Goal: Task Accomplishment & Management: Complete application form

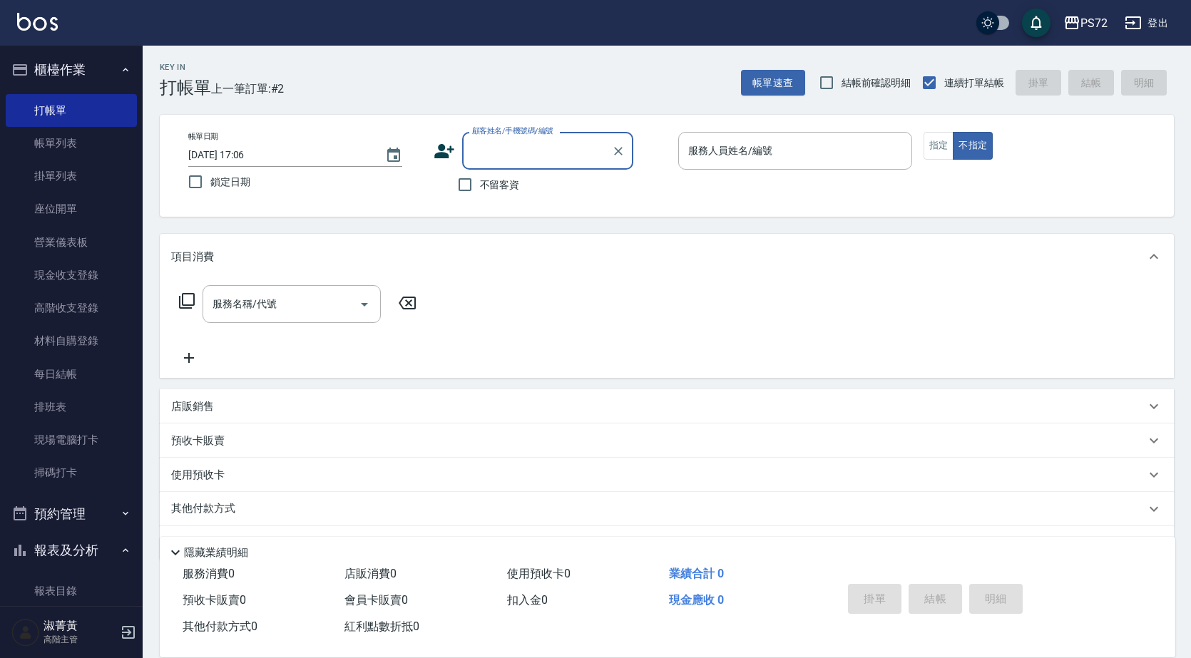
click at [508, 135] on label "顧客姓名/手機號碼/編號" at bounding box center [512, 130] width 81 height 11
click at [508, 138] on input "顧客姓名/手機號碼/編號" at bounding box center [536, 150] width 137 height 25
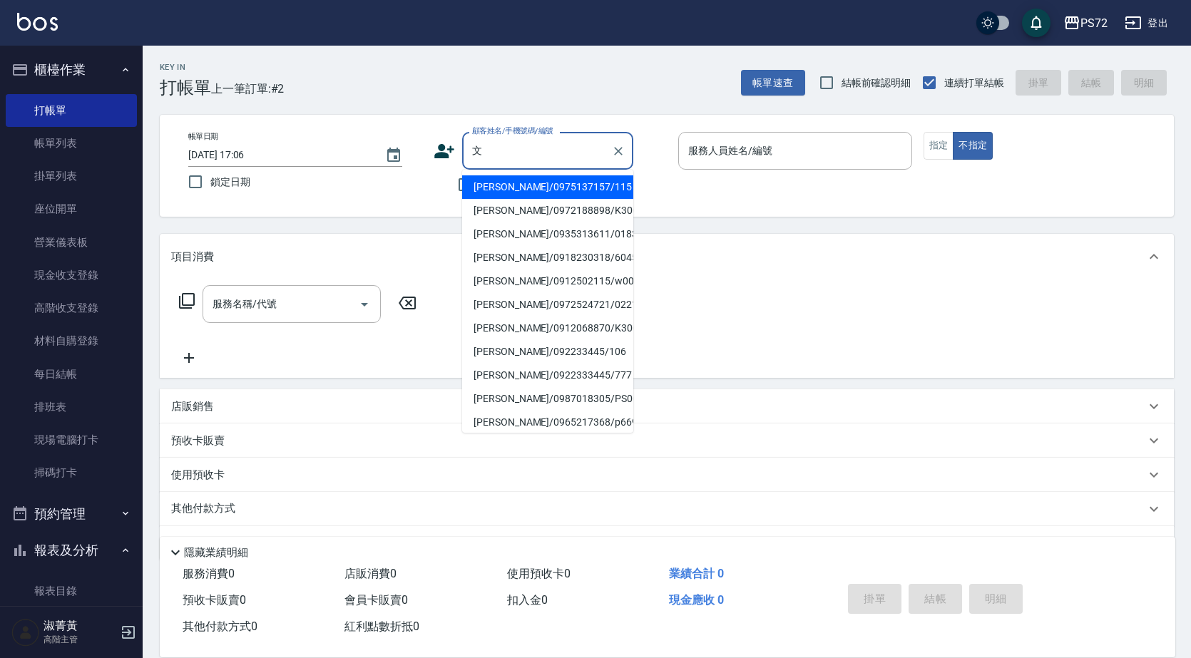
click at [518, 259] on li "[PERSON_NAME]/0918230318/6045" at bounding box center [547, 258] width 171 height 24
type input "[PERSON_NAME]/0918230318/6045"
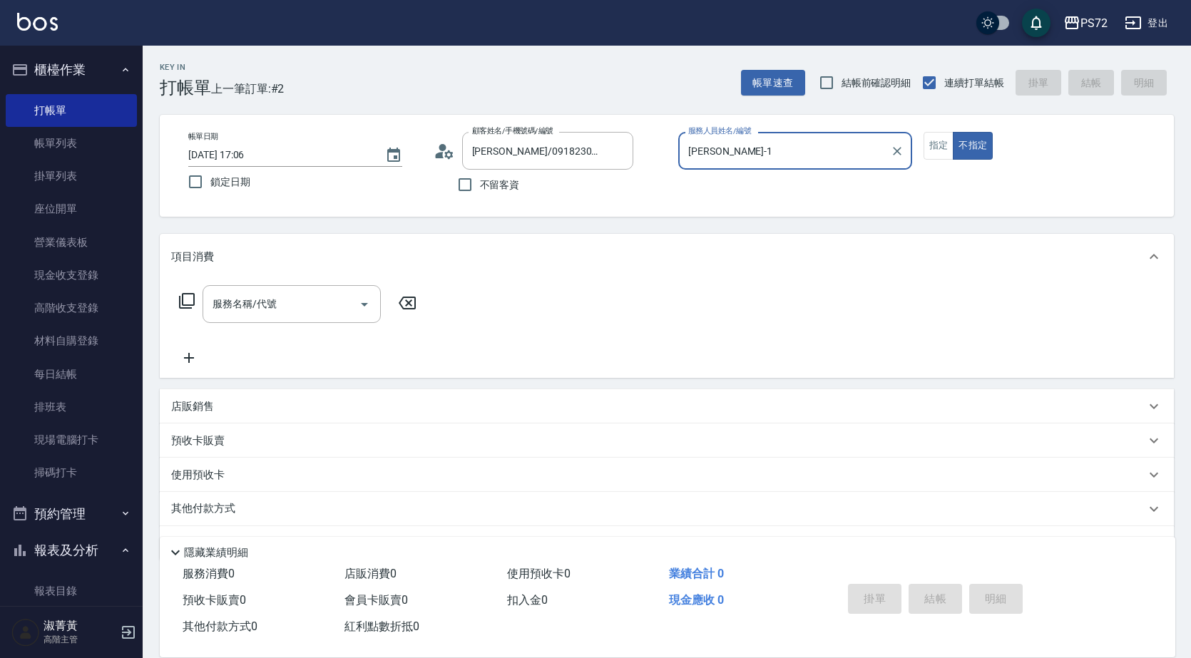
type input "TINA-1"
click at [946, 144] on button "指定" at bounding box center [938, 146] width 31 height 28
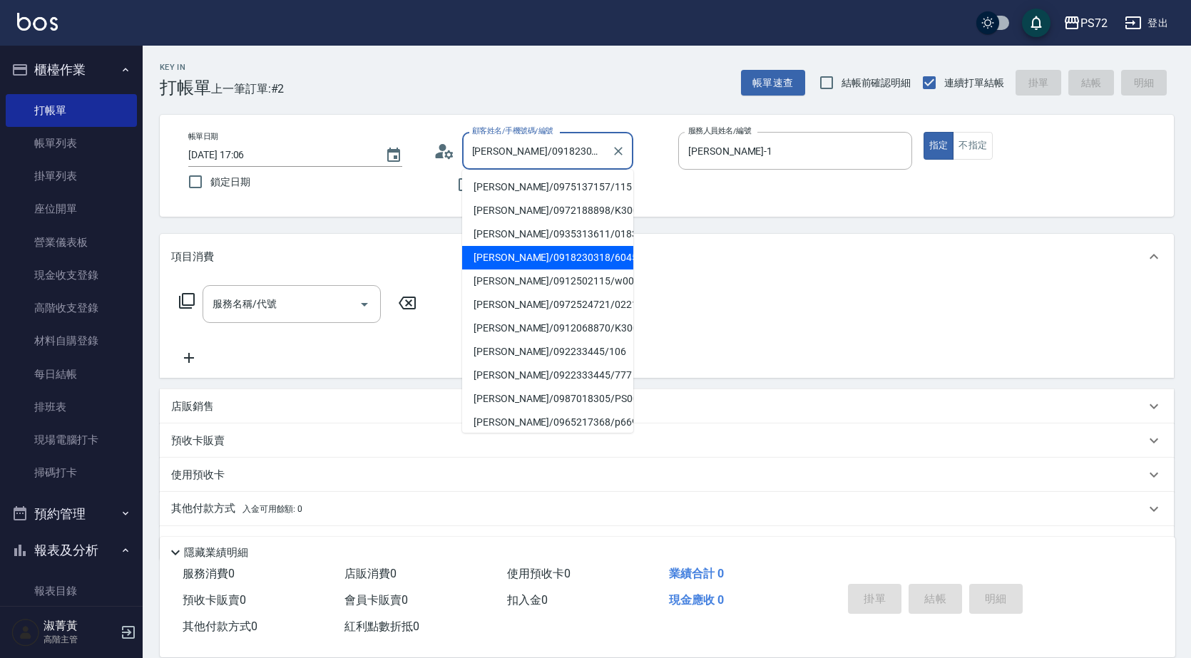
click at [543, 145] on input "簡文玲/0918230318/6045" at bounding box center [536, 150] width 137 height 25
click at [522, 230] on li "盧文萱/0935313611/0183" at bounding box center [547, 234] width 171 height 24
type input "盧文萱/0935313611/0183"
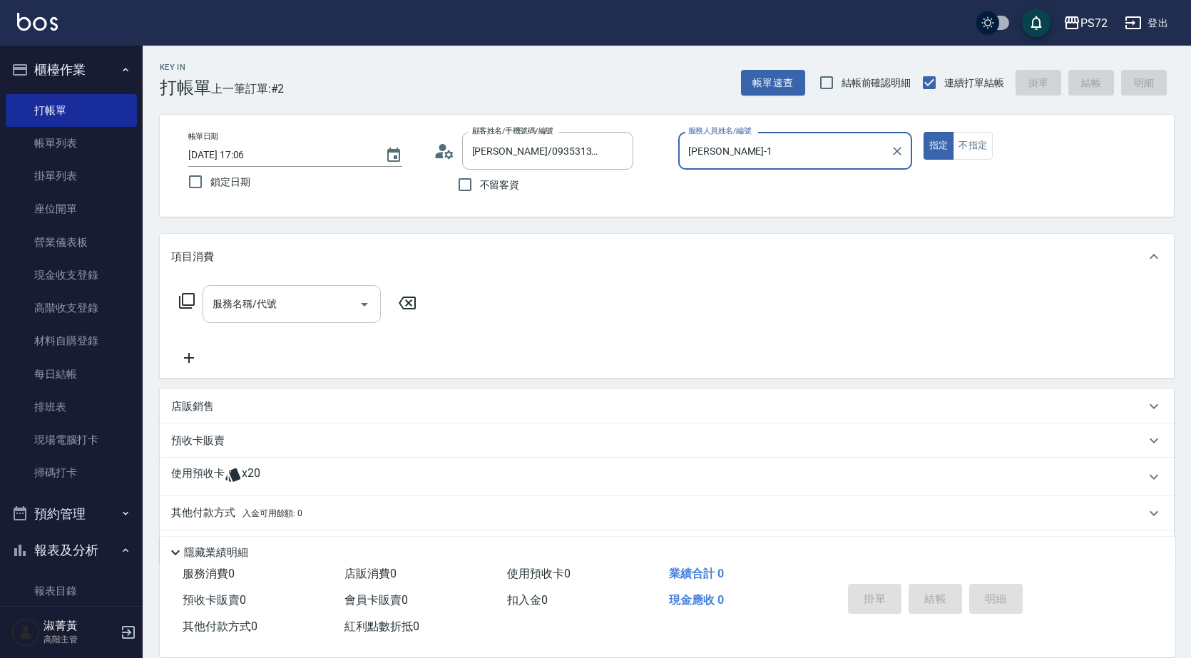
click at [289, 304] on input "服務名稱/代號" at bounding box center [281, 304] width 144 height 25
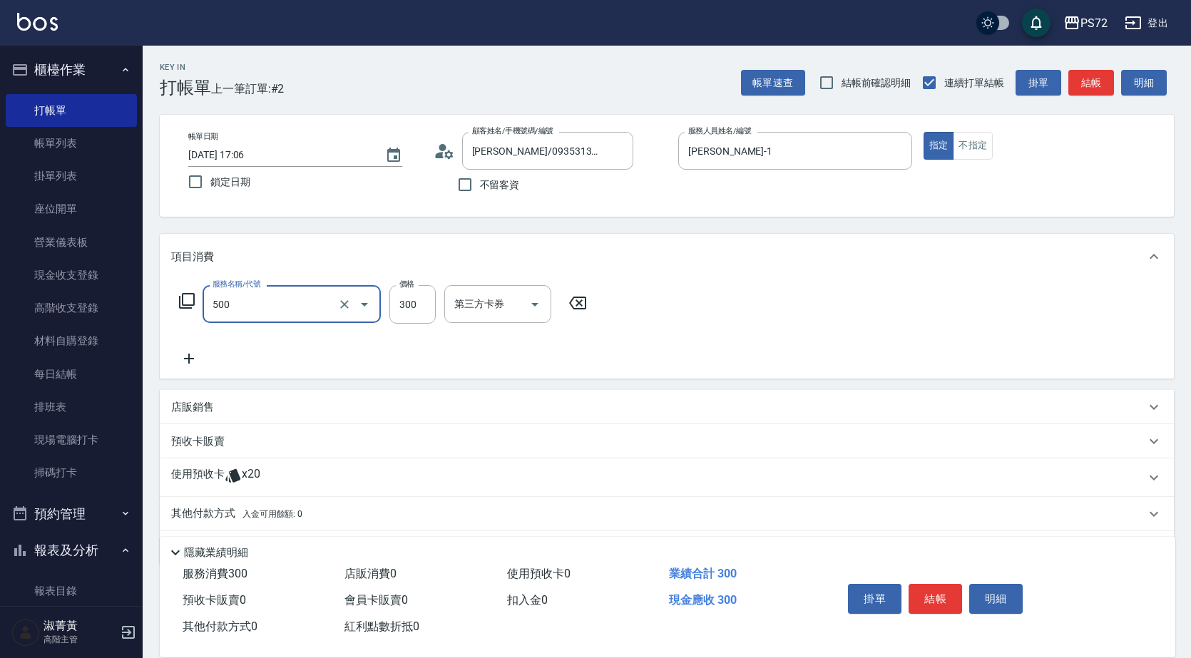
type input "洗髮(A級)(500)"
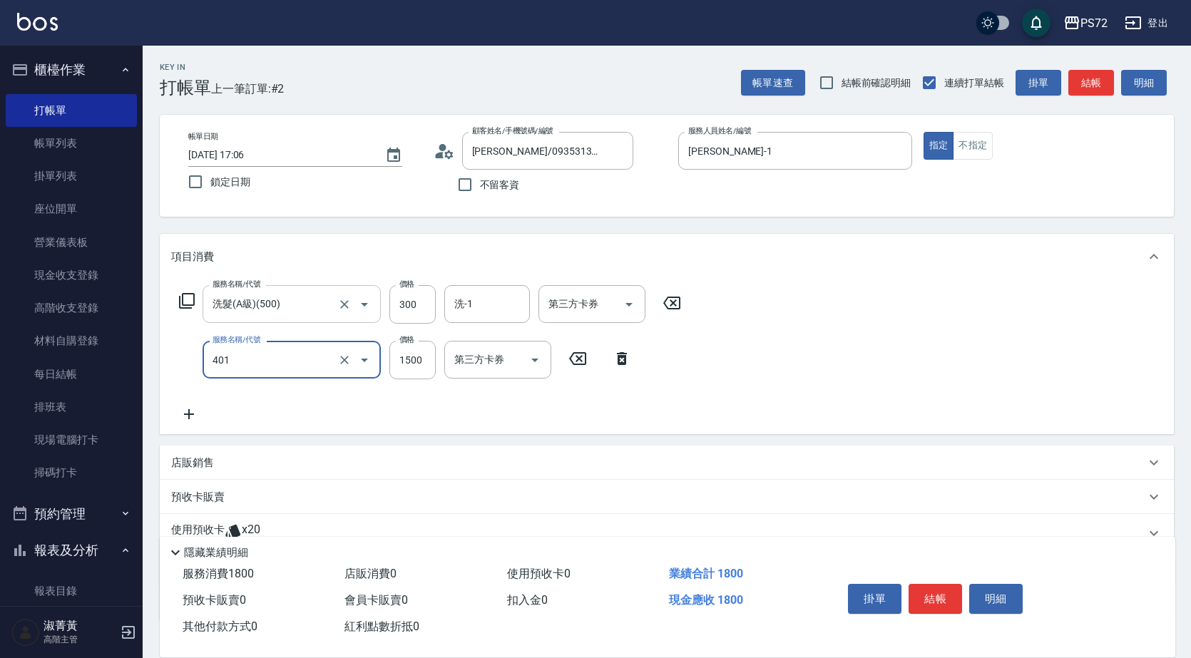
type input "染髮(401)"
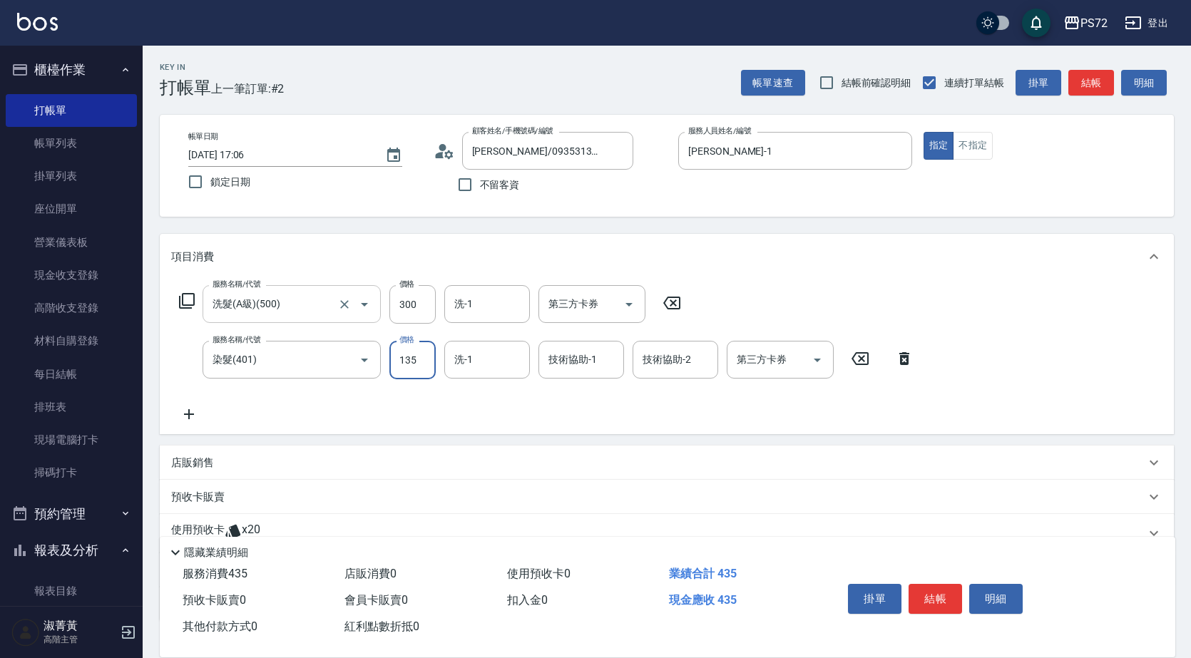
type input "1350"
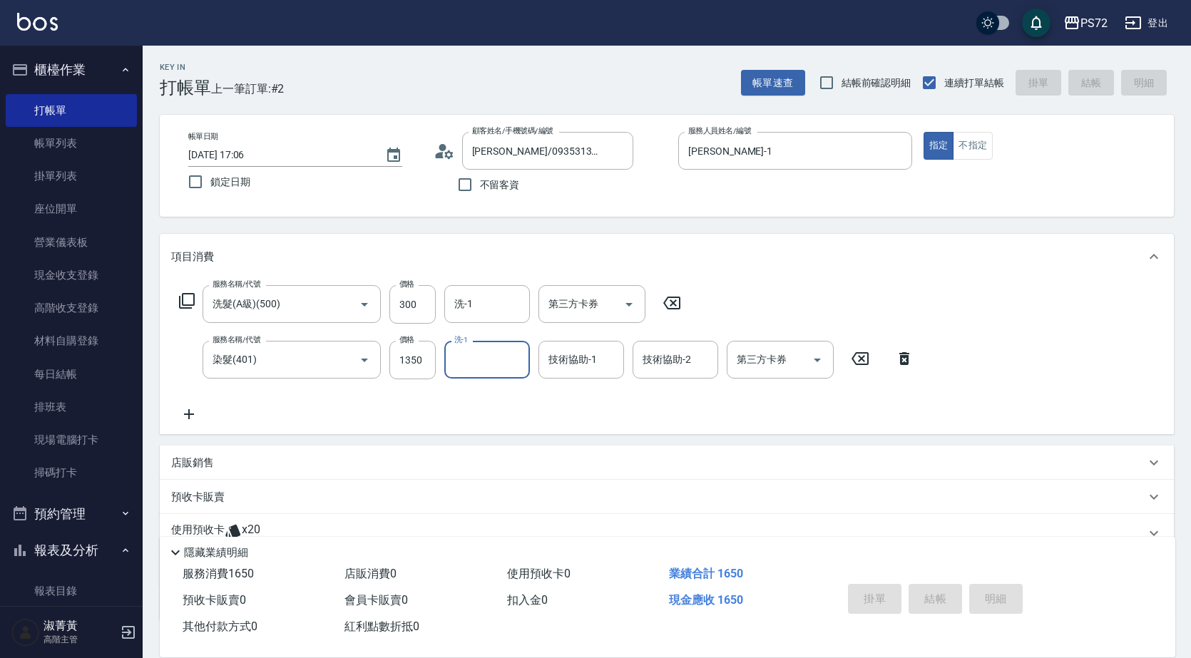
type input "2025/08/25 19:51"
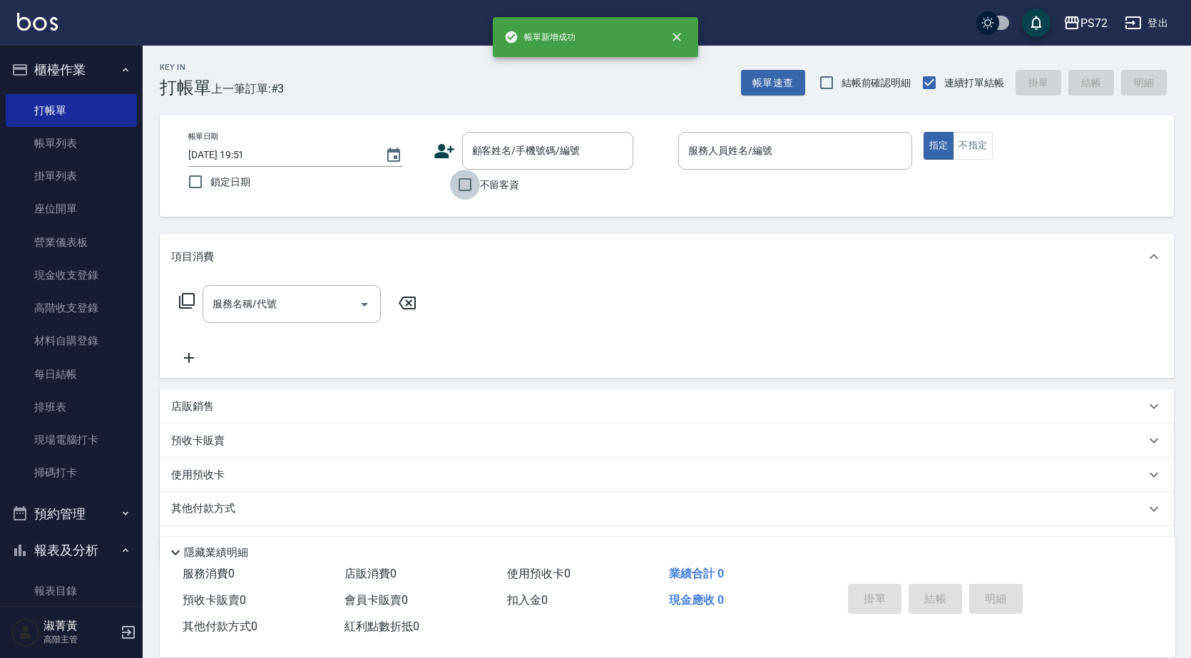
click at [473, 186] on input "不留客資" at bounding box center [465, 185] width 30 height 30
checkbox input "true"
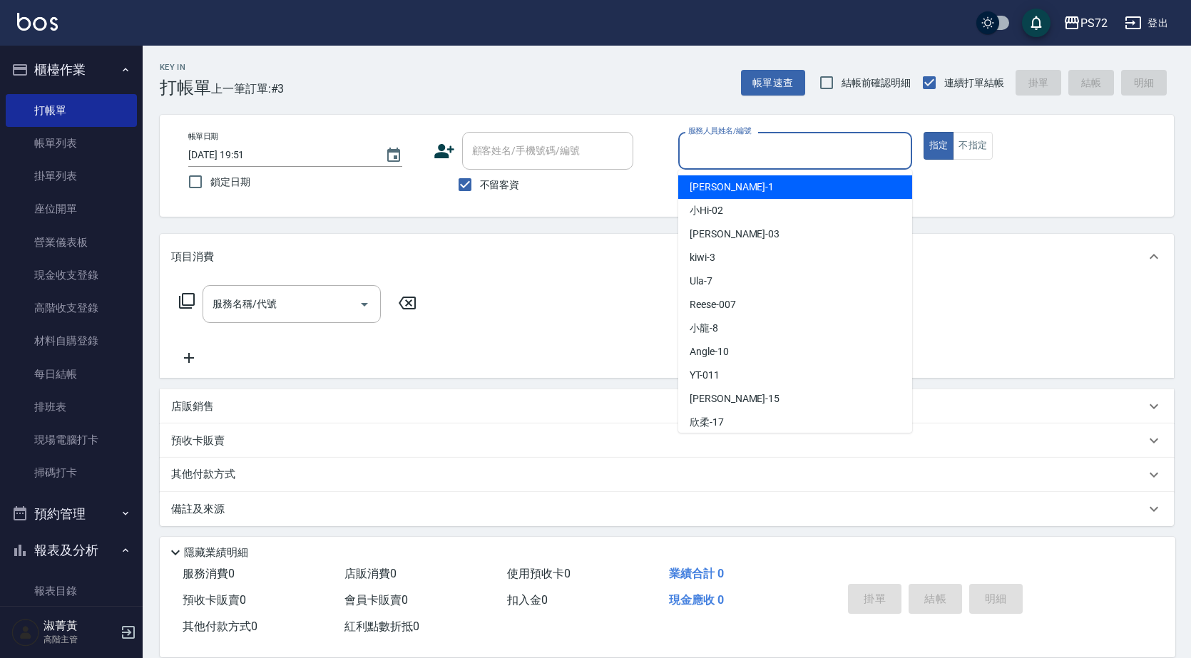
click at [752, 155] on input "服務人員姓名/編號" at bounding box center [794, 150] width 221 height 25
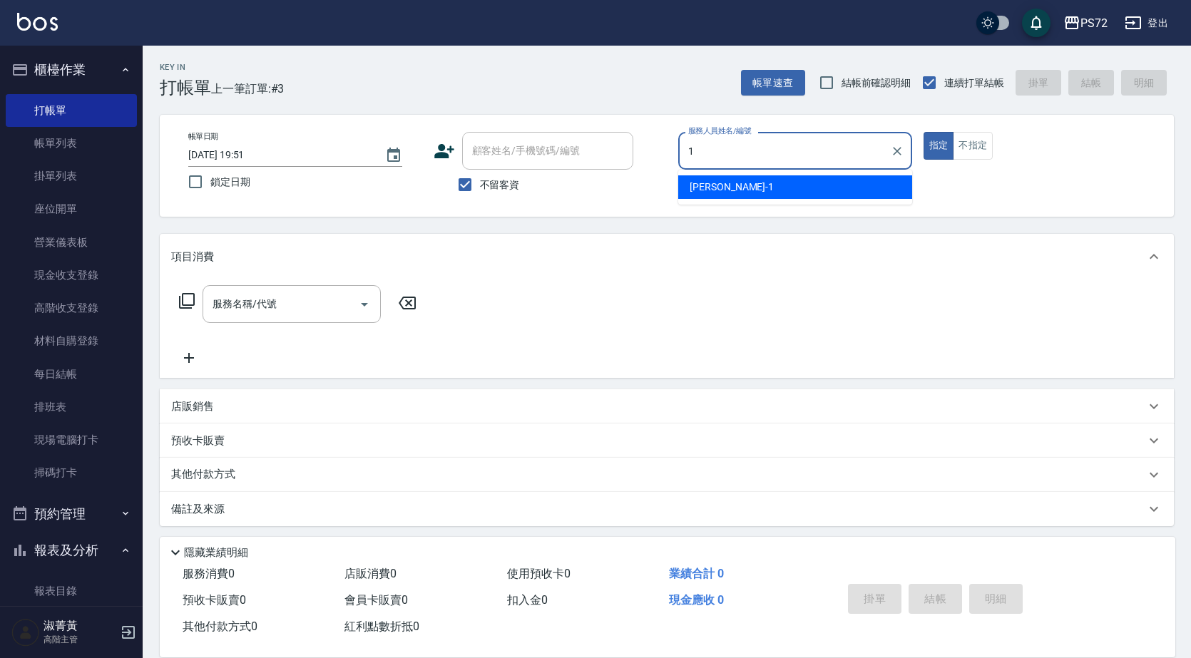
type input "TINA-1"
type button "true"
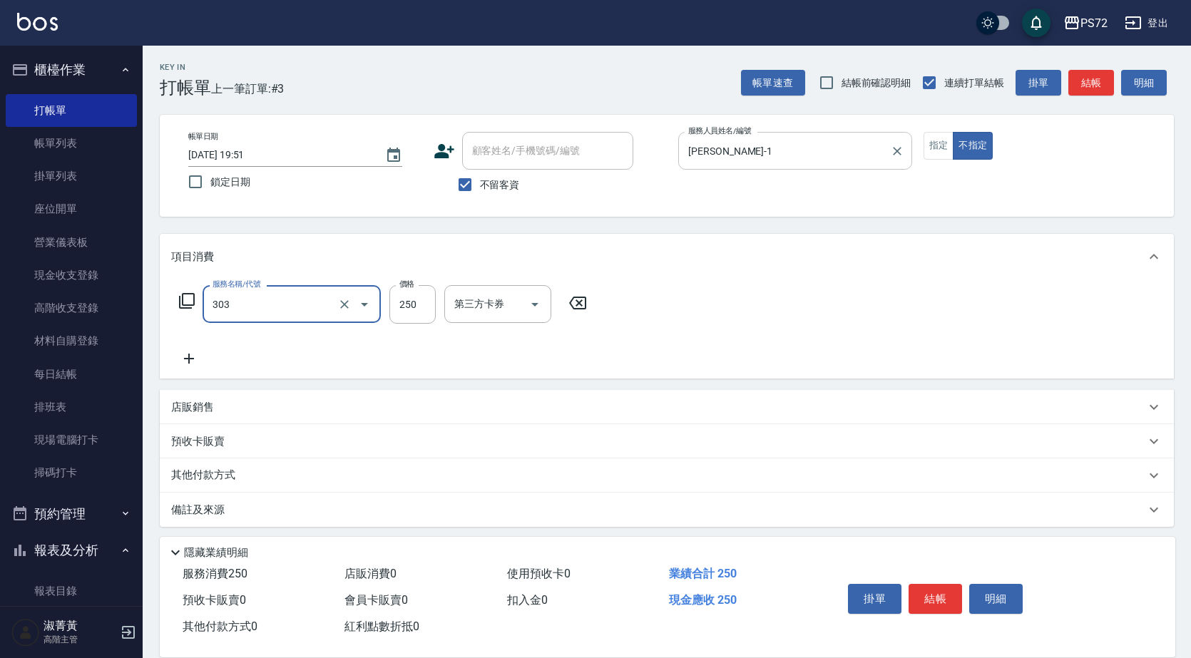
type input "剪髮(303)"
type input "600"
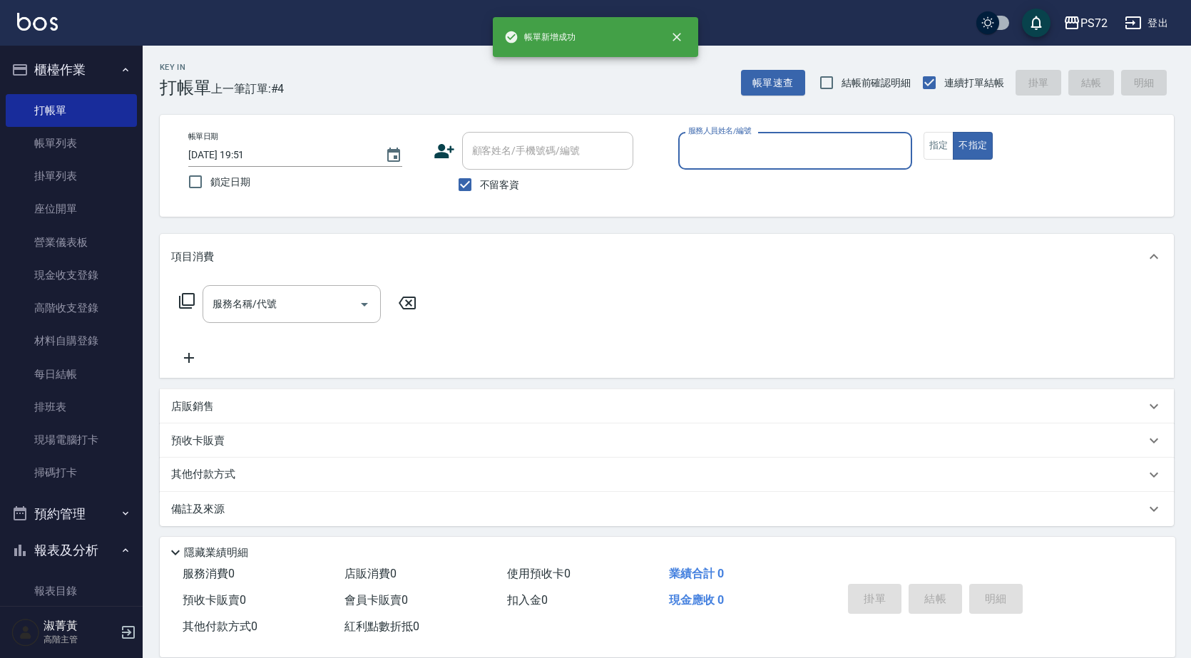
click at [787, 153] on input "服務人員姓名/編號" at bounding box center [794, 150] width 221 height 25
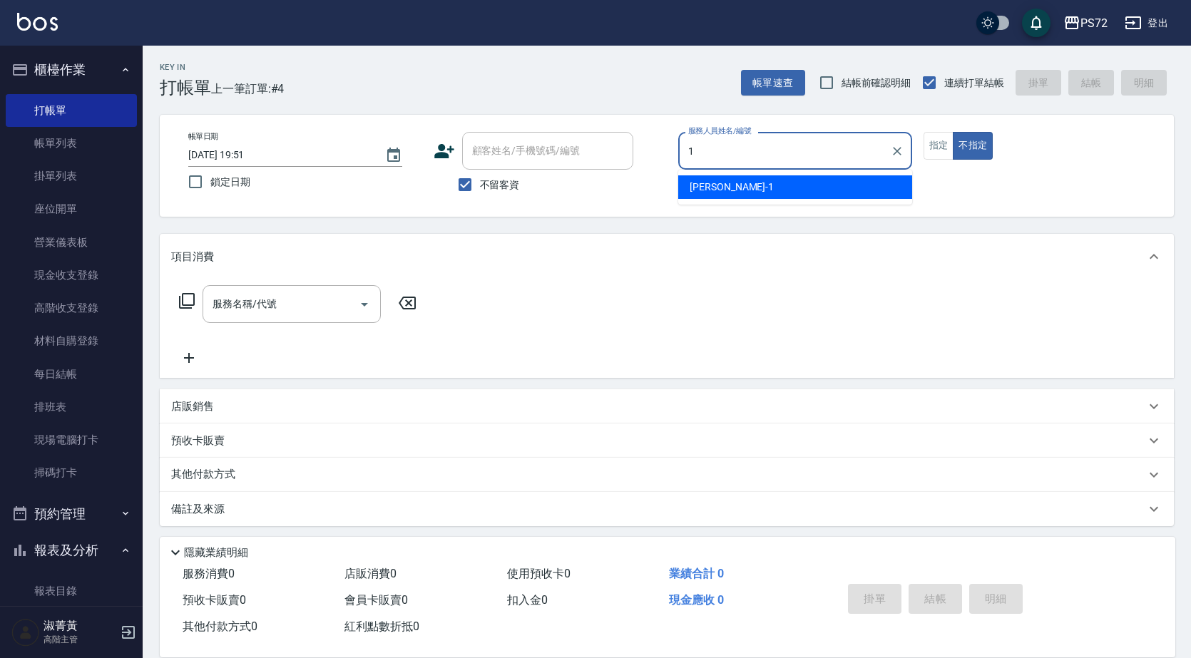
type input "TINA-1"
type button "false"
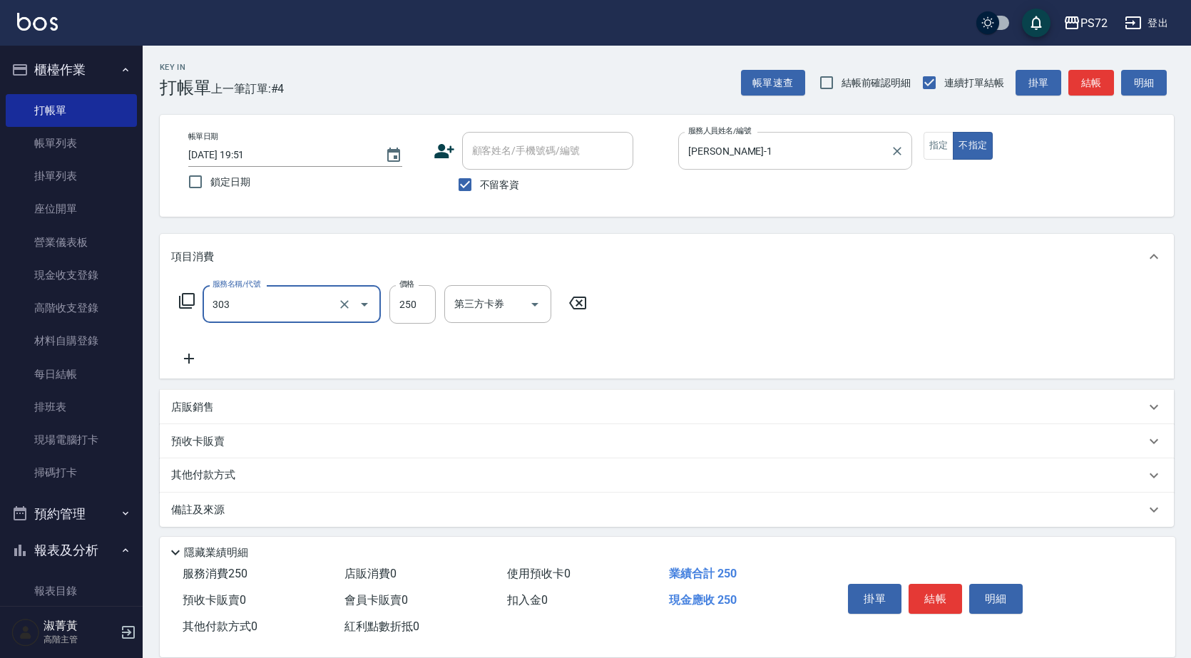
type input "剪髮(303)"
type input "300"
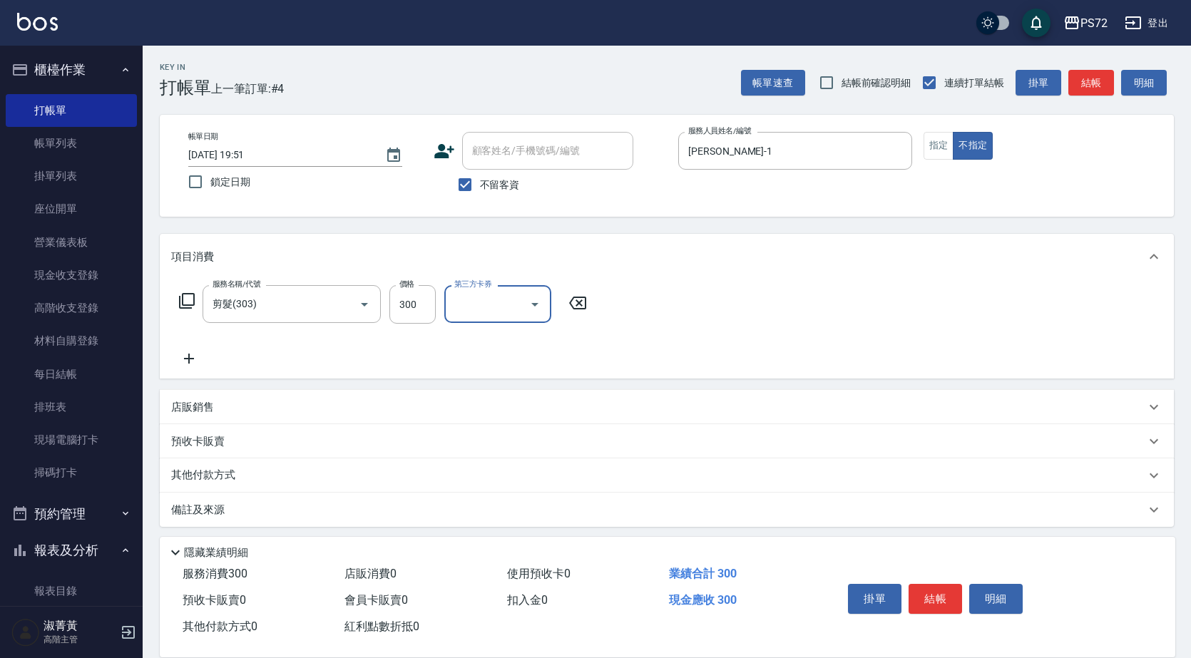
click at [184, 363] on icon at bounding box center [189, 358] width 36 height 17
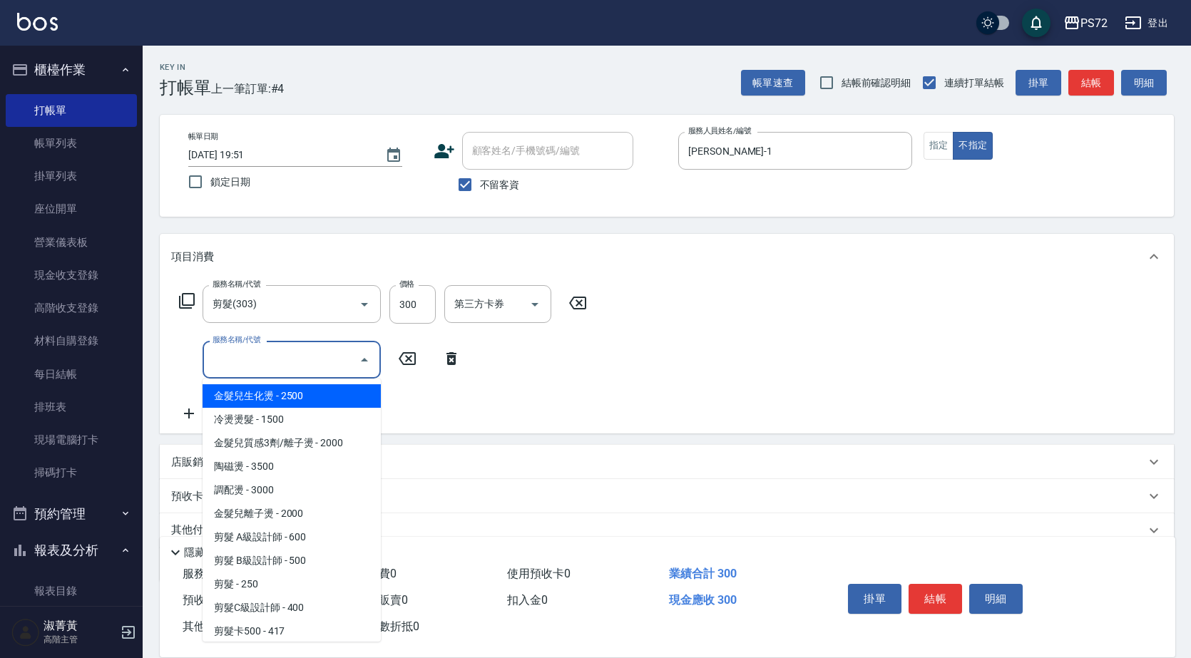
click at [248, 367] on input "服務名稱/代號" at bounding box center [281, 359] width 144 height 25
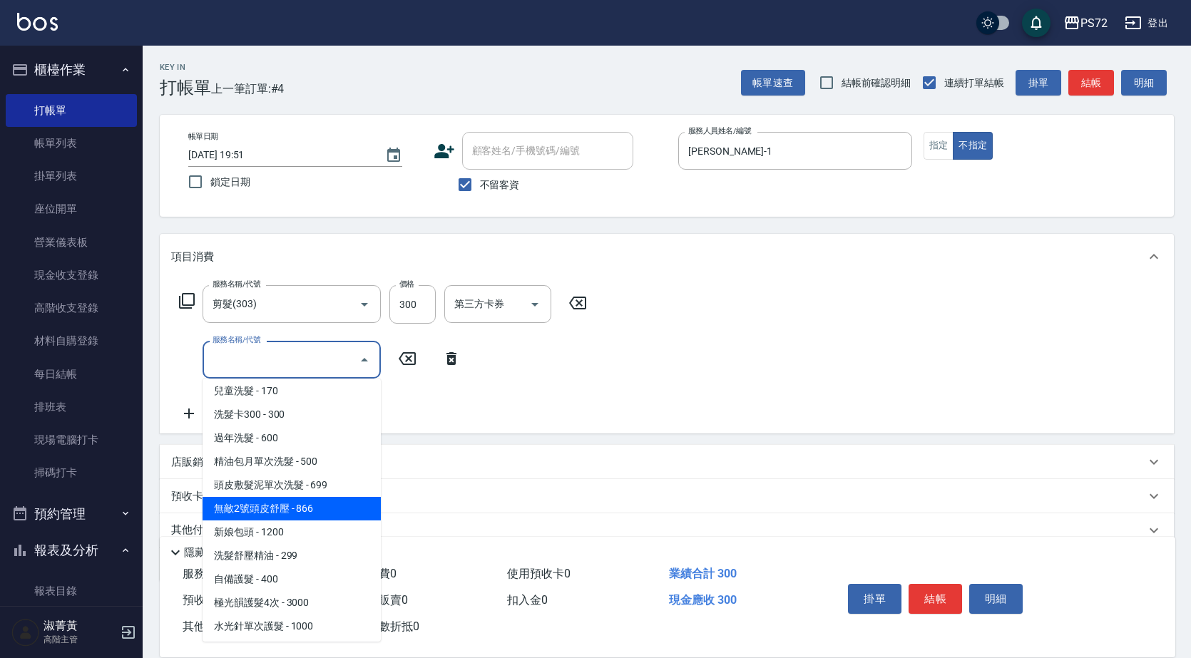
scroll to position [784, 0]
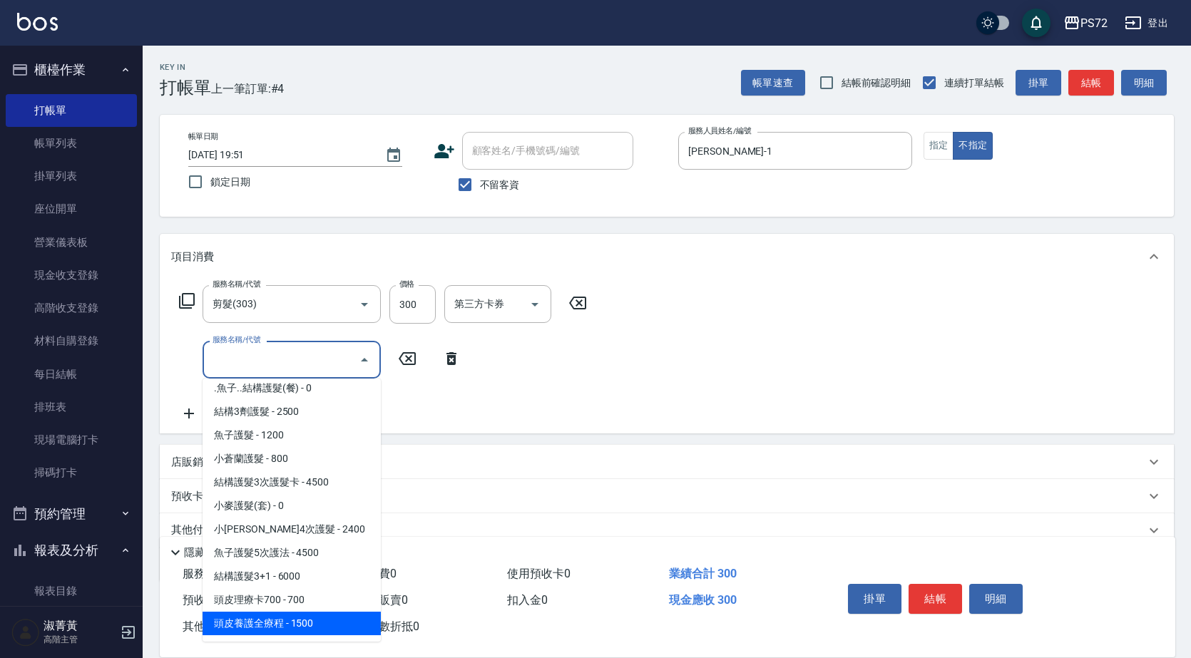
click at [311, 614] on span "頭皮養護全療程 - 1500" at bounding box center [291, 624] width 178 height 24
type input "頭皮養護全療程(625)"
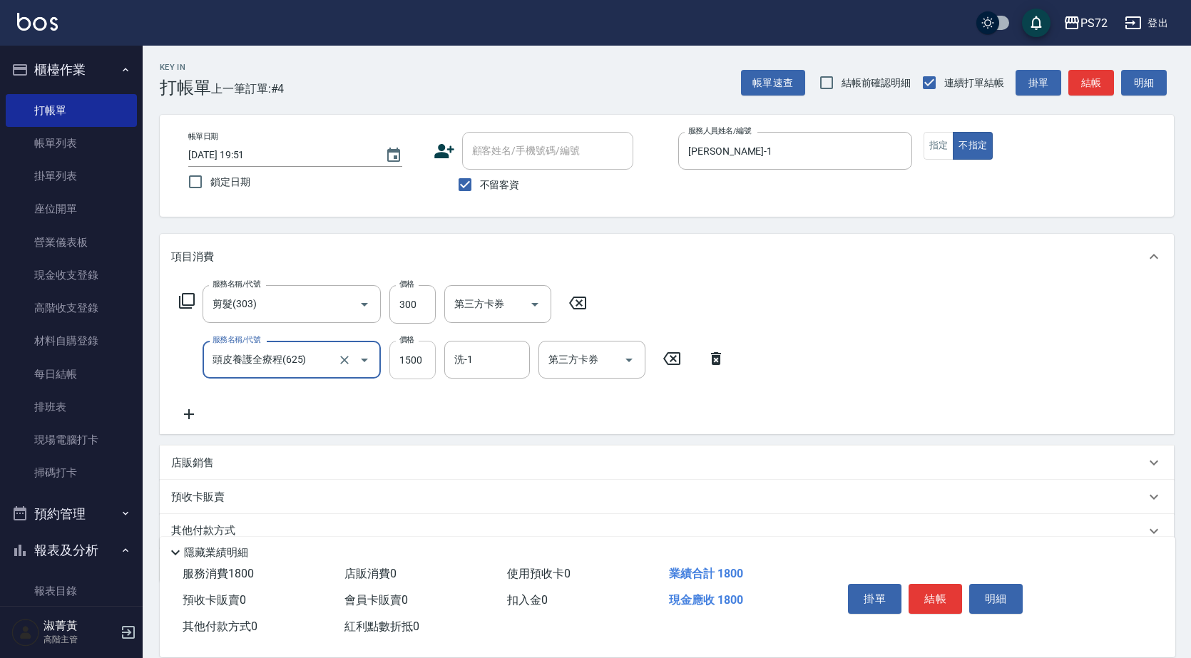
click at [414, 370] on input "1500" at bounding box center [412, 360] width 46 height 38
type input "1200"
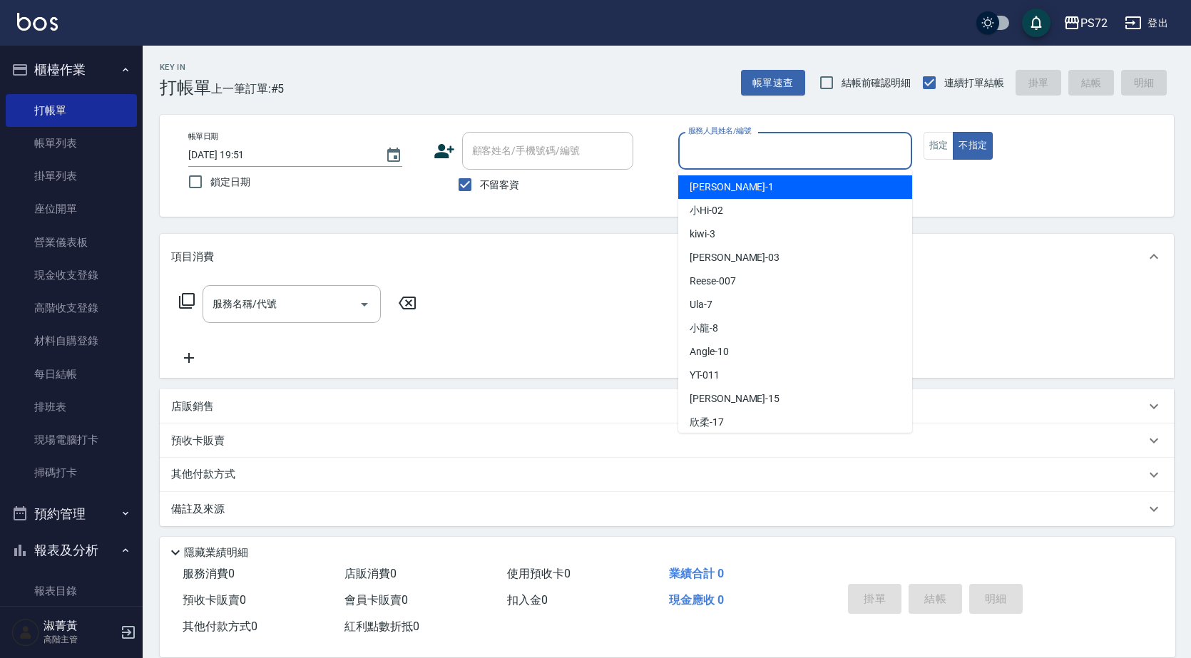
click at [741, 150] on input "服務人員姓名/編號" at bounding box center [794, 150] width 221 height 25
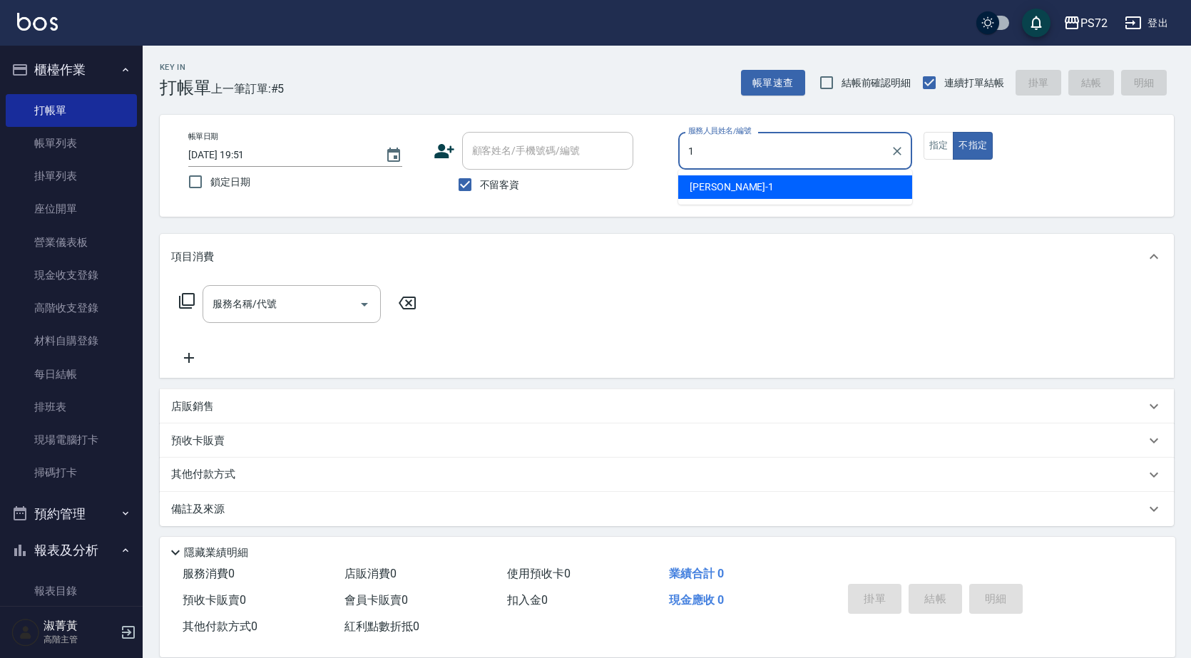
type input "TINA-1"
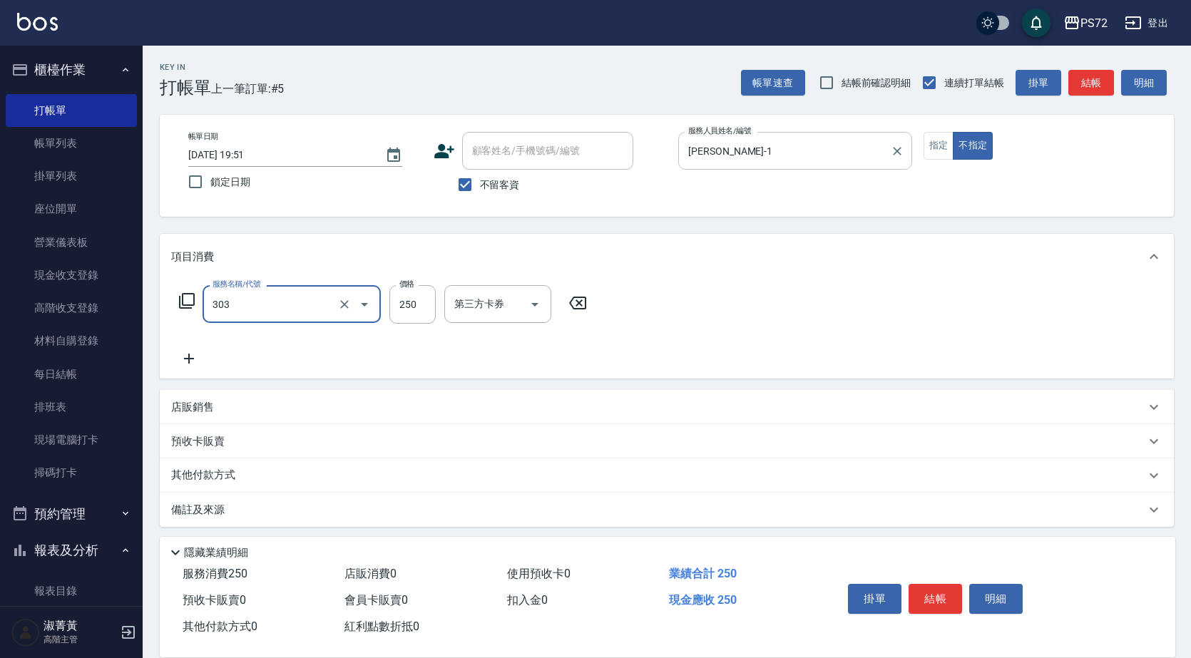
type input "剪髮(303)"
type input "300"
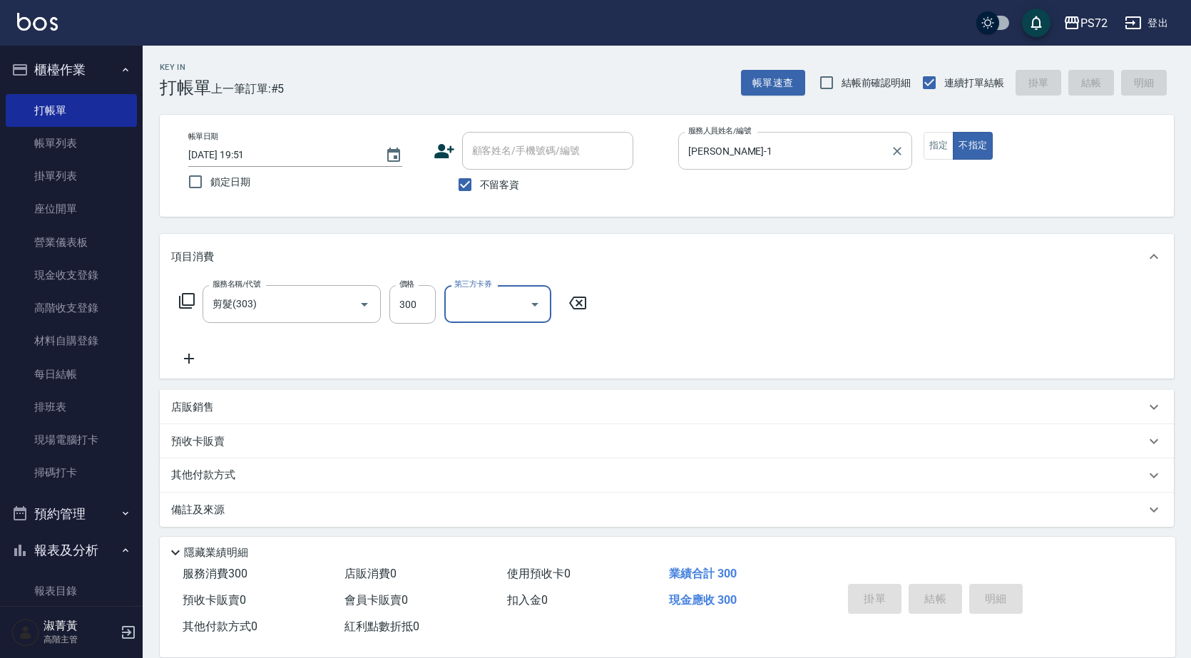
type input "2025/08/25 19:52"
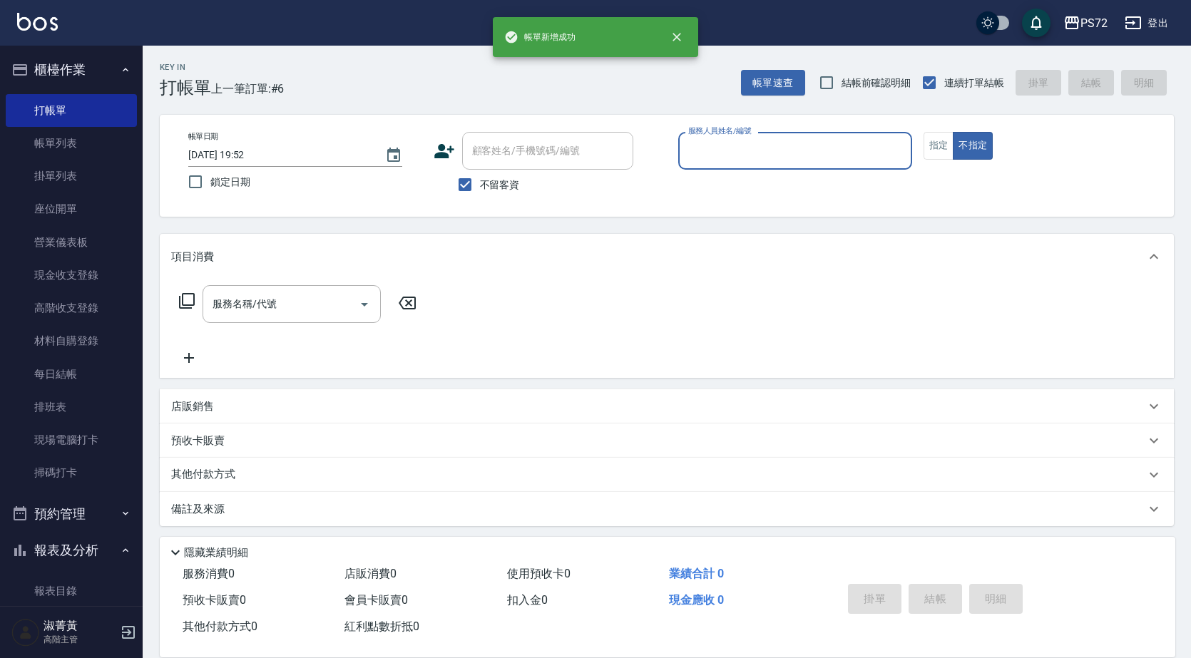
click at [754, 160] on input "服務人員姓名/編號" at bounding box center [794, 150] width 221 height 25
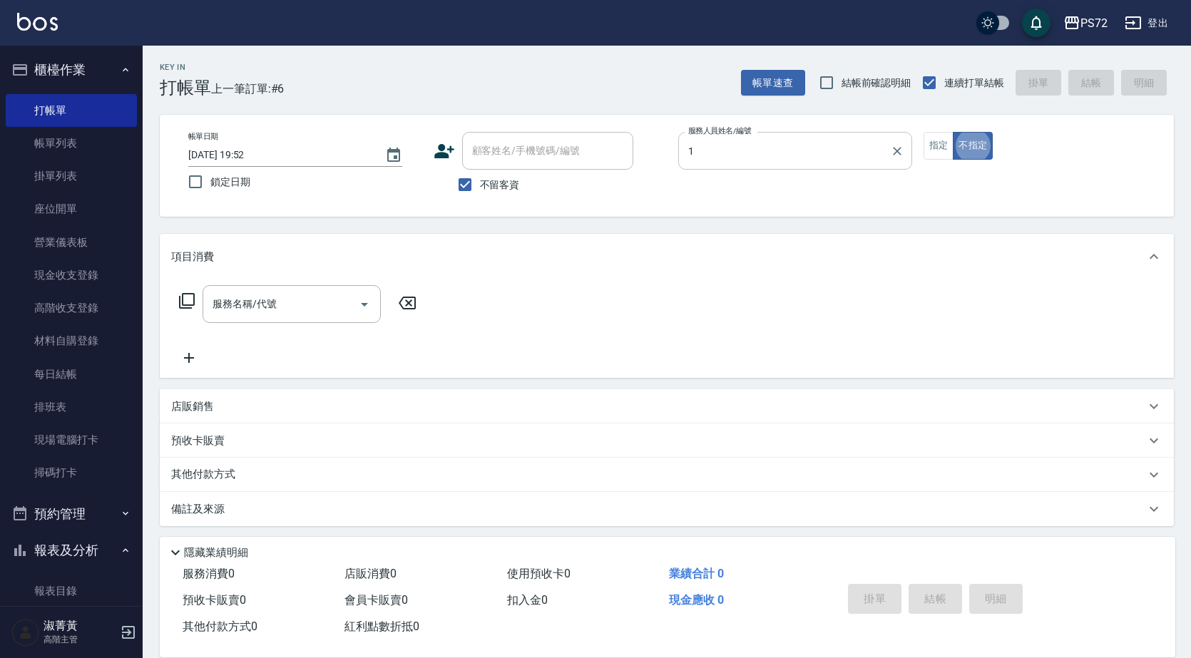
type input "TINA-1"
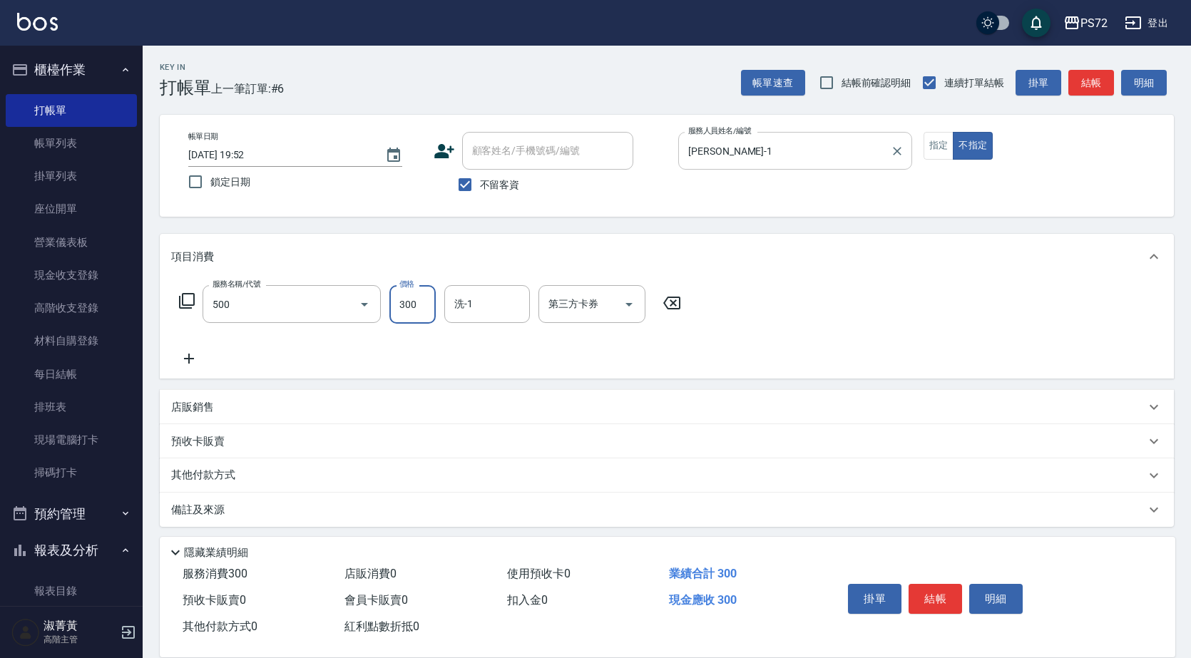
type input "洗髮(A級)(500)"
type input "迦茜-18"
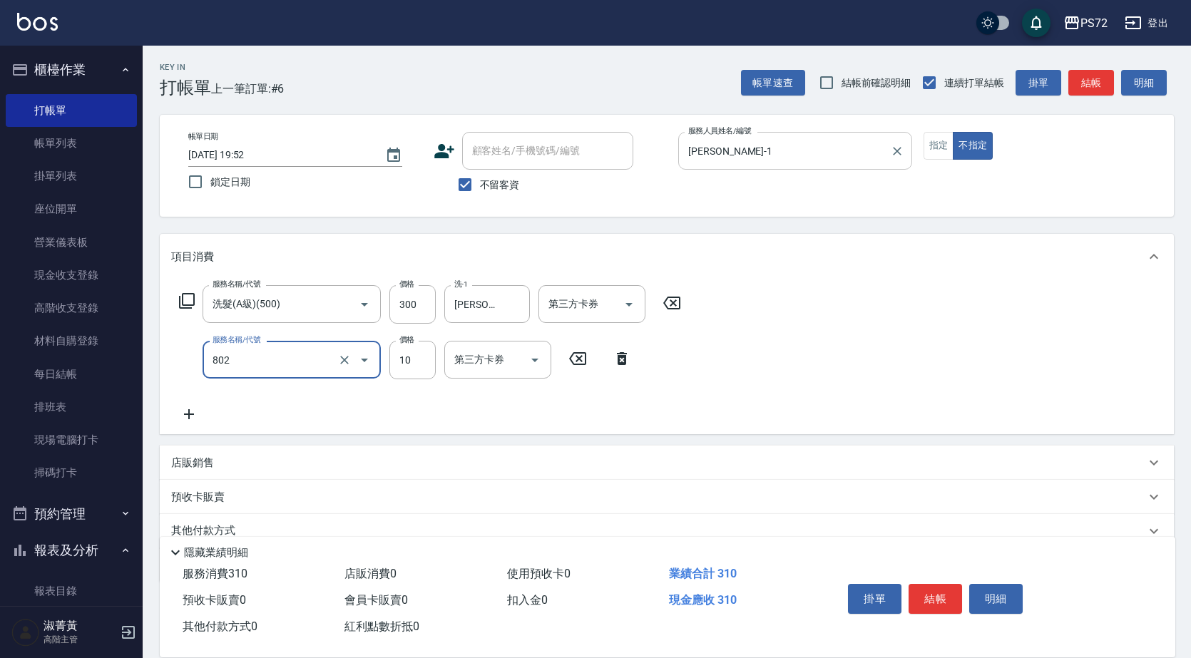
type input "潤絲(802)"
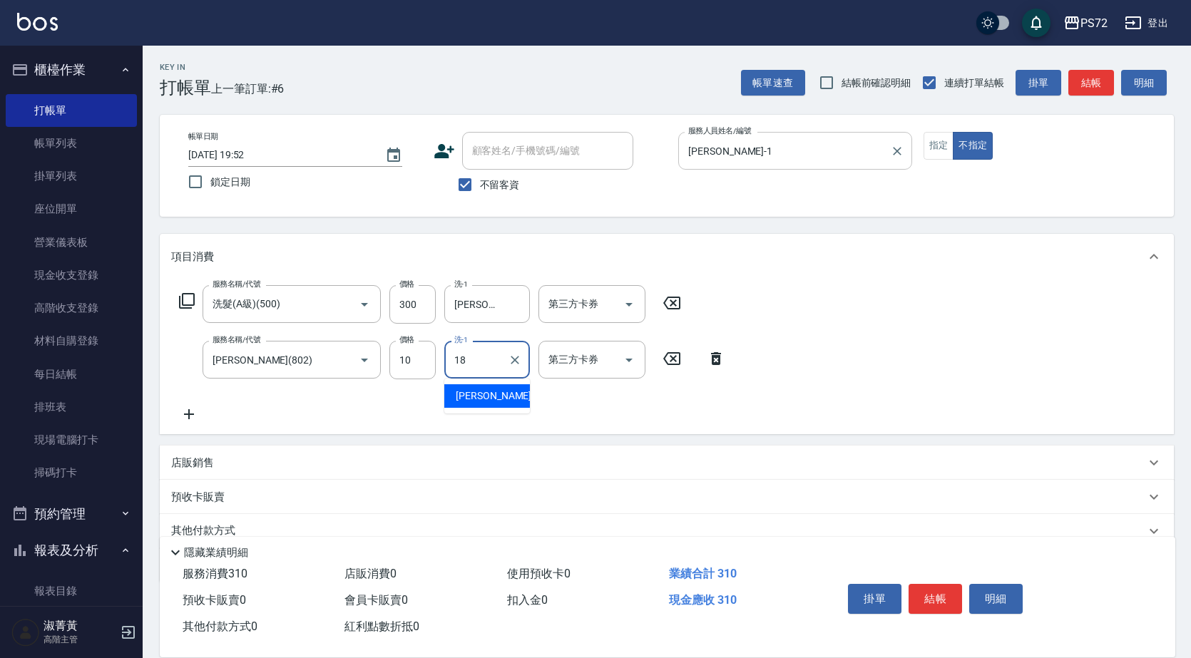
type input "迦茜-18"
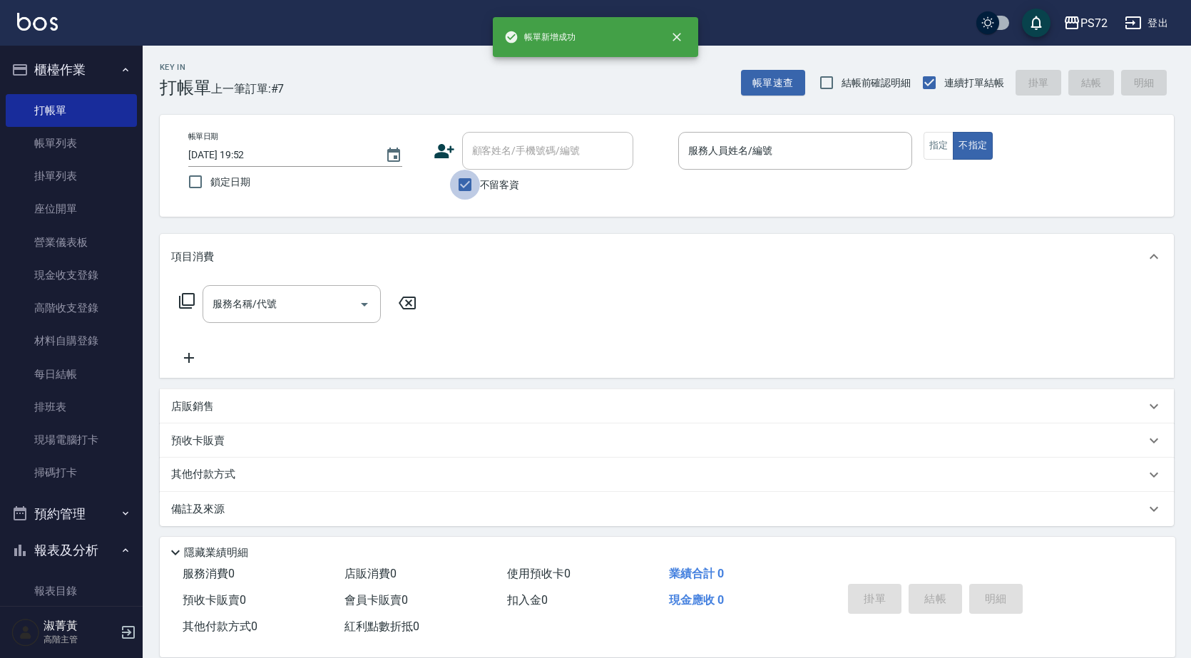
click at [453, 191] on input "不留客資" at bounding box center [465, 185] width 30 height 30
checkbox input "false"
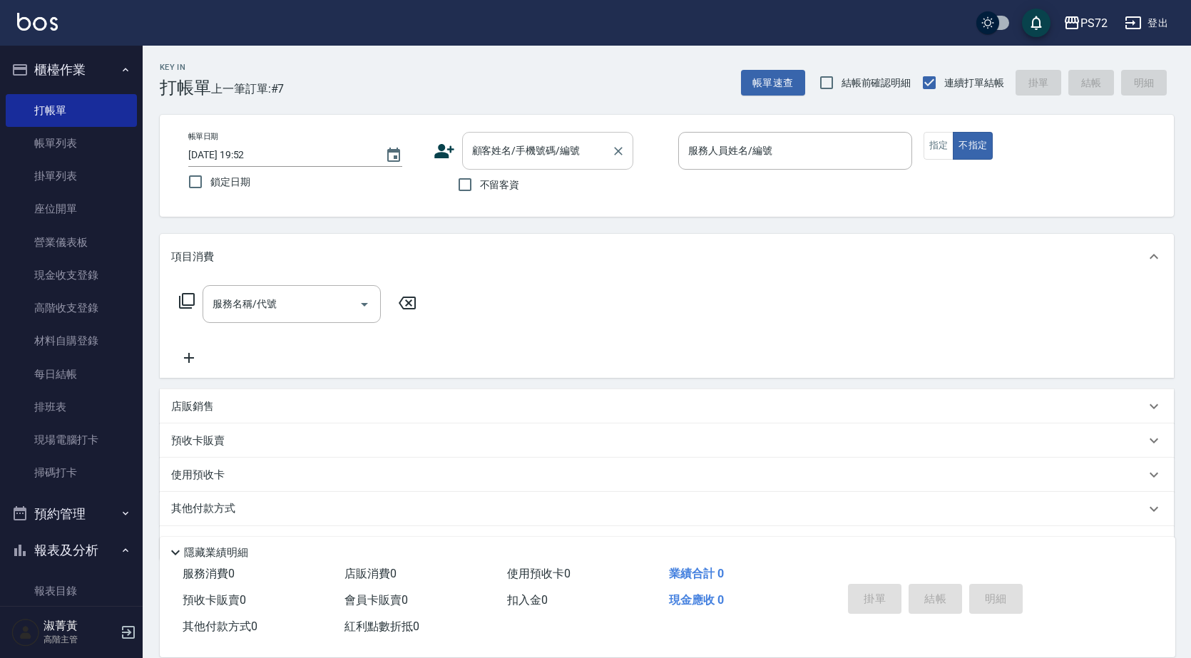
drag, startPoint x: 475, startPoint y: 153, endPoint x: 486, endPoint y: 155, distance: 11.1
click at [483, 154] on input "顧客姓名/手機號碼/編號" at bounding box center [536, 150] width 137 height 25
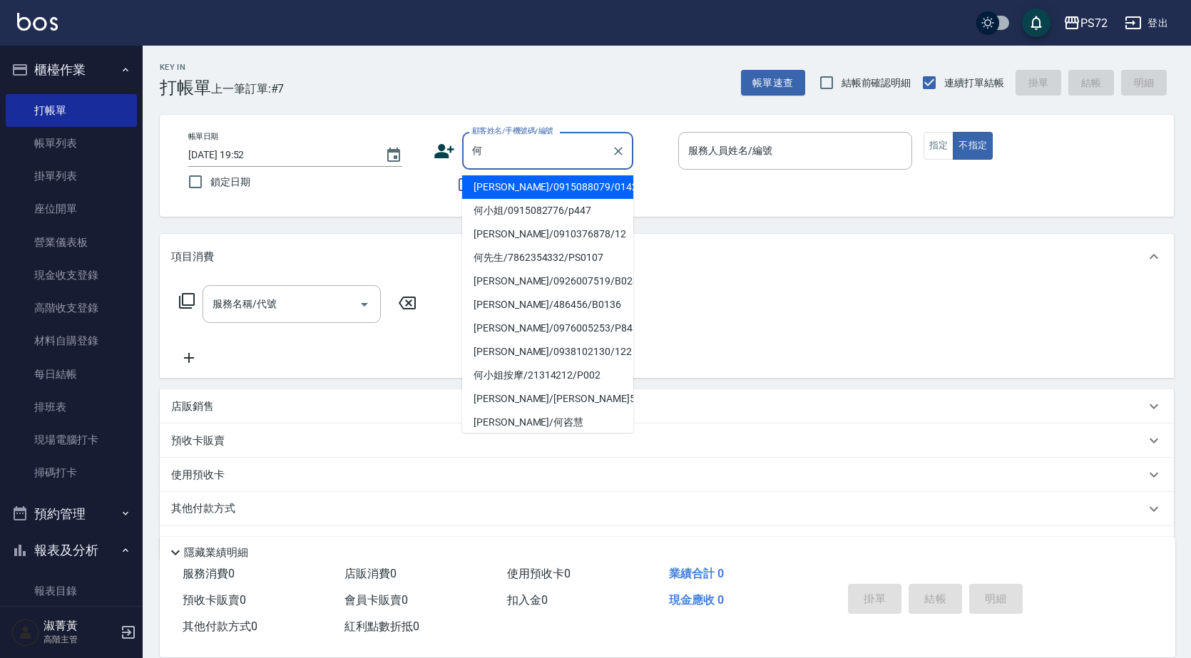
click at [515, 196] on li "何政翰/0915088079/0142" at bounding box center [547, 187] width 171 height 24
type input "何政翰/0915088079/0142"
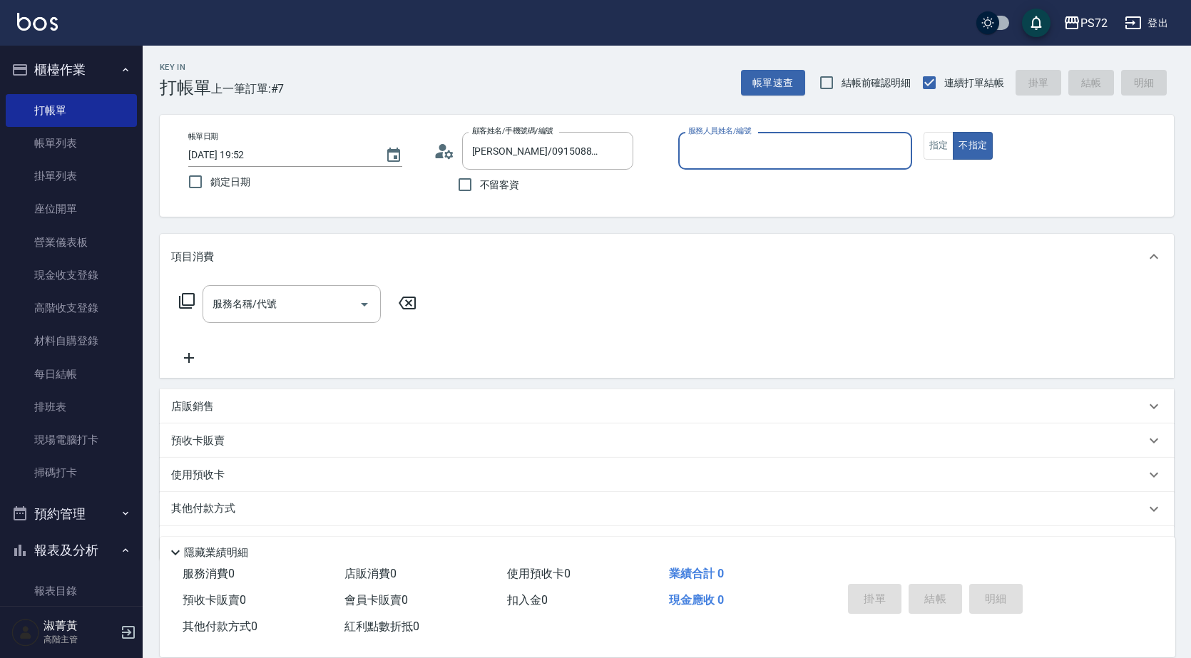
type input "TINA-1"
click at [935, 153] on button "指定" at bounding box center [938, 146] width 31 height 28
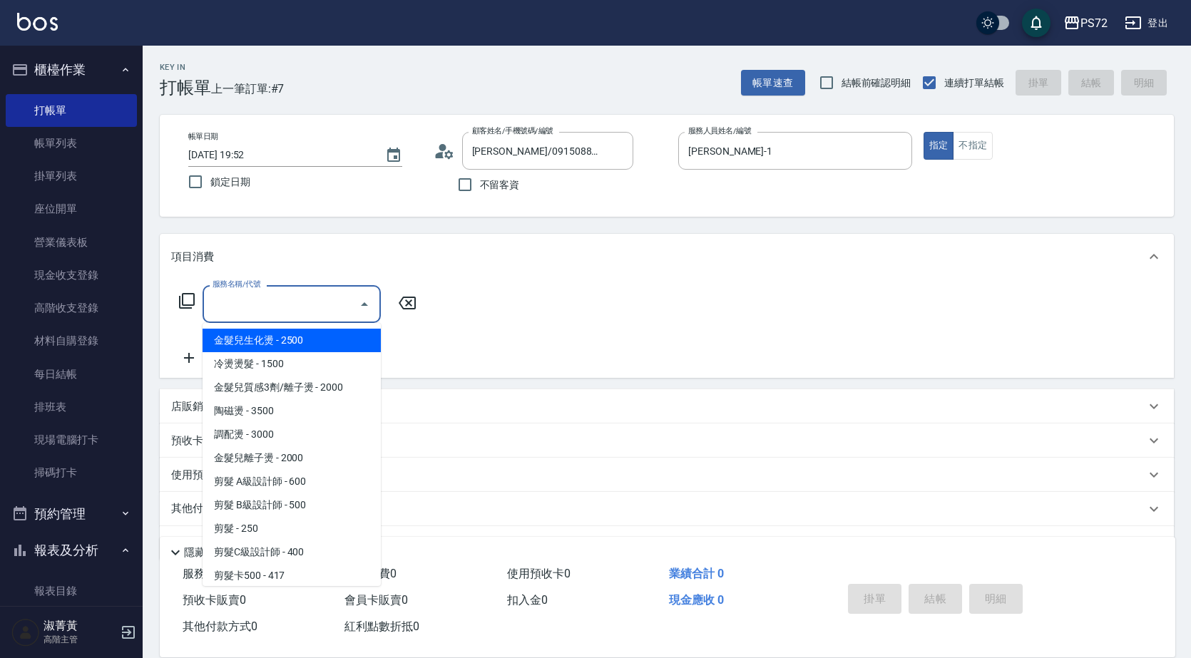
click at [299, 304] on input "服務名稱/代號" at bounding box center [281, 304] width 144 height 25
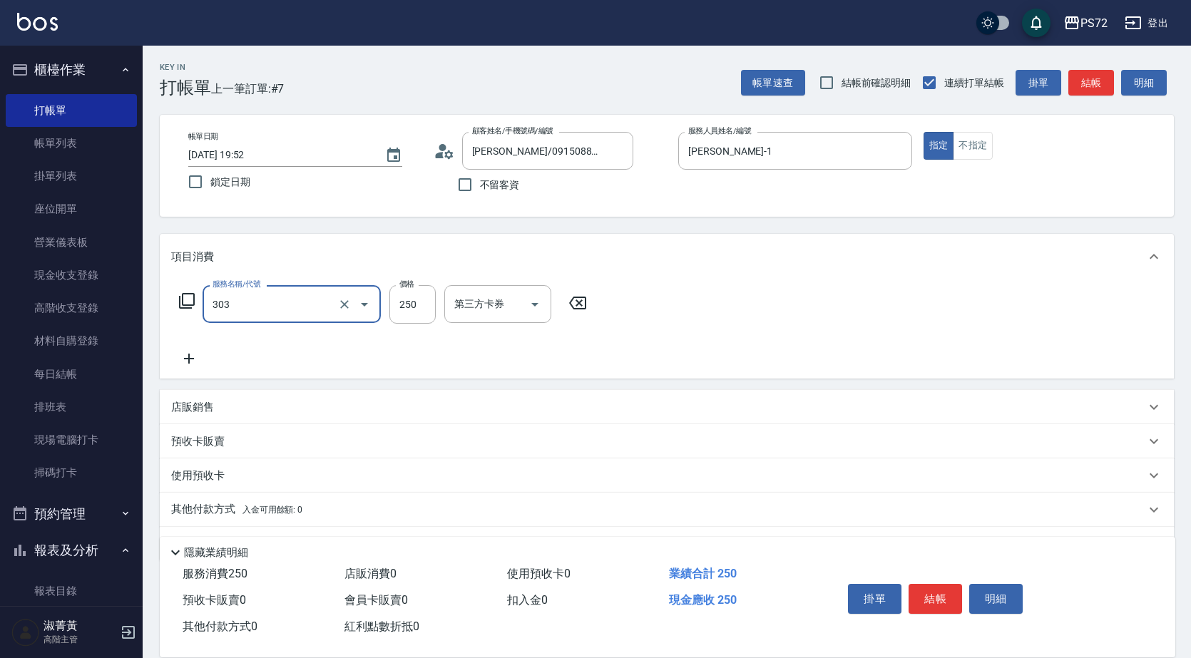
type input "剪髮(303)"
type input "350"
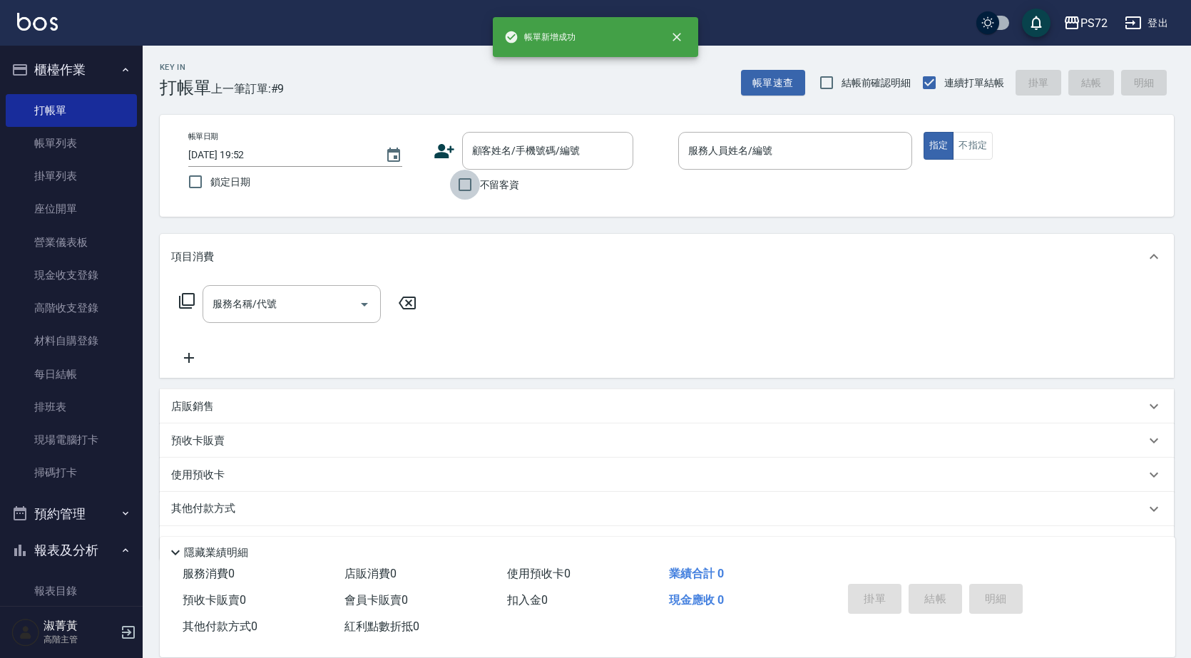
click at [462, 185] on input "不留客資" at bounding box center [465, 185] width 30 height 30
checkbox input "true"
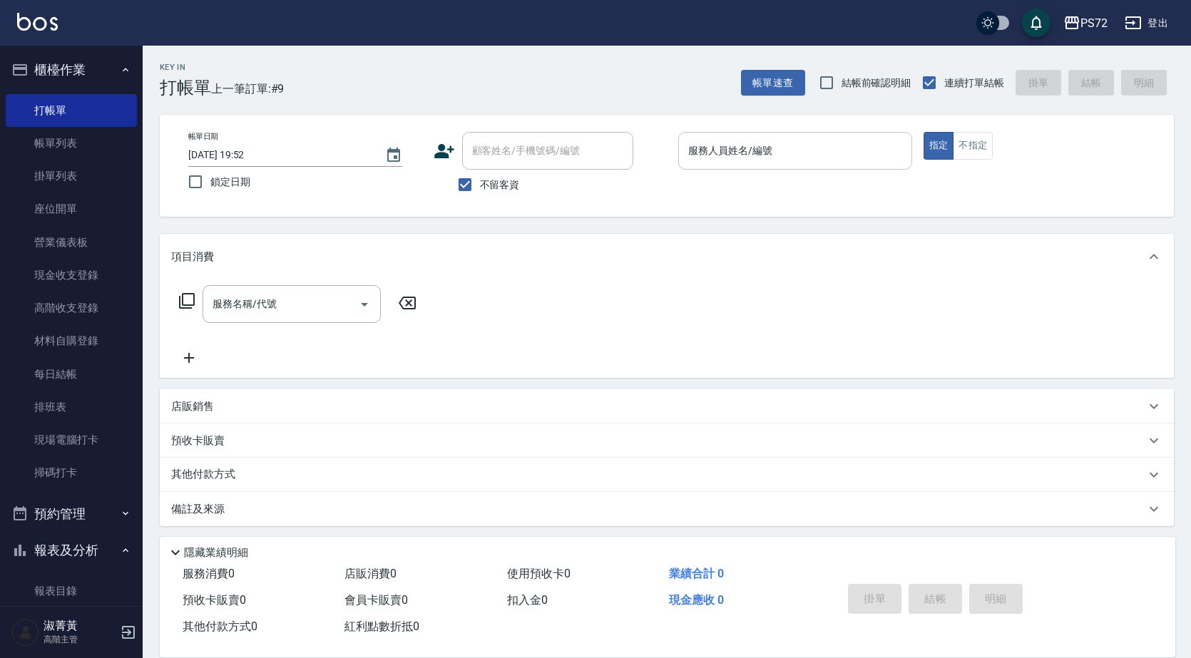
drag, startPoint x: 764, startPoint y: 124, endPoint x: 773, endPoint y: 142, distance: 20.4
click at [766, 125] on div "帳單日期 2025/08/25 19:52 鎖定日期 顧客姓名/手機號碼/編號 顧客姓名/手機號碼/編號 不留客資 服務人員姓名/編號 服務人員姓名/編號 指…" at bounding box center [667, 166] width 1014 height 102
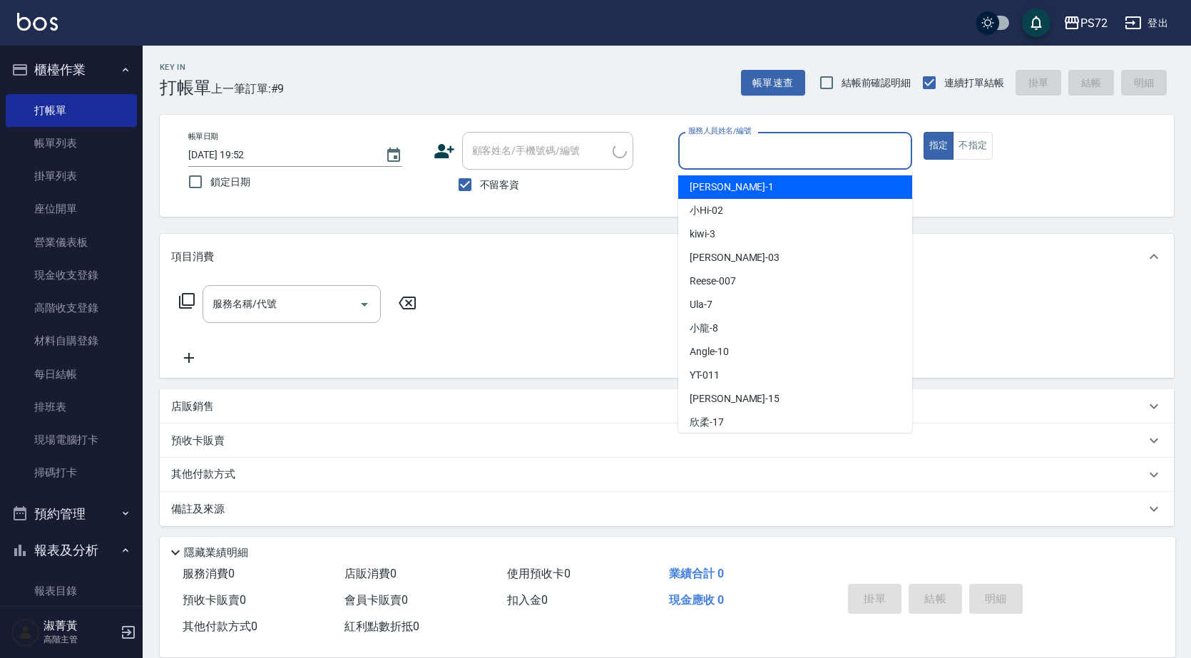
click at [776, 153] on input "服務人員姓名/編號" at bounding box center [794, 150] width 221 height 25
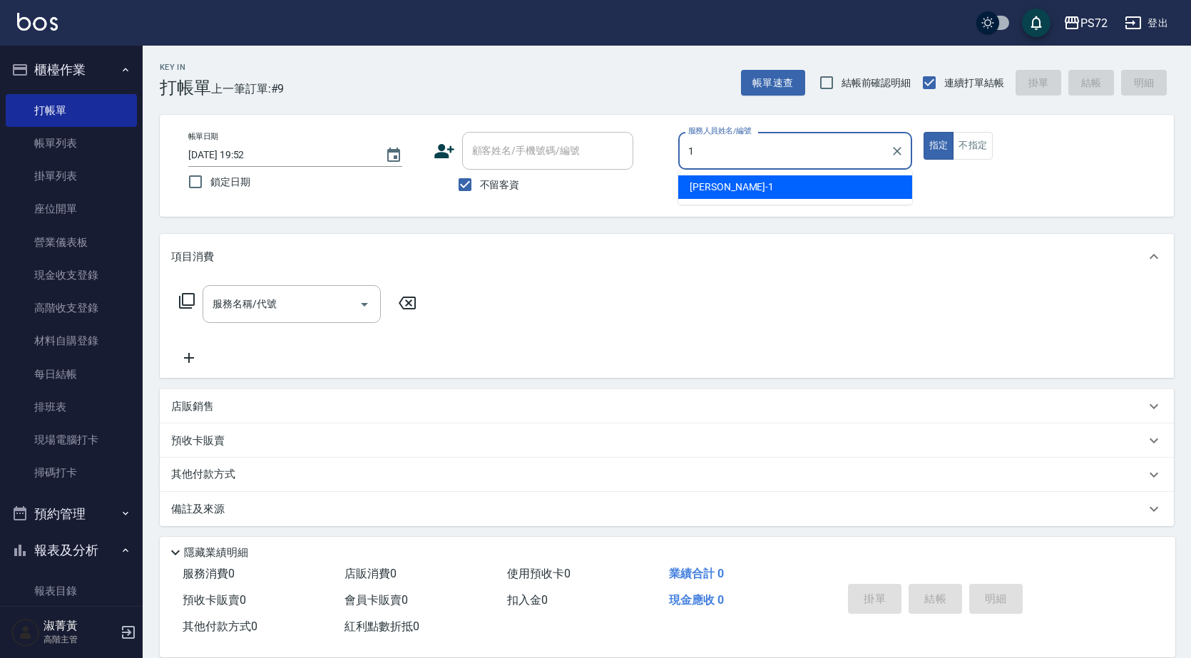
type input "TINA-1"
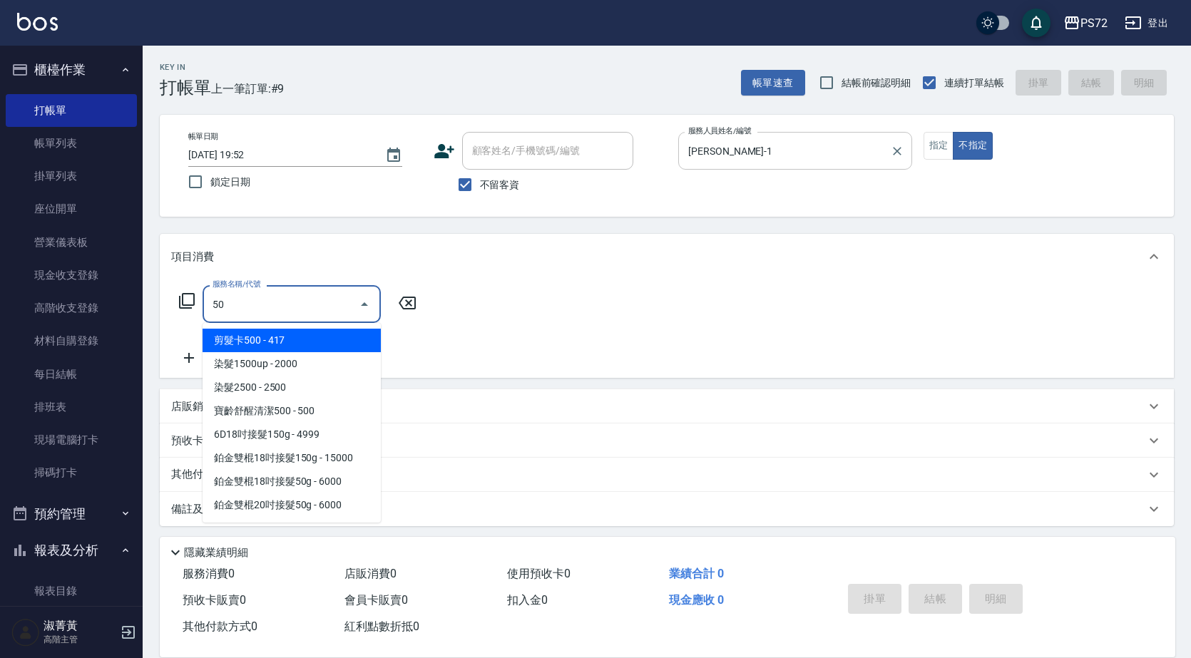
type input "500"
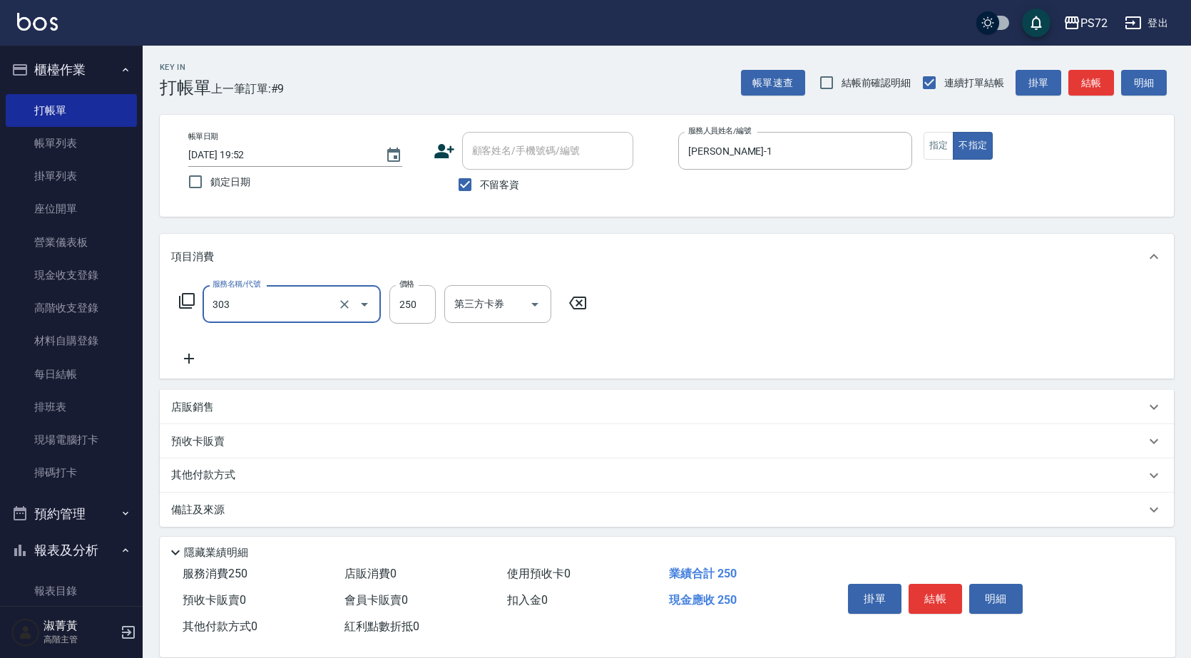
type input "剪髮(303)"
type input "350"
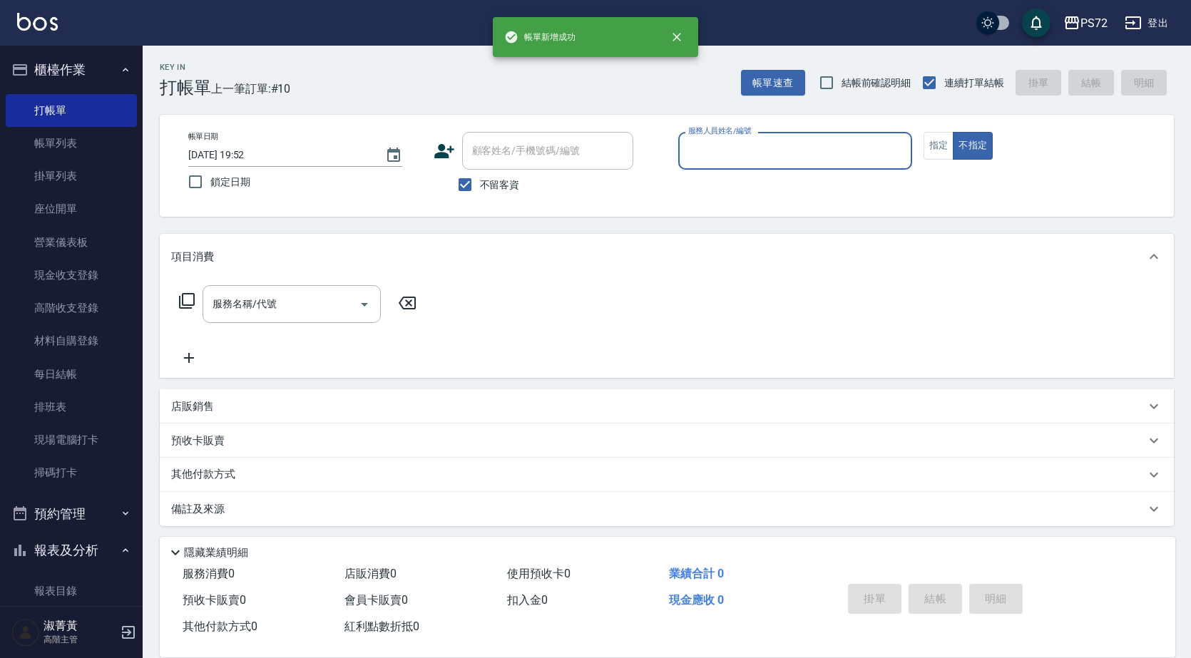
click at [786, 153] on input "服務人員姓名/編號" at bounding box center [794, 150] width 221 height 25
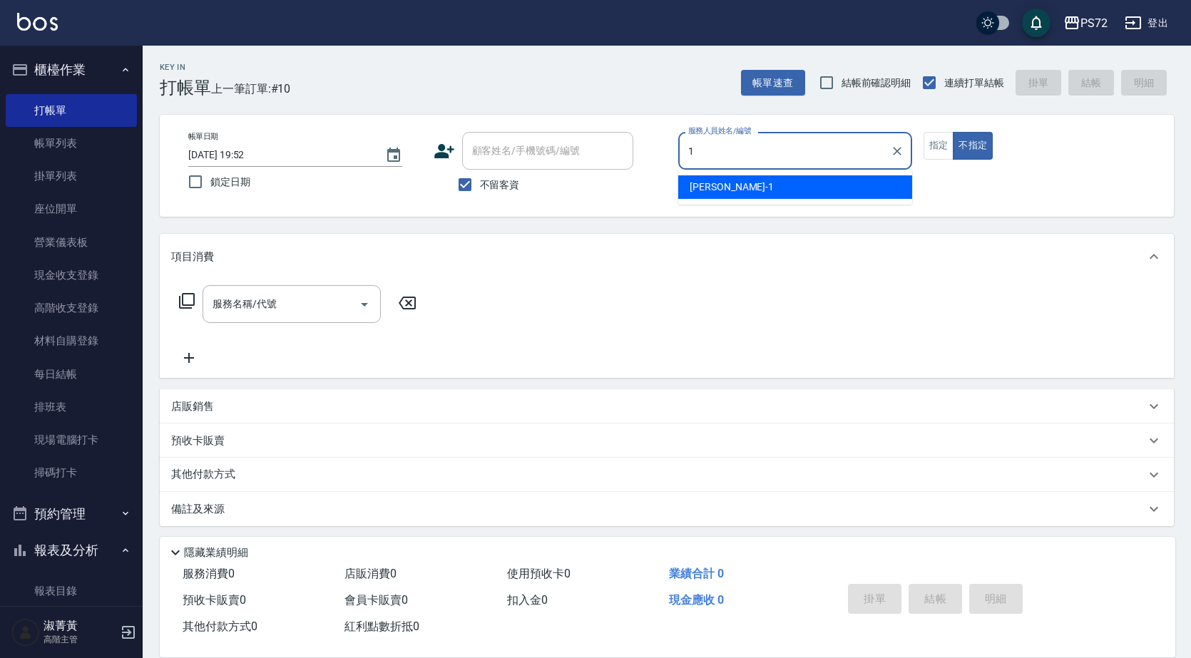
type input "TINA-1"
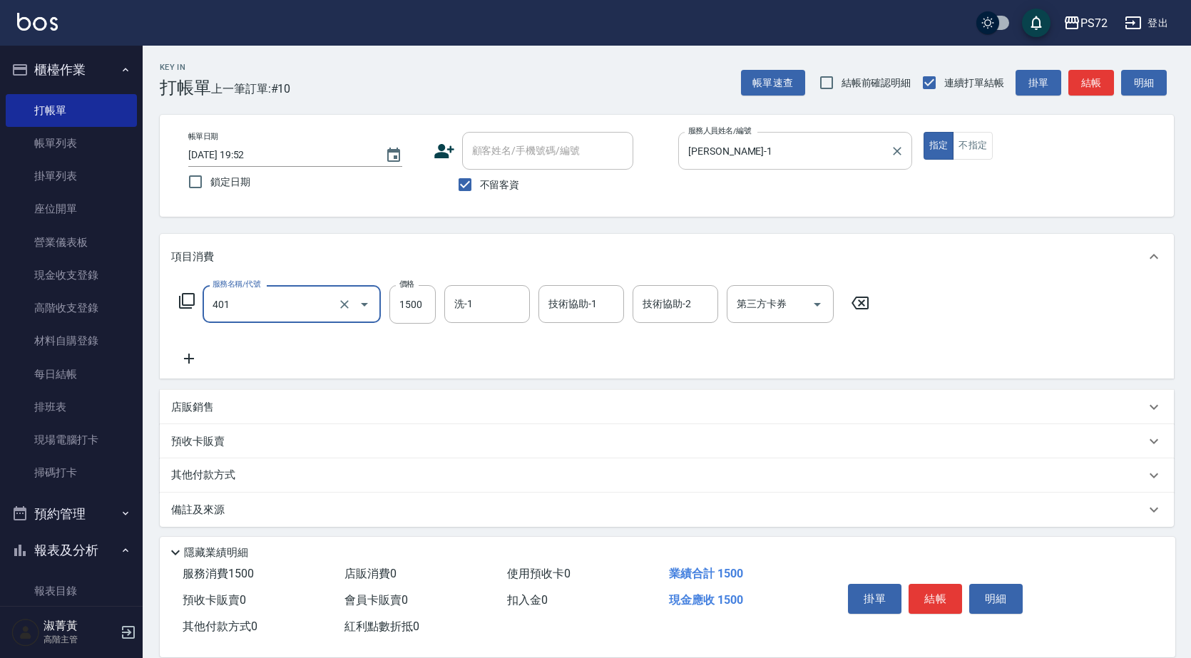
type input "染髮(401)"
type input "1500"
click at [195, 360] on icon at bounding box center [189, 358] width 36 height 17
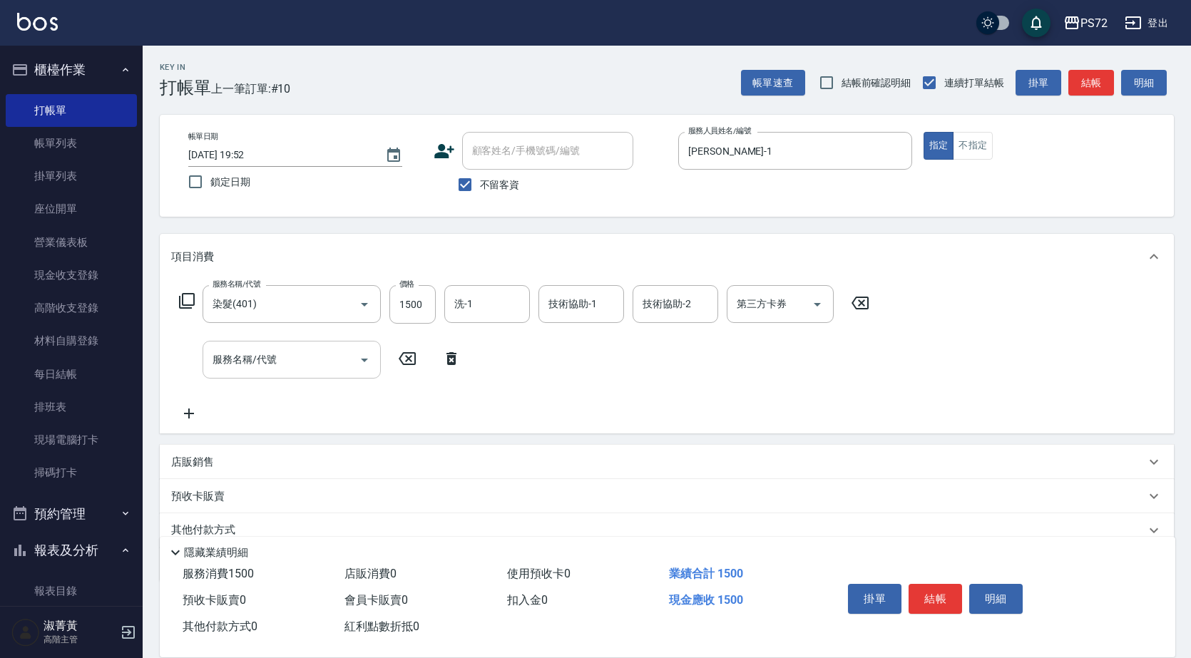
drag, startPoint x: 254, startPoint y: 379, endPoint x: 257, endPoint y: 364, distance: 15.4
click at [254, 379] on div "服務名稱/代號 染髮(401) 服務名稱/代號 價格 1500 價格 洗-1 洗-1 技術協助-1 技術協助-1 技術協助-2 技術協助-2 第三方卡券 第三…" at bounding box center [524, 353] width 706 height 137
click at [260, 366] on input "服務名稱/代號" at bounding box center [281, 359] width 144 height 25
type input "洗髮卡300(508)"
type input "250"
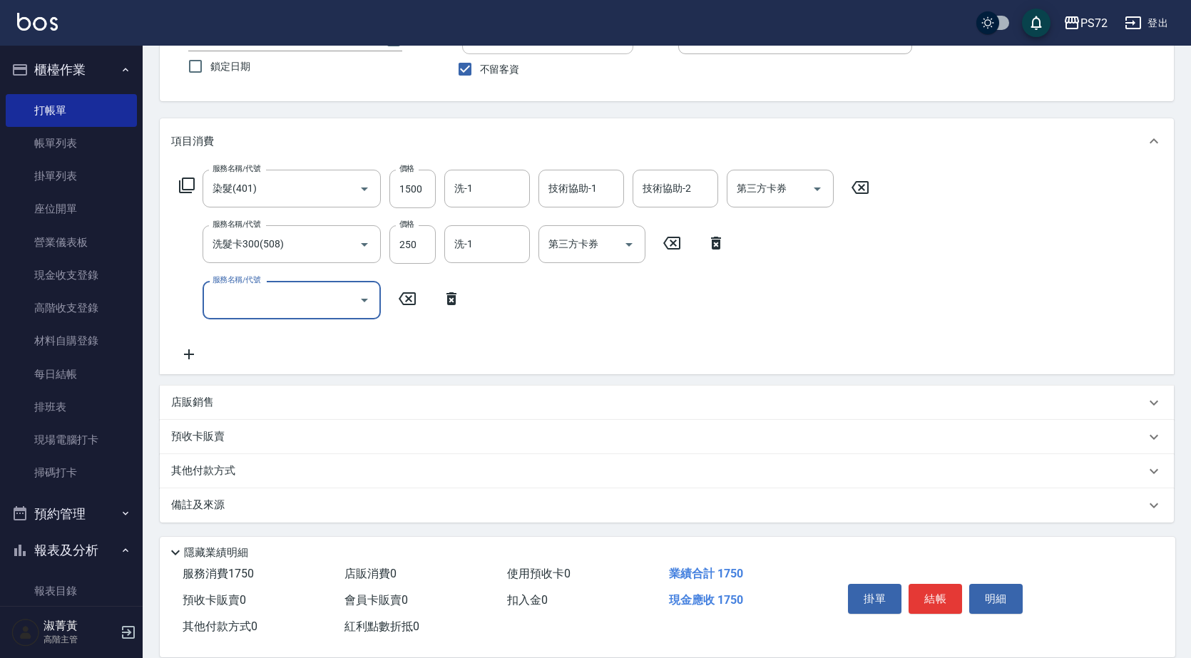
scroll to position [117, 0]
click at [203, 393] on div "店販銷售" at bounding box center [667, 401] width 1014 height 34
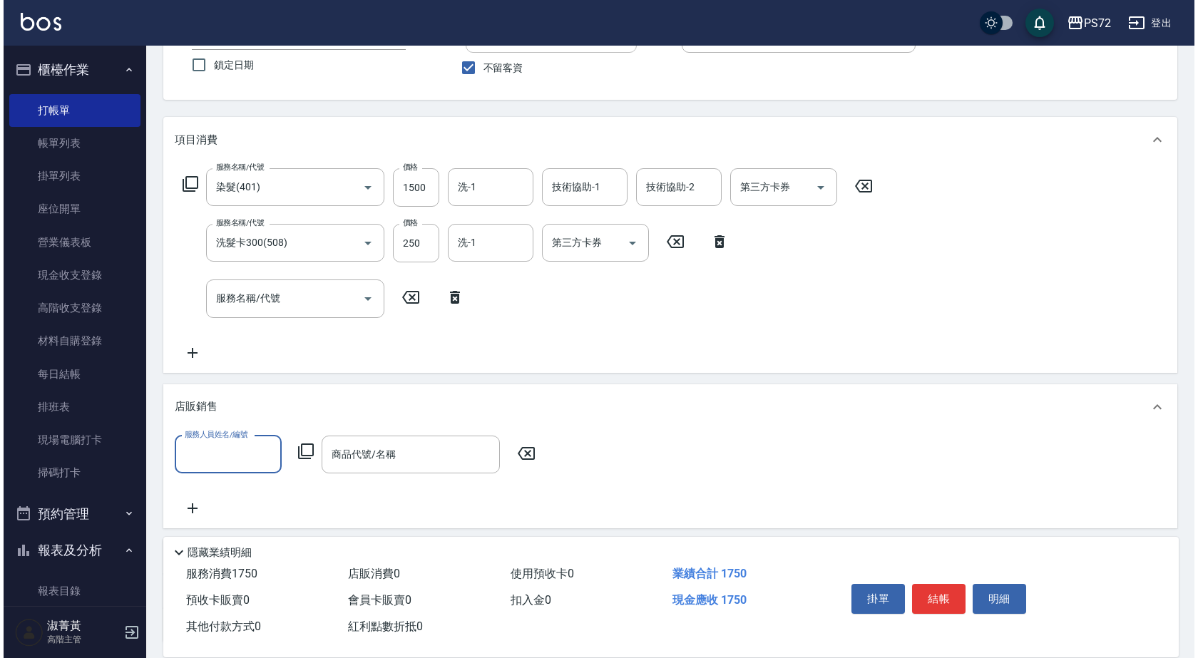
scroll to position [0, 0]
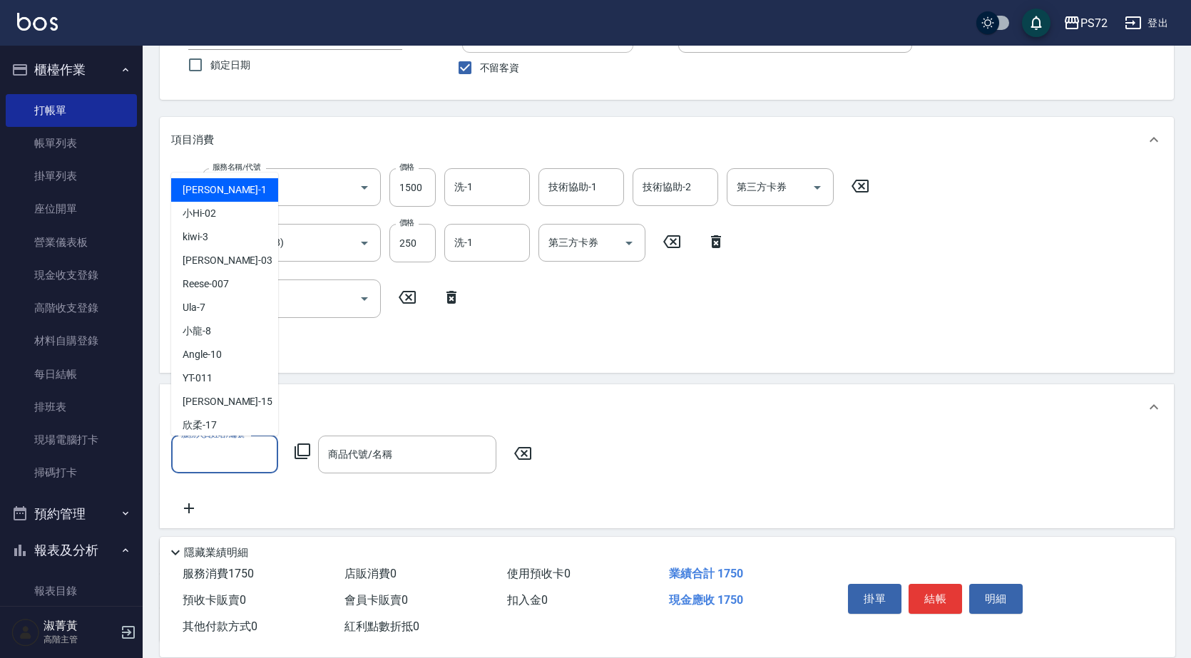
click at [243, 449] on input "服務人員姓名/編號" at bounding box center [225, 454] width 94 height 25
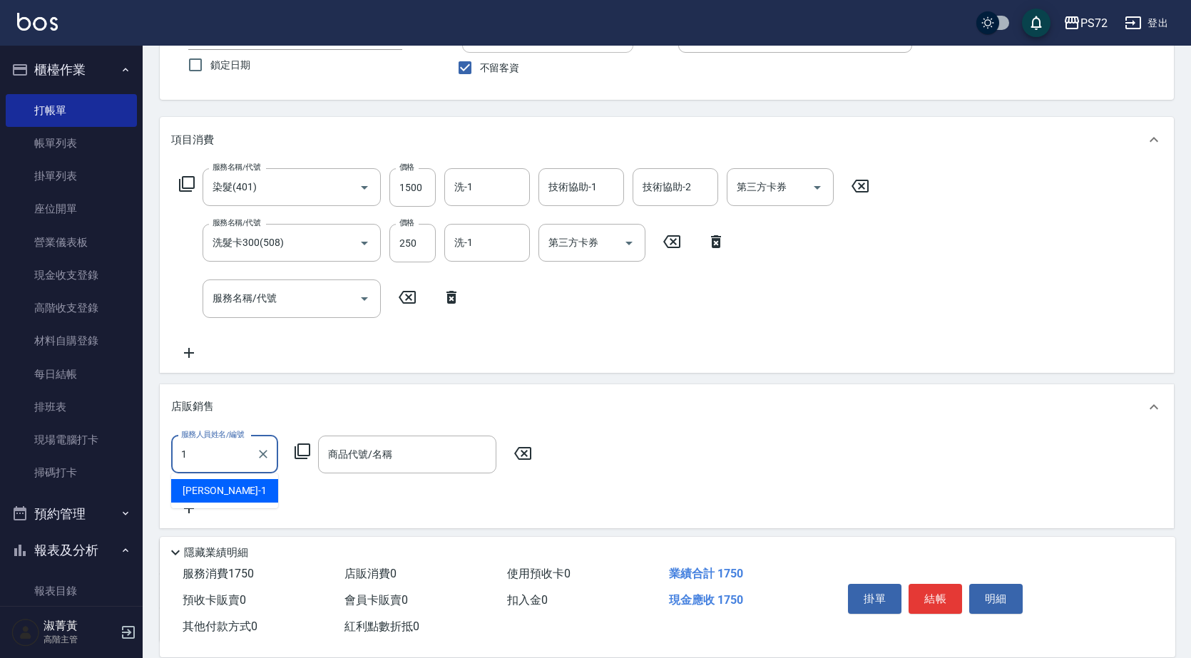
type input "TINA-1"
click at [307, 451] on icon at bounding box center [302, 451] width 17 height 17
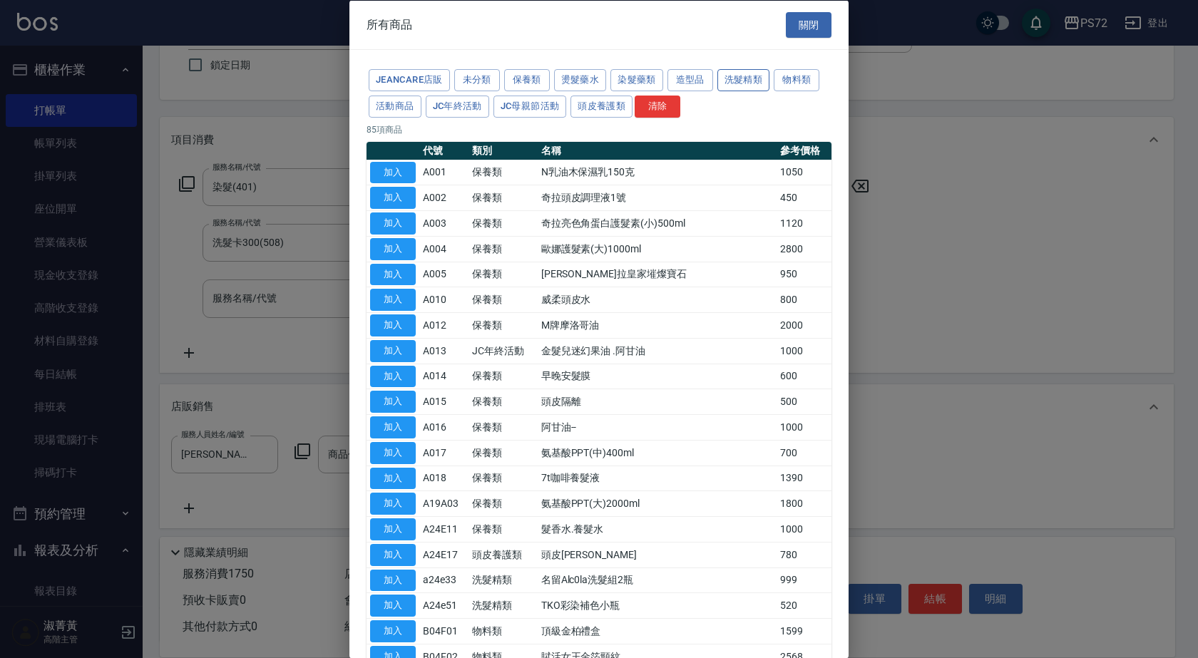
click at [739, 75] on button "洗髮精類" at bounding box center [743, 80] width 53 height 22
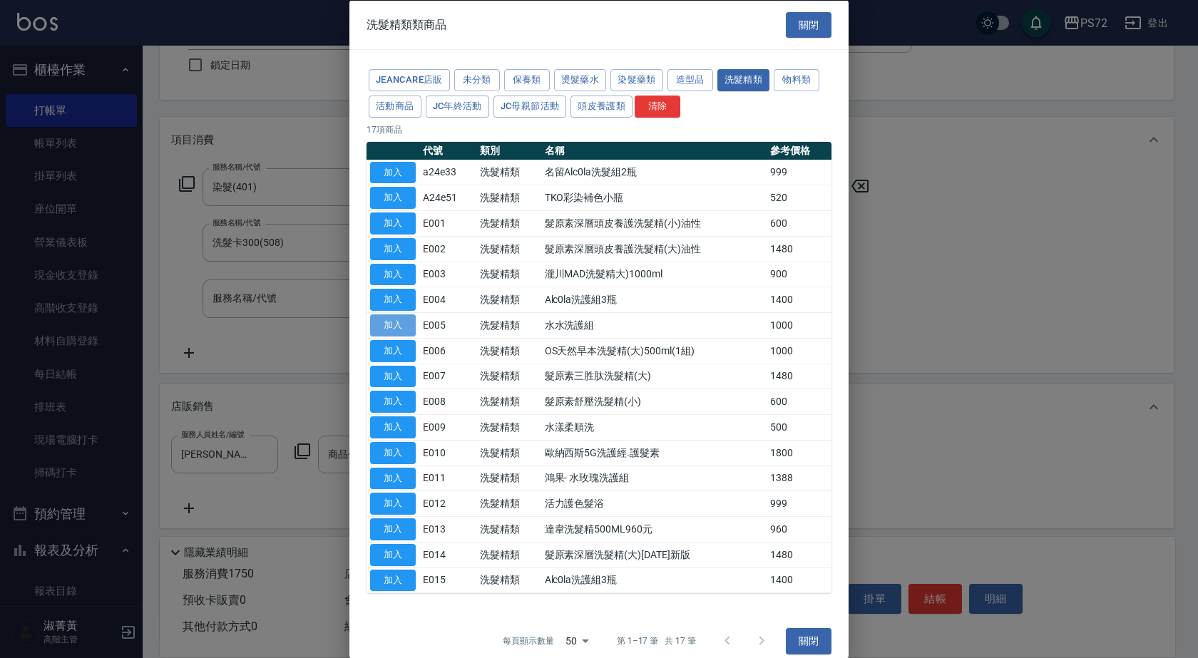
click at [382, 317] on button "加入" at bounding box center [393, 325] width 46 height 22
type input "水水洗護組"
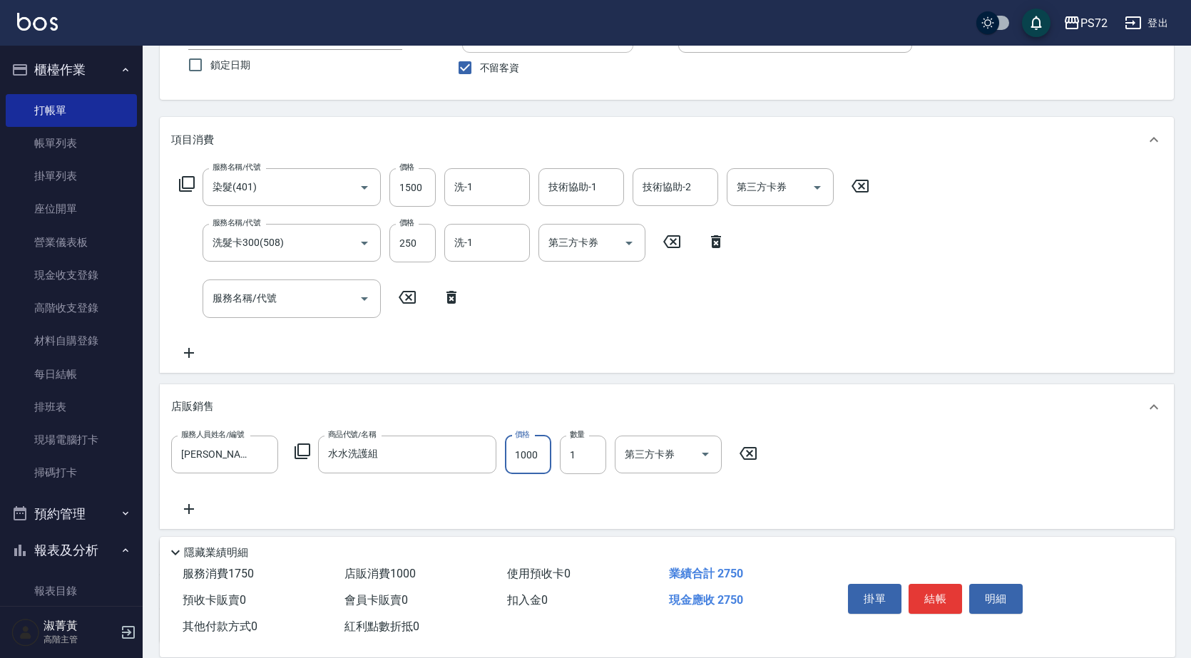
click at [543, 453] on input "1000" at bounding box center [528, 455] width 46 height 38
type input "999"
click at [933, 587] on button "結帳" at bounding box center [934, 599] width 53 height 30
type input "2025/08/25 19:56"
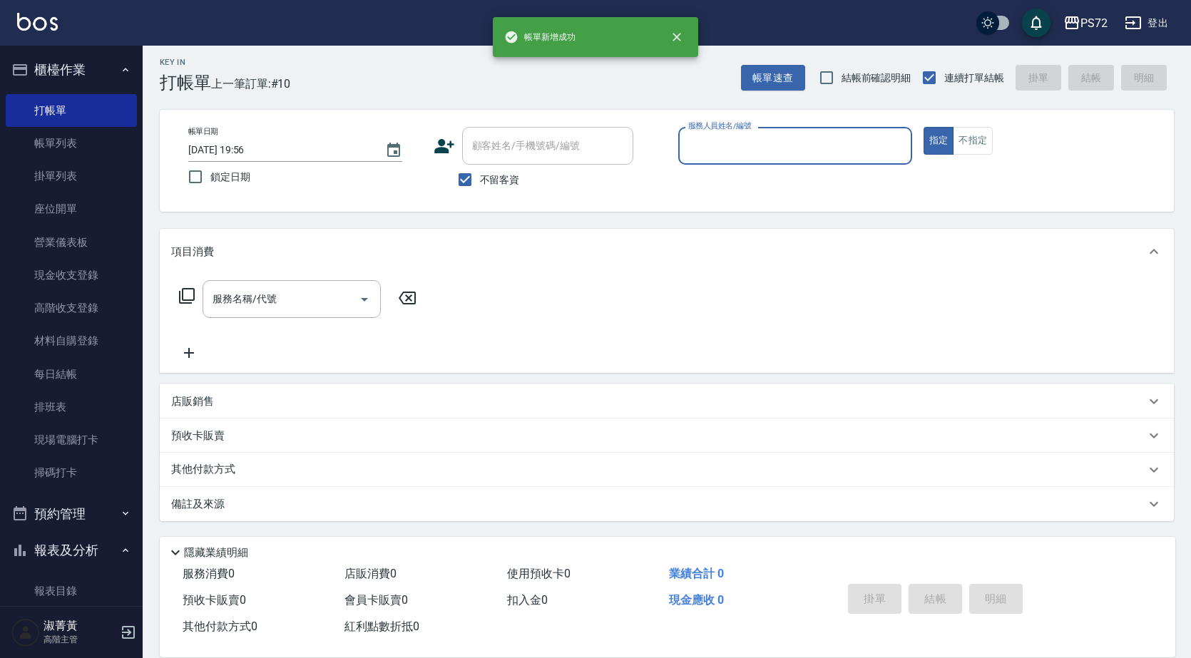
scroll to position [5, 0]
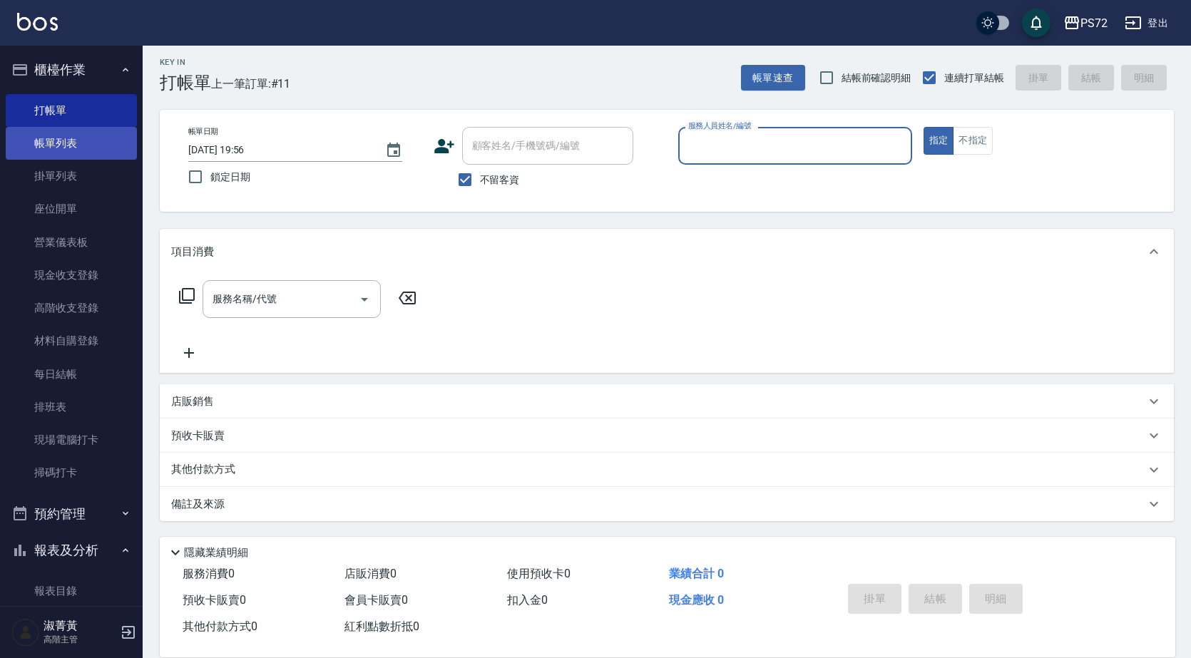
click at [66, 138] on link "帳單列表" at bounding box center [71, 143] width 131 height 33
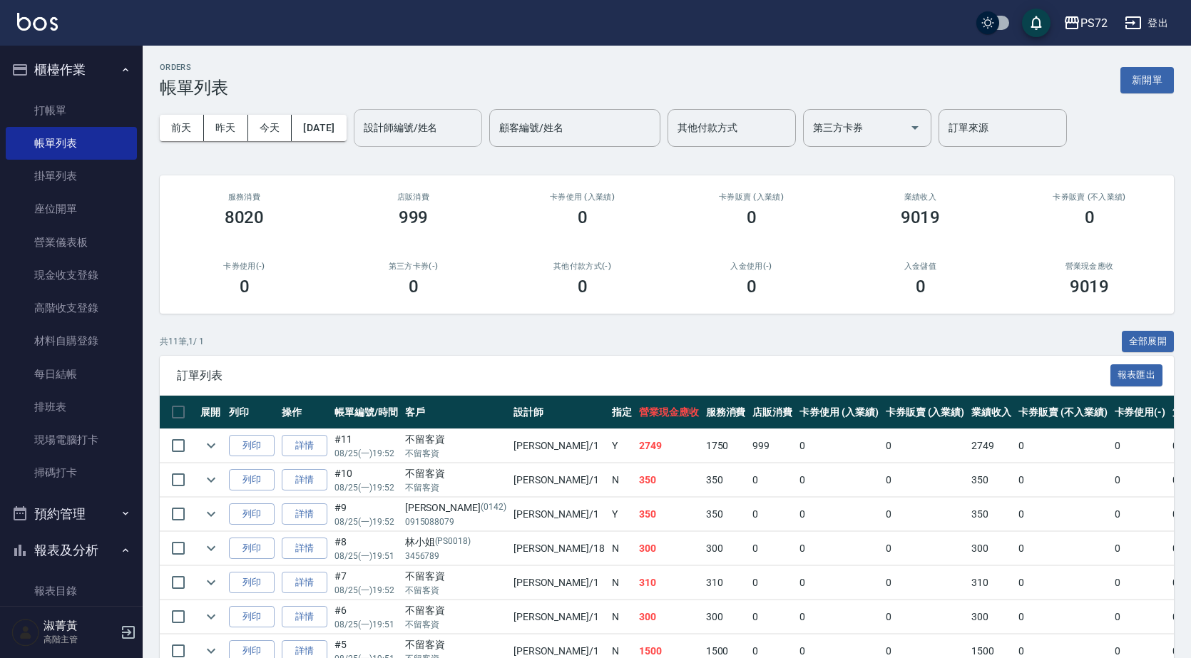
click at [473, 124] on input "設計師編號/姓名" at bounding box center [417, 127] width 115 height 25
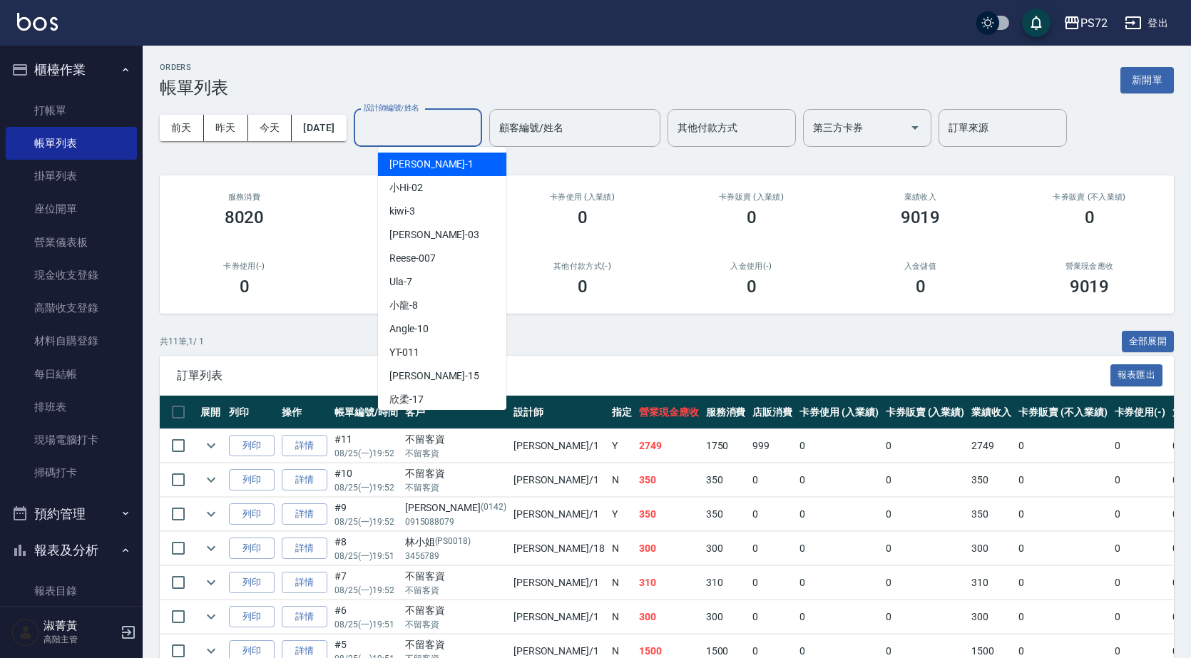
click at [447, 162] on div "TINA -1" at bounding box center [442, 165] width 128 height 24
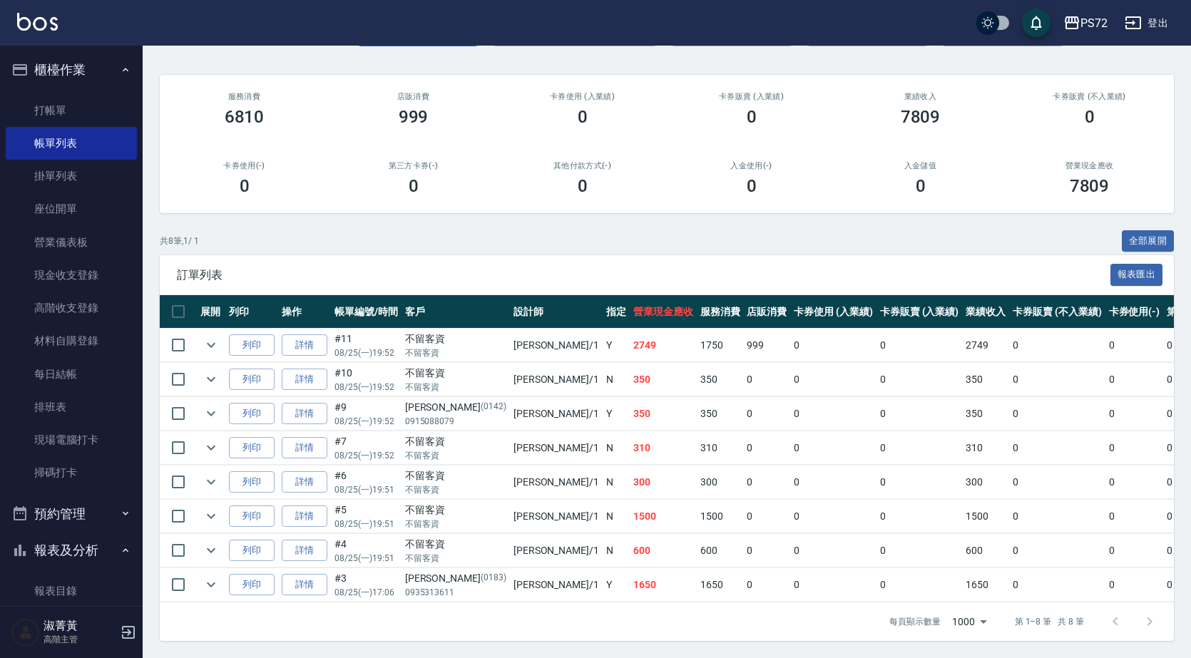
scroll to position [111, 0]
click at [207, 508] on icon "expand row" at bounding box center [210, 516] width 17 height 17
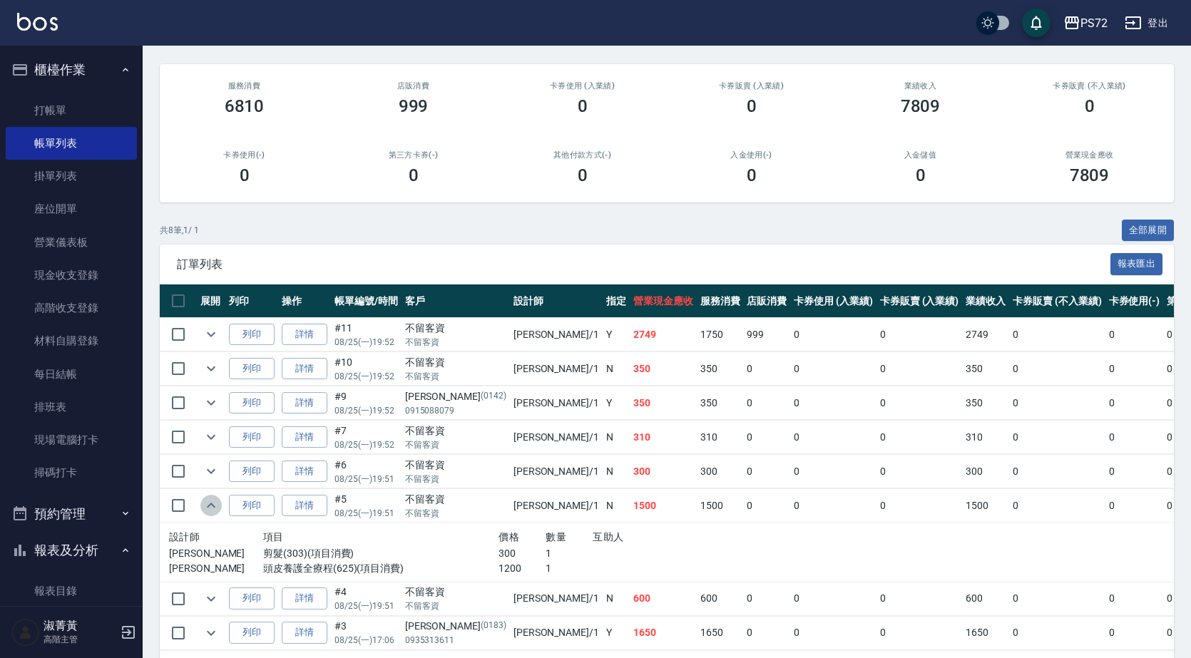
click at [207, 508] on icon "expand row" at bounding box center [210, 505] width 17 height 17
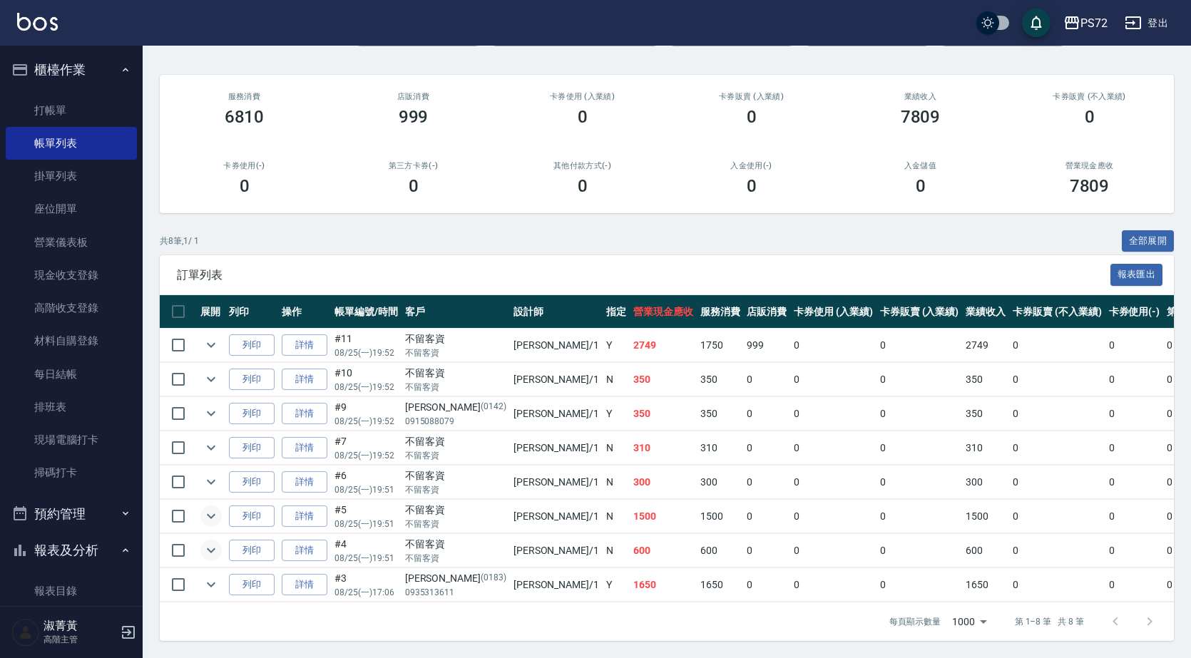
click at [217, 542] on icon "expand row" at bounding box center [210, 550] width 17 height 17
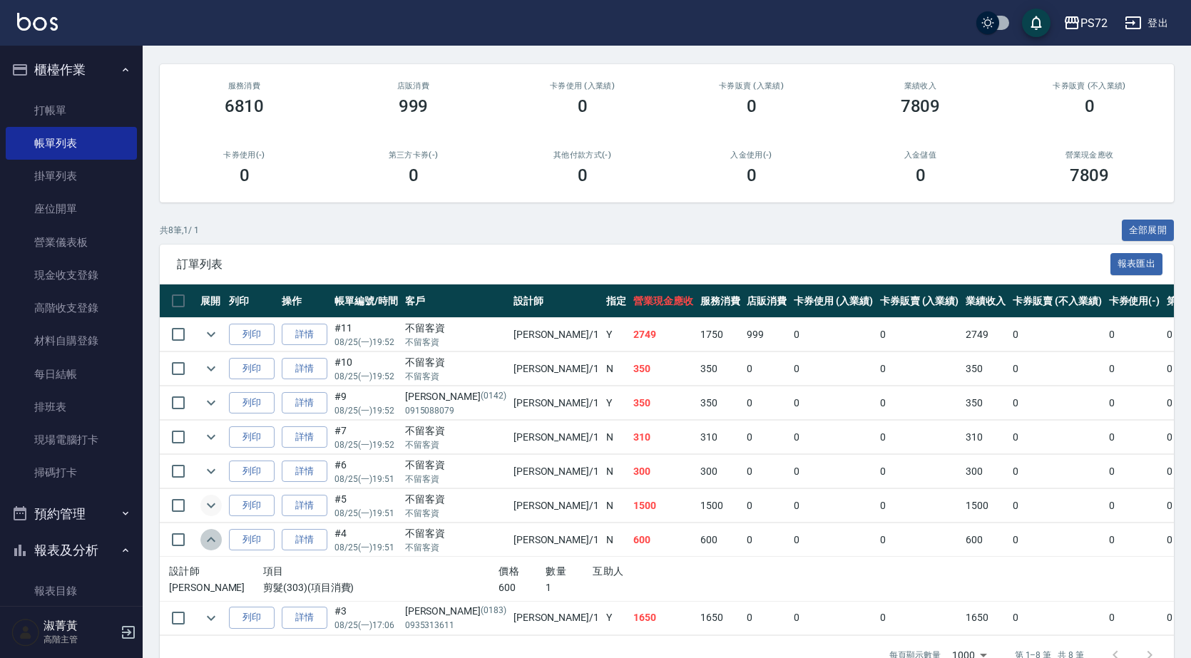
click at [217, 531] on icon "expand row" at bounding box center [210, 539] width 17 height 17
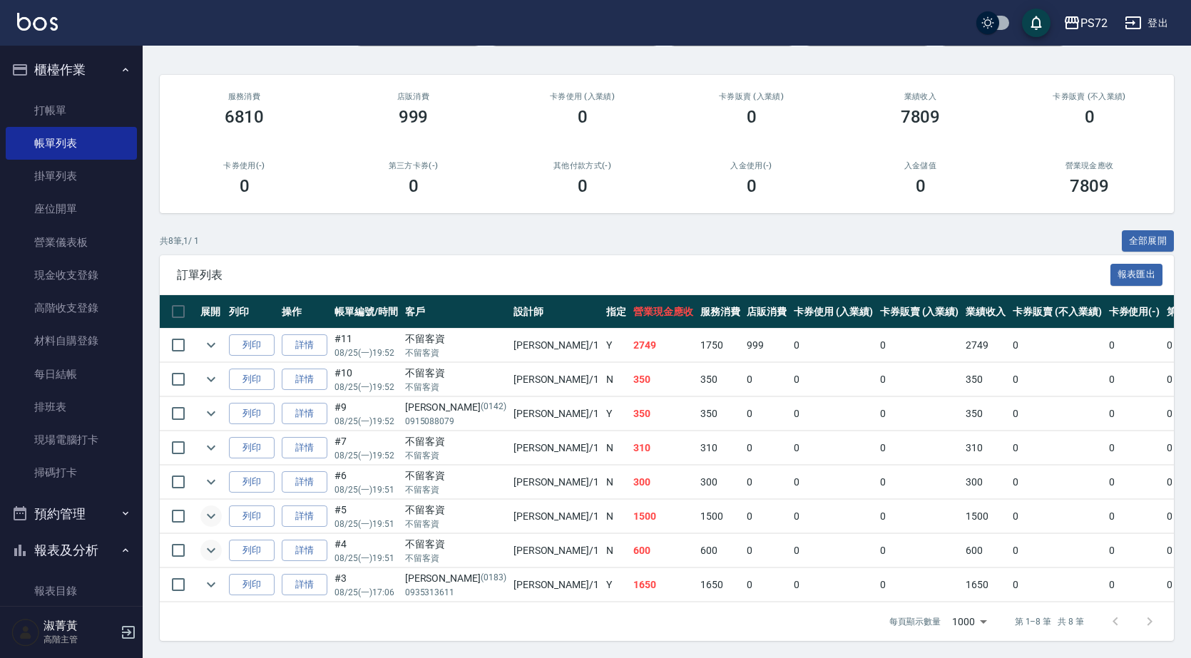
click at [223, 431] on td at bounding box center [211, 448] width 29 height 34
click at [203, 443] on icon "expand row" at bounding box center [210, 447] width 17 height 17
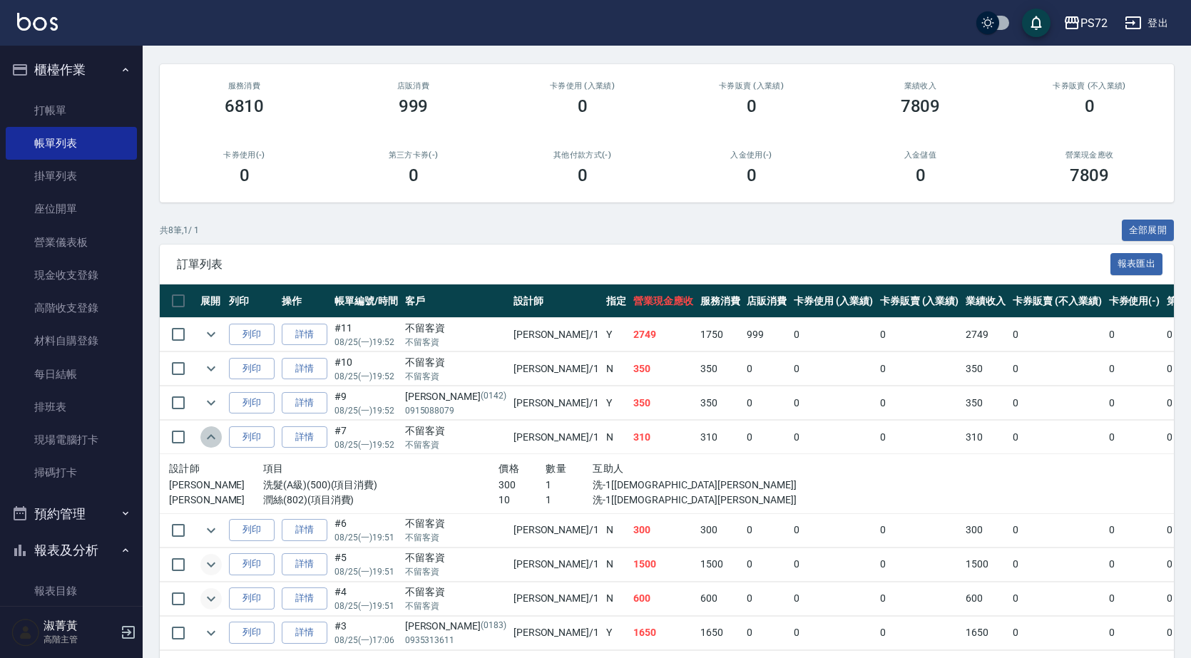
click at [203, 437] on icon "expand row" at bounding box center [210, 436] width 17 height 17
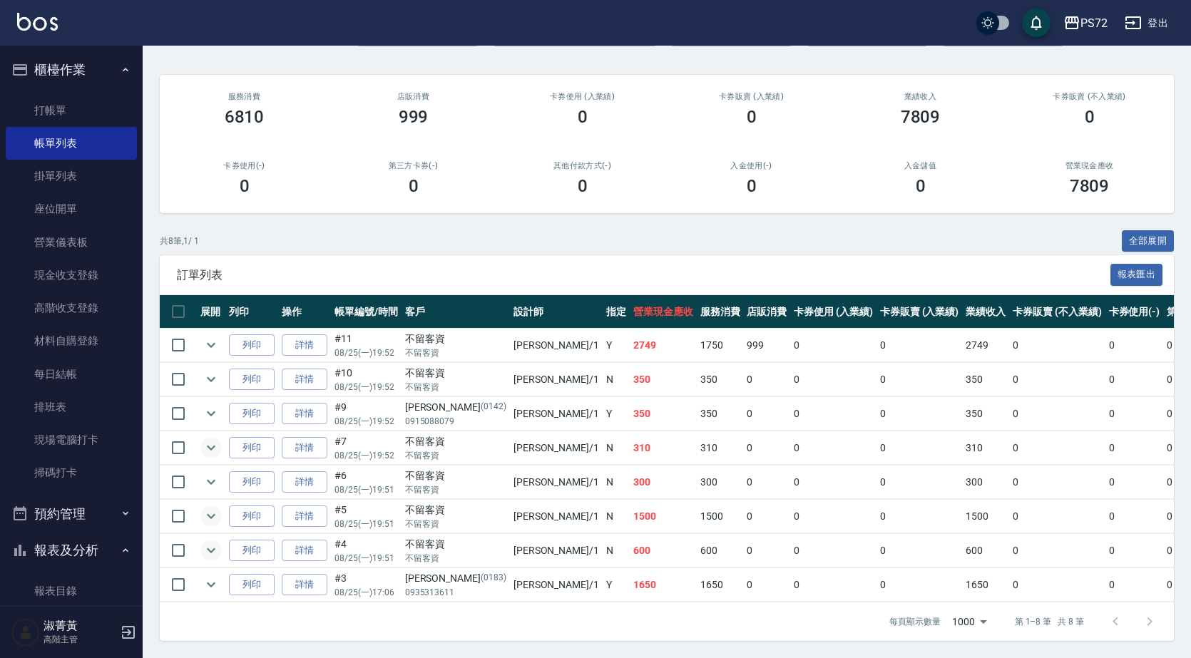
click at [197, 329] on td at bounding box center [211, 346] width 29 height 34
click at [210, 336] on icon "expand row" at bounding box center [210, 344] width 17 height 17
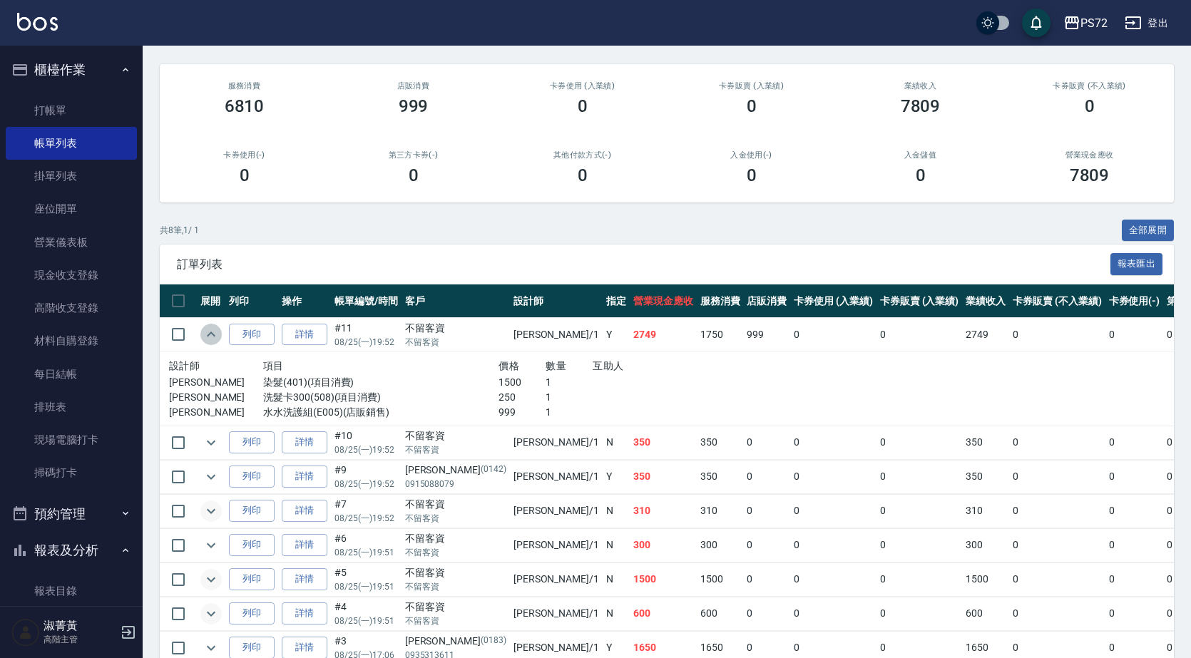
click at [210, 329] on icon "expand row" at bounding box center [210, 334] width 17 height 17
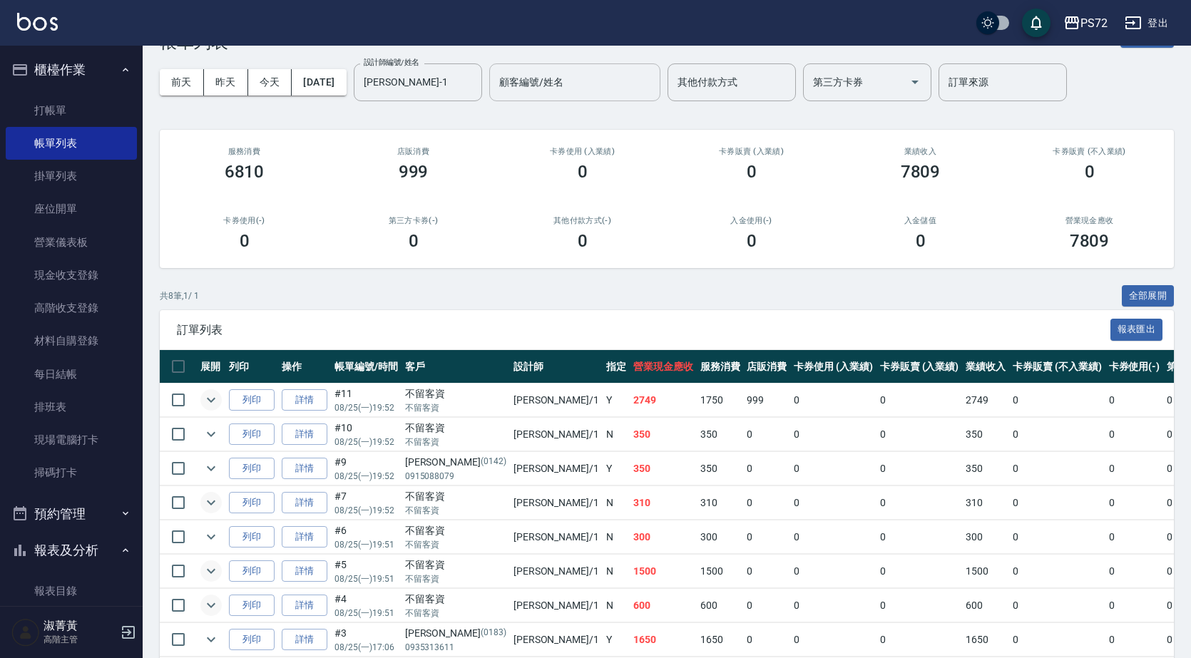
scroll to position [0, 0]
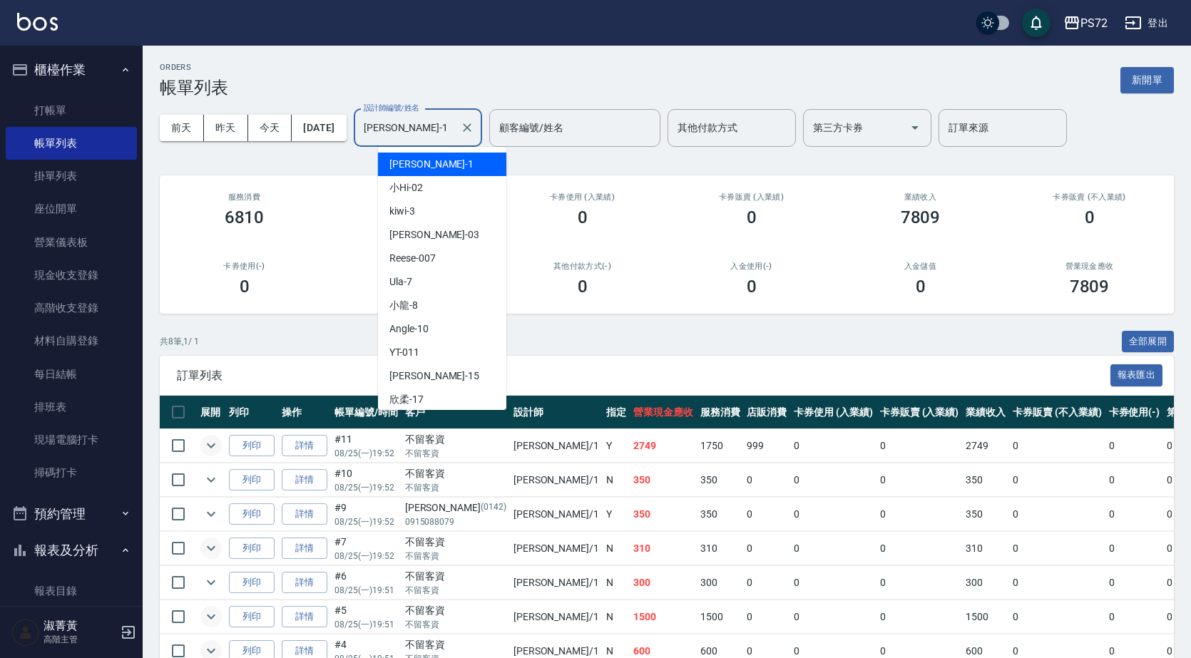
click at [437, 134] on input "TINA-1" at bounding box center [407, 127] width 94 height 25
click at [446, 189] on div "小Hi -02" at bounding box center [442, 188] width 128 height 24
type input "小Hi-02"
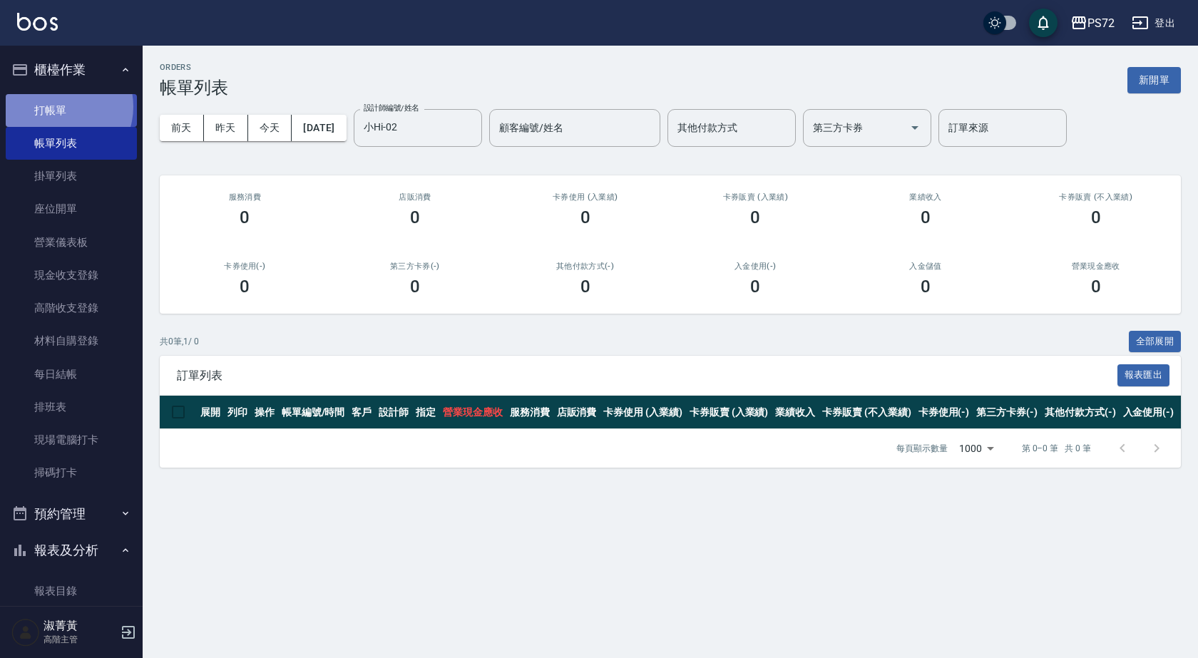
click at [61, 106] on link "打帳單" at bounding box center [71, 110] width 131 height 33
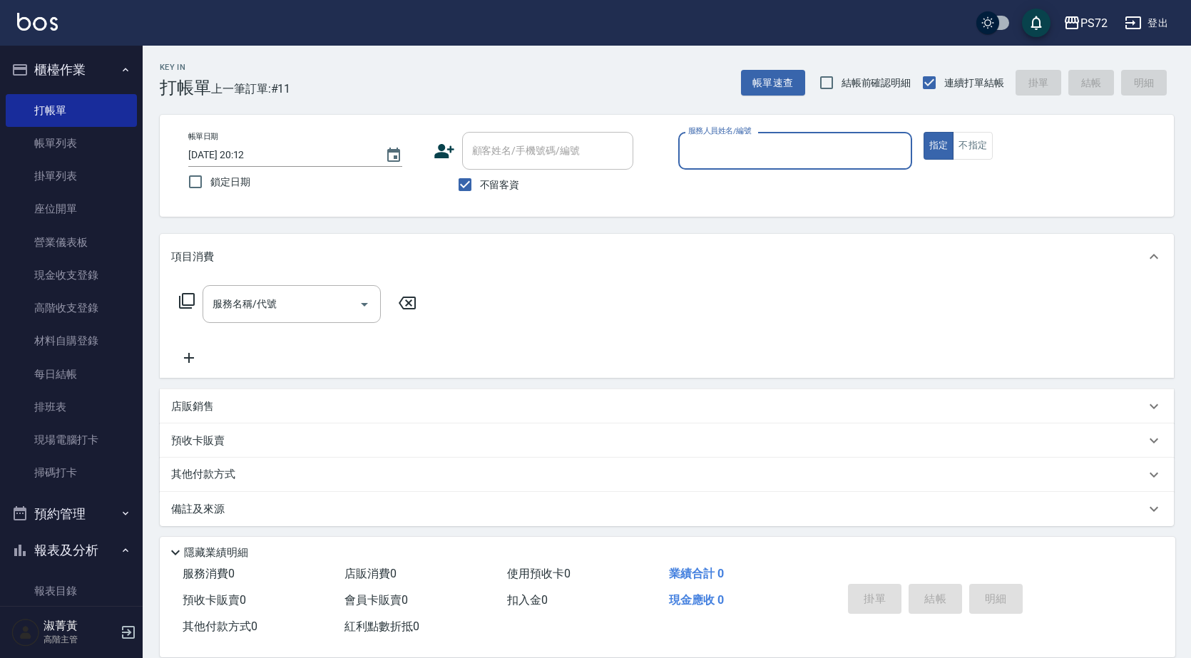
click at [493, 173] on label "不留客資" at bounding box center [485, 185] width 70 height 30
click at [480, 173] on input "不留客資" at bounding box center [465, 185] width 30 height 30
checkbox input "false"
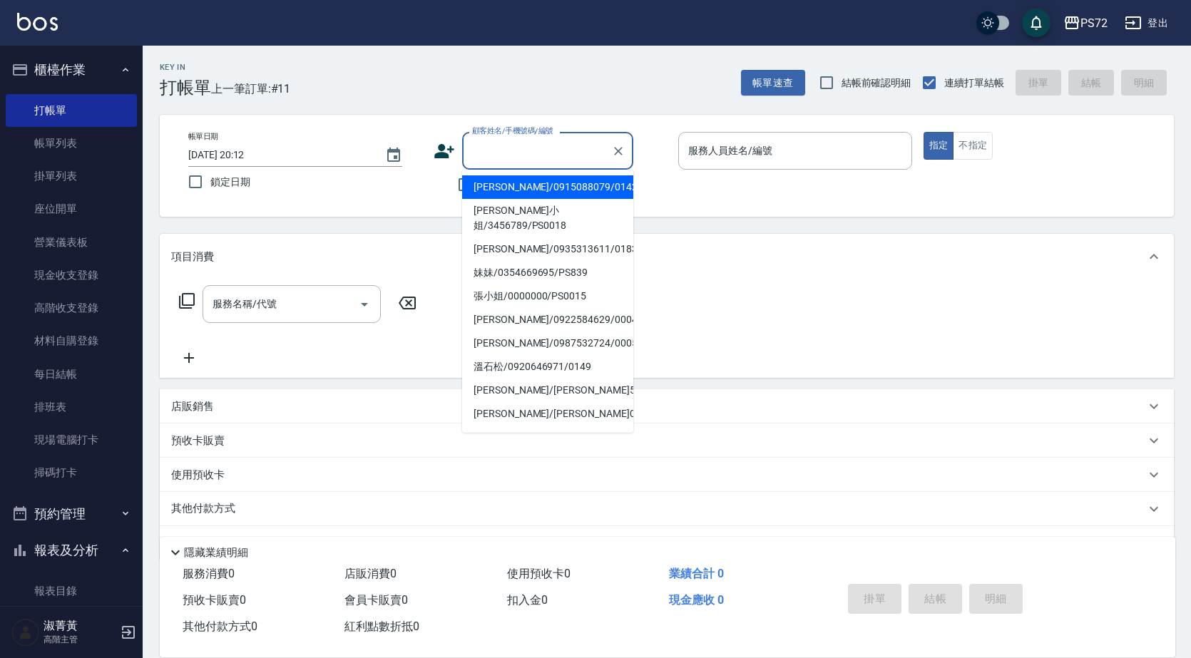
click at [518, 150] on div "顧客姓名/手機號碼/編號 顧客姓名/手機號碼/編號" at bounding box center [547, 151] width 171 height 38
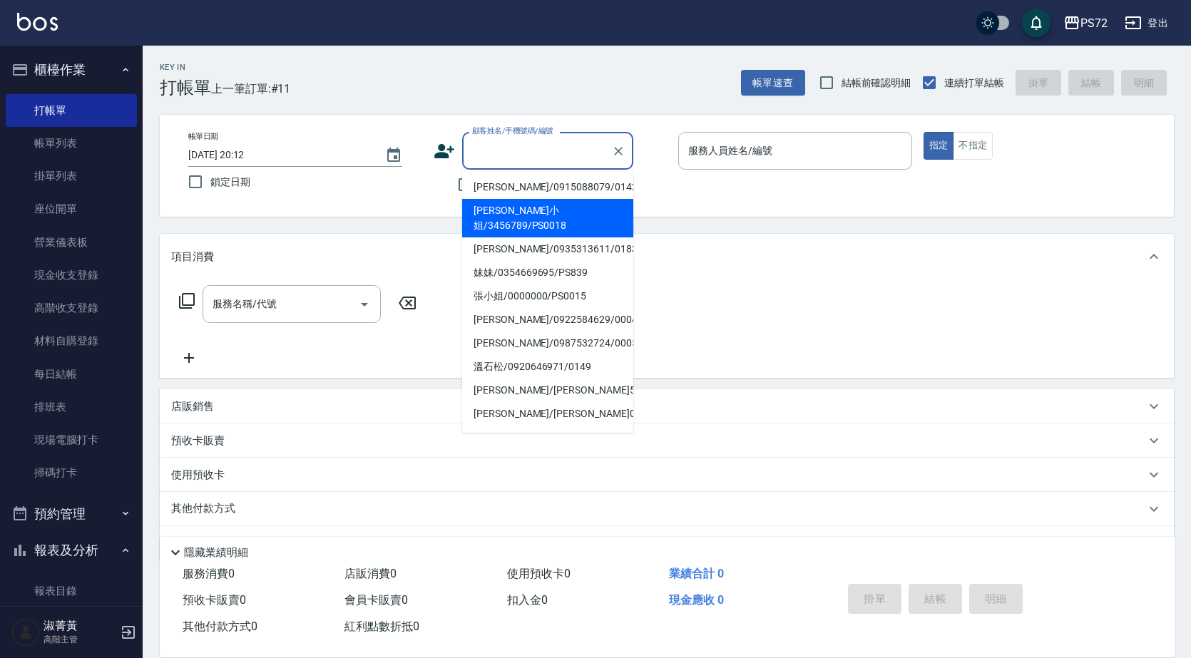
click at [535, 204] on li "林小姐/3456789/PS0018" at bounding box center [547, 218] width 171 height 38
type input "林小姐/3456789/PS0018"
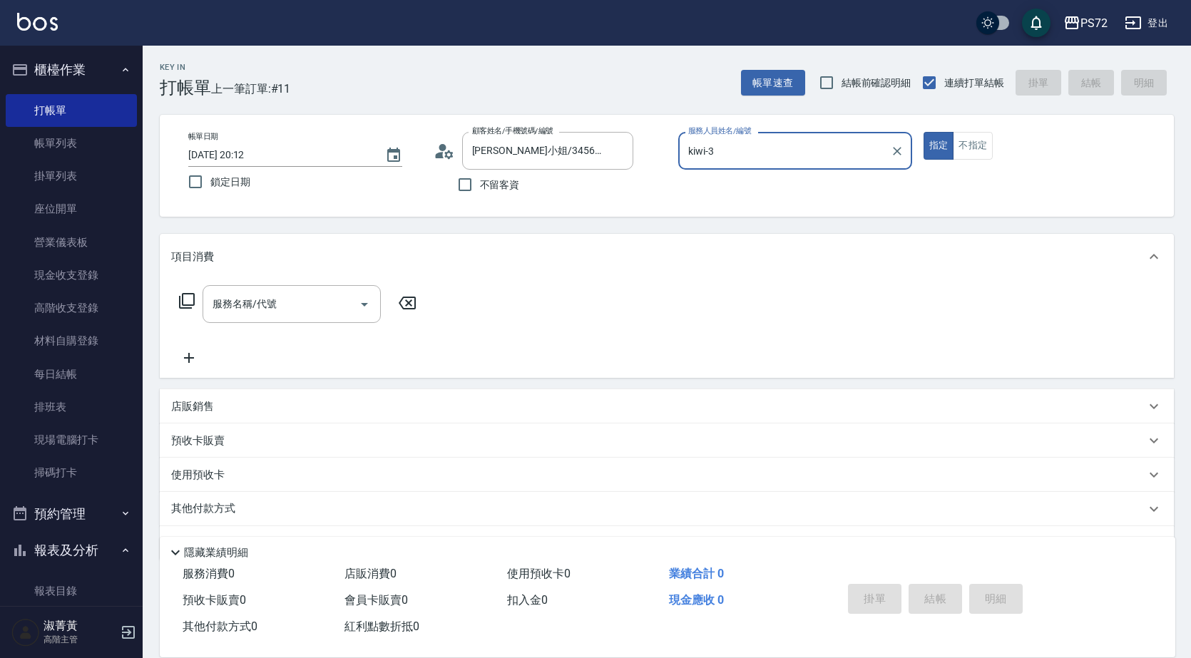
click at [714, 160] on input "kiwi-3" at bounding box center [784, 150] width 200 height 25
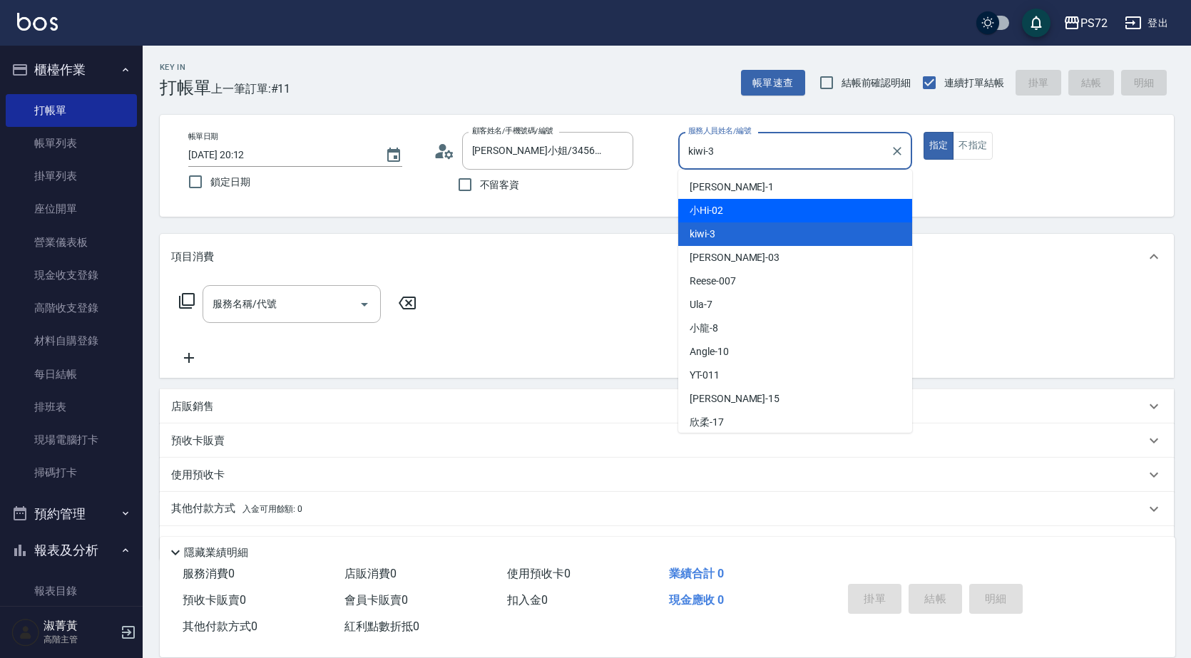
click at [728, 205] on div "小Hi -02" at bounding box center [795, 211] width 234 height 24
type input "小Hi-02"
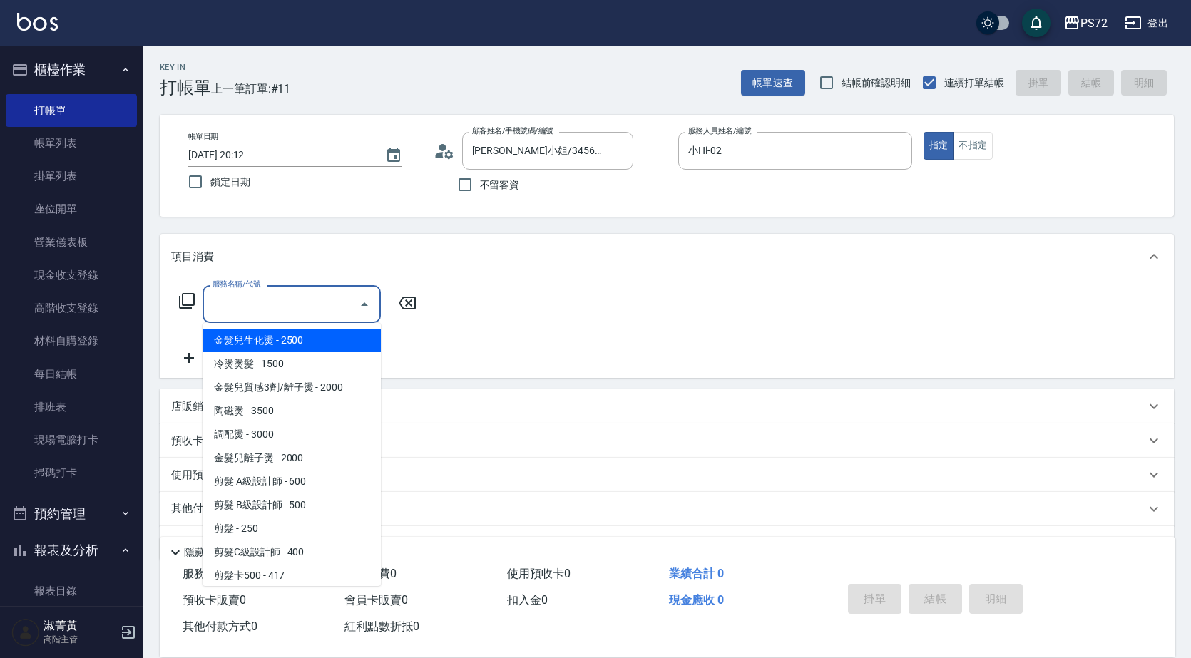
click at [218, 312] on input "服務名稱/代號" at bounding box center [281, 304] width 144 height 25
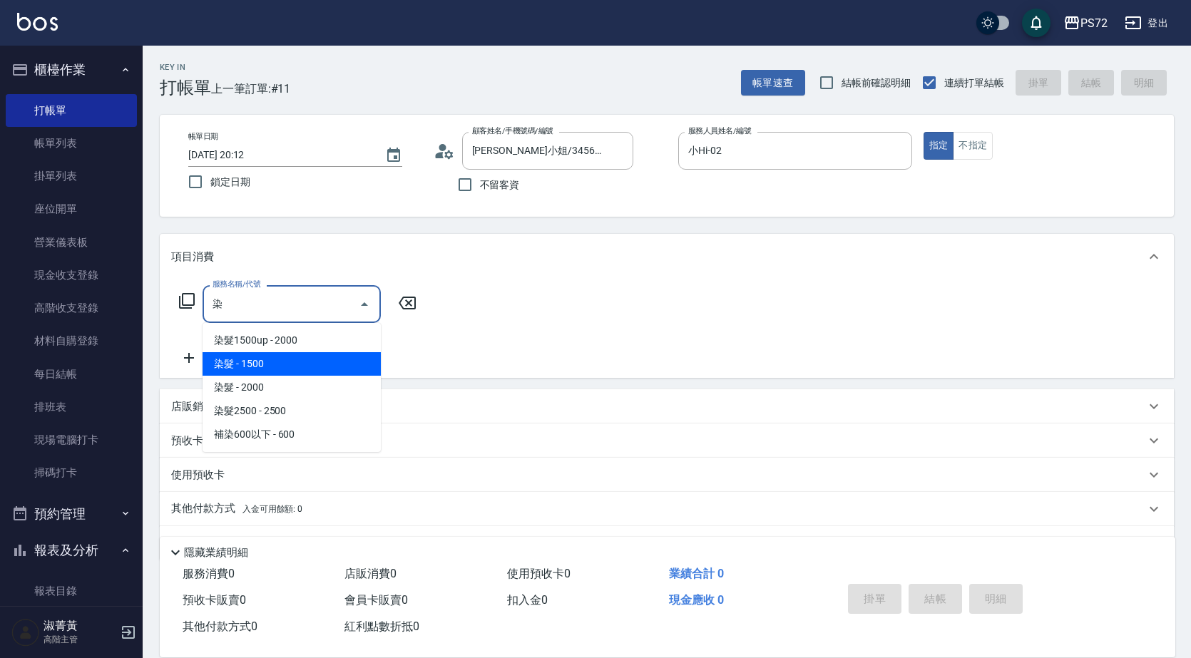
click at [252, 369] on span "染髮 - 1500" at bounding box center [291, 364] width 178 height 24
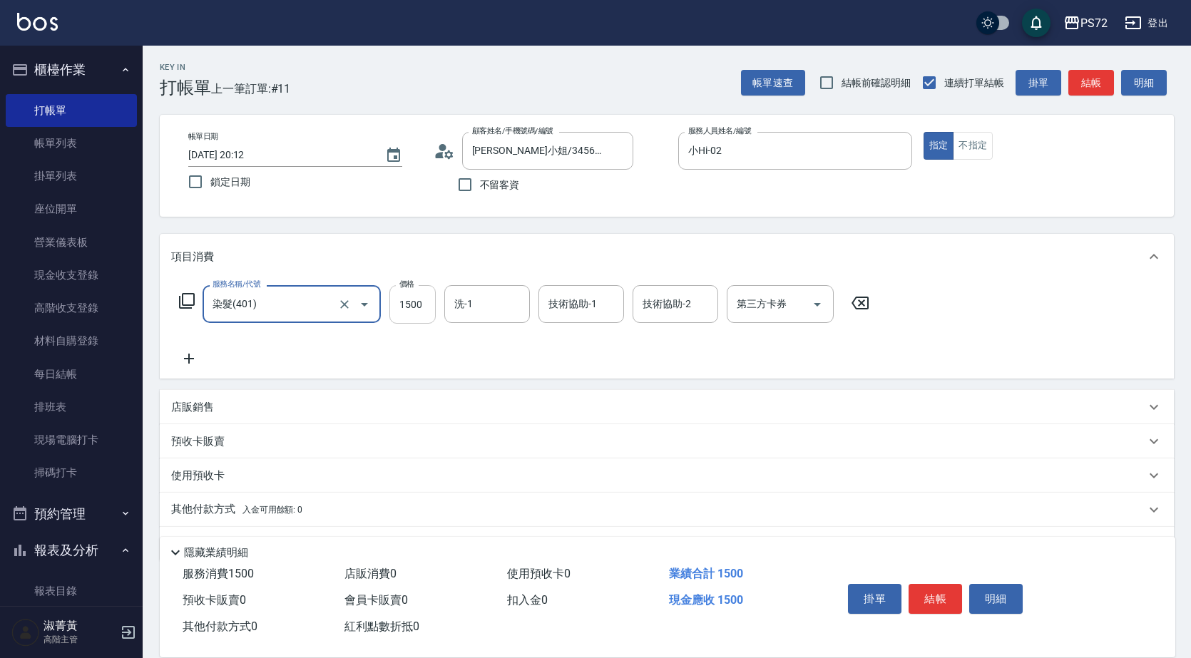
type input "染髮(401)"
click at [412, 308] on input "1500" at bounding box center [412, 304] width 46 height 38
type input "1300"
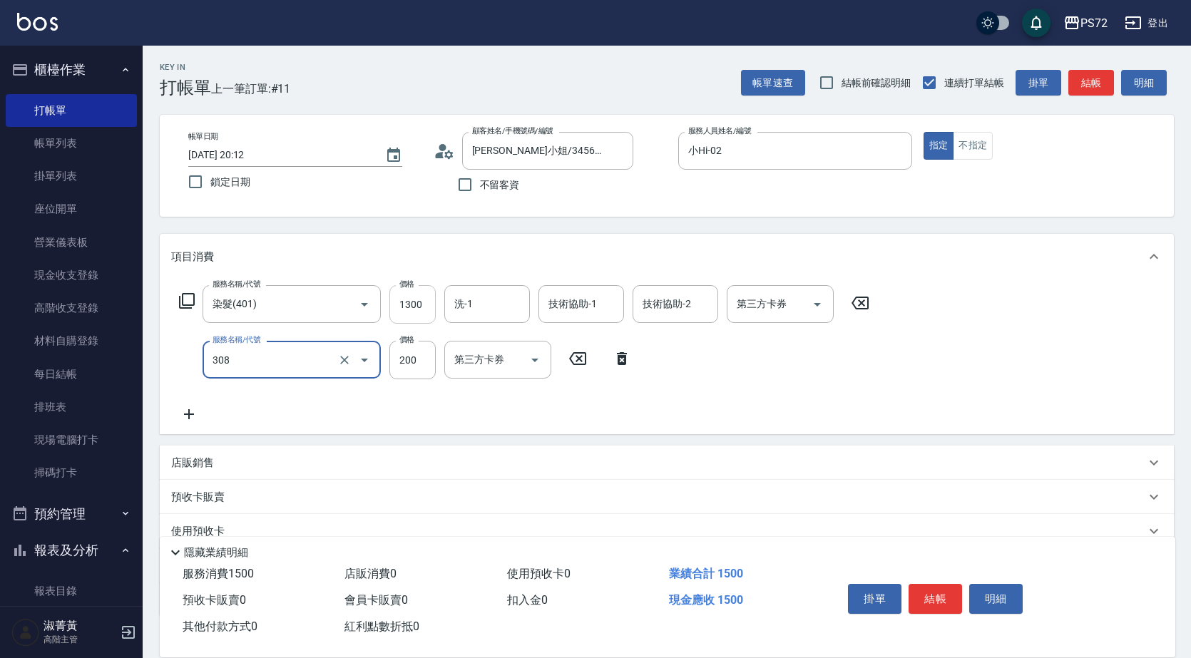
type input "學生剪髮(UP)(308)"
type input "350"
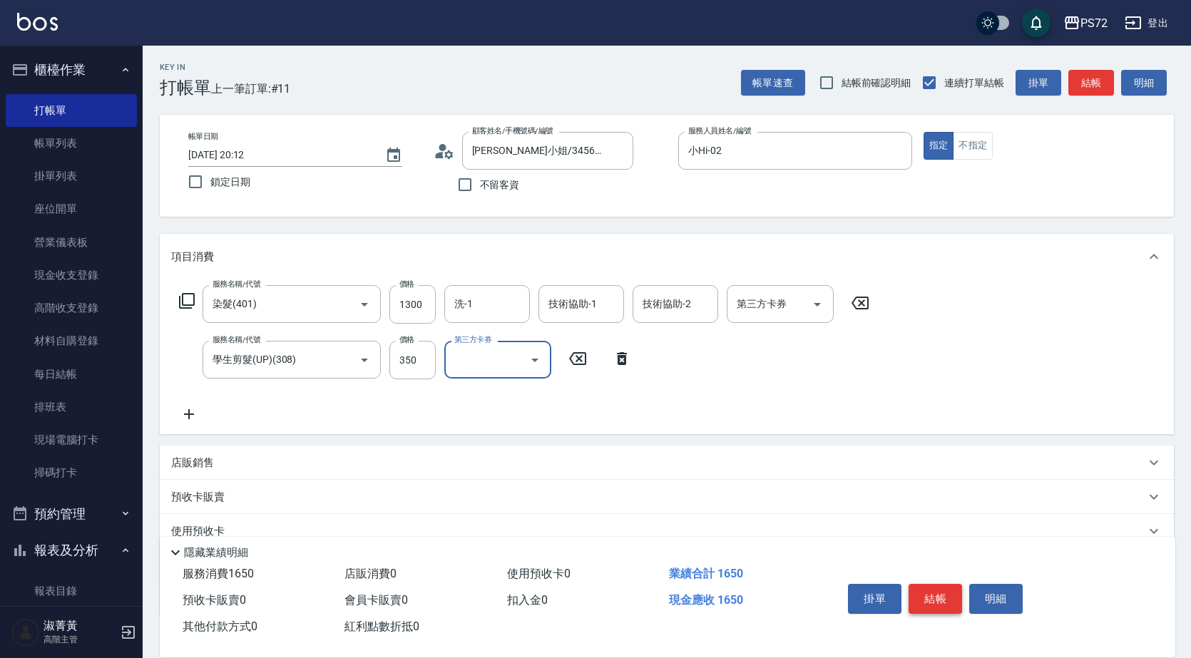
click at [941, 591] on button "結帳" at bounding box center [934, 599] width 53 height 30
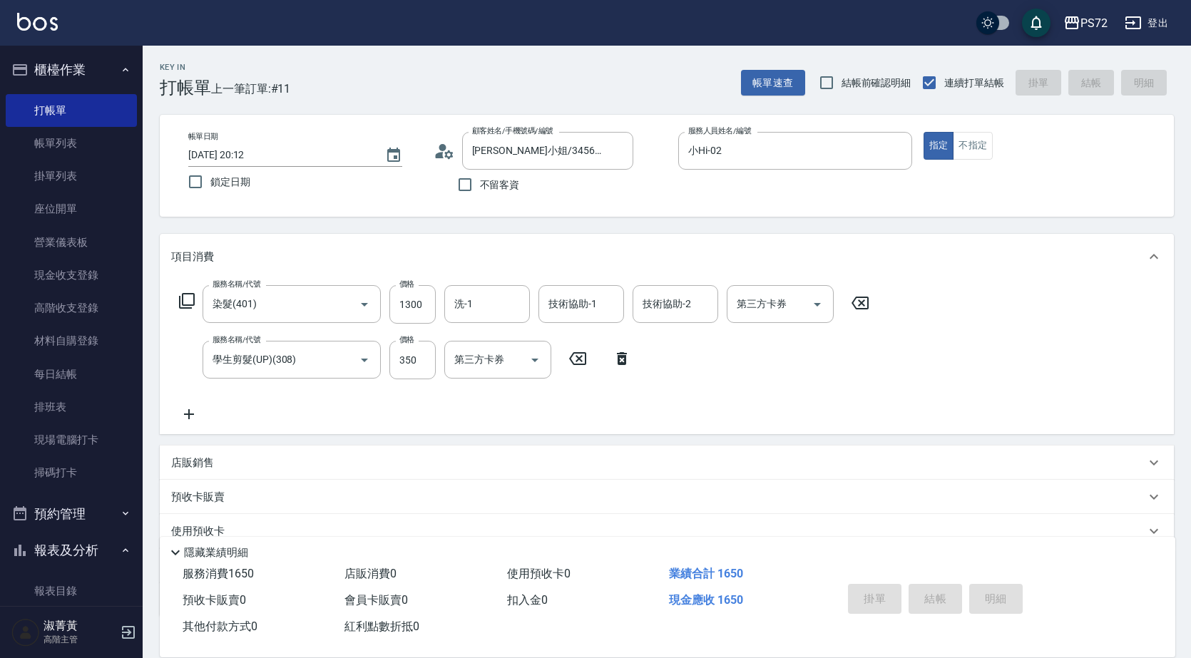
type input "2025/08/25 20:13"
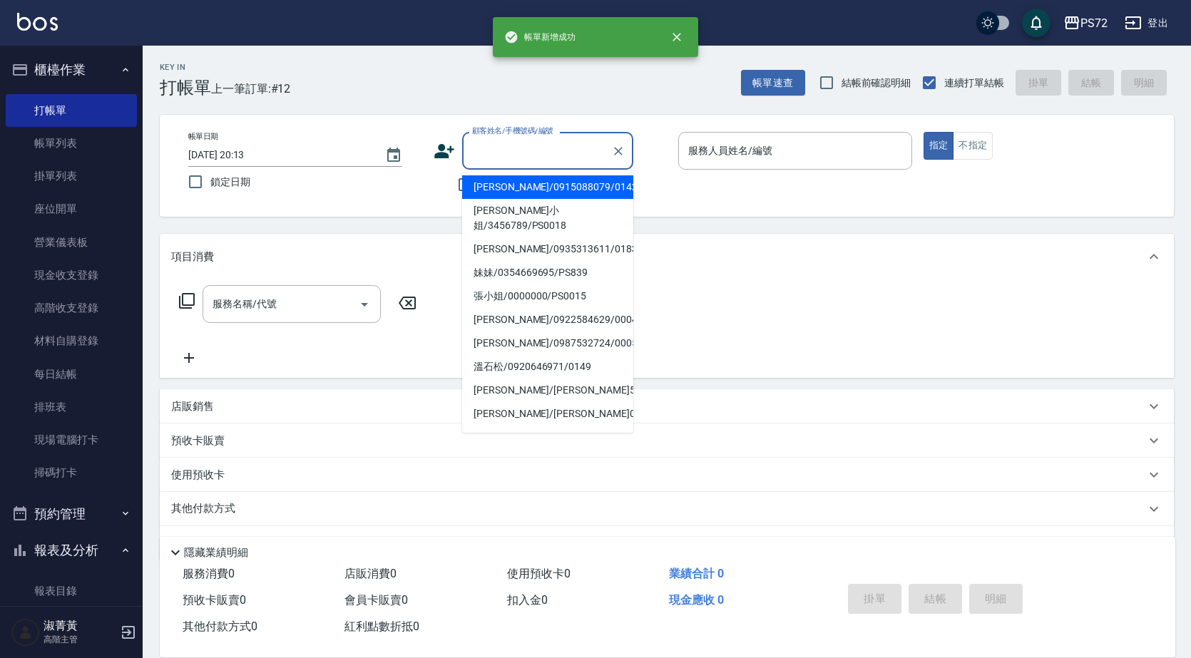
click at [510, 143] on input "顧客姓名/手機號碼/編號" at bounding box center [536, 150] width 137 height 25
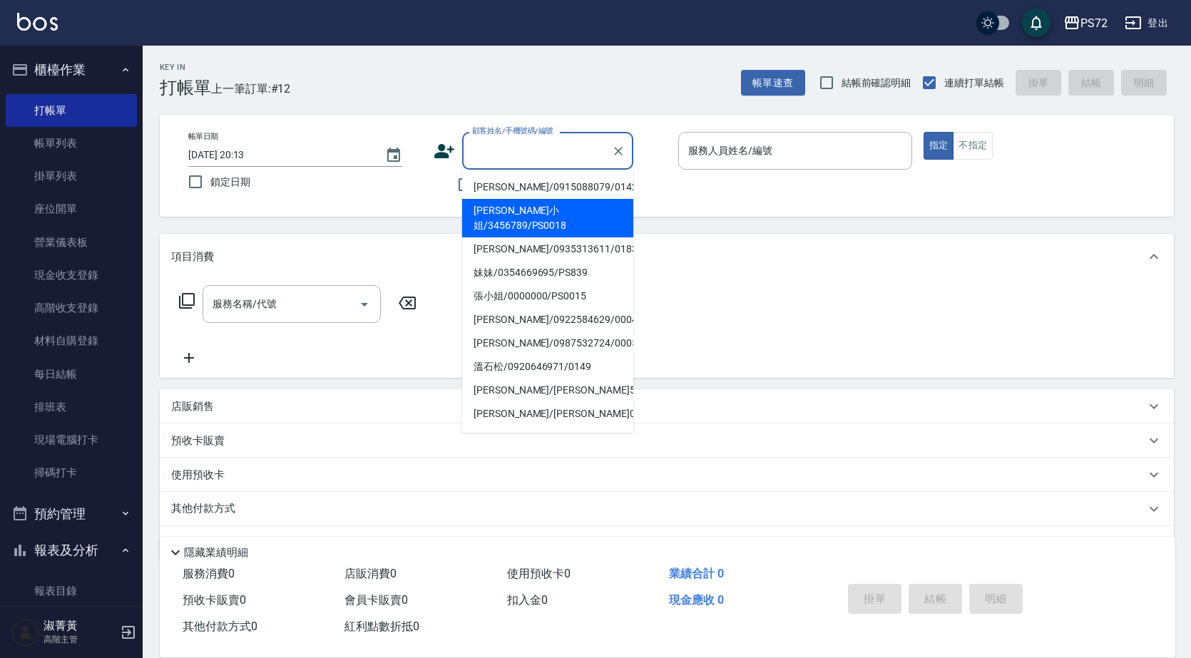
click at [528, 215] on li "林小姐/3456789/PS0018" at bounding box center [547, 218] width 171 height 38
type input "林小姐/3456789/PS0018"
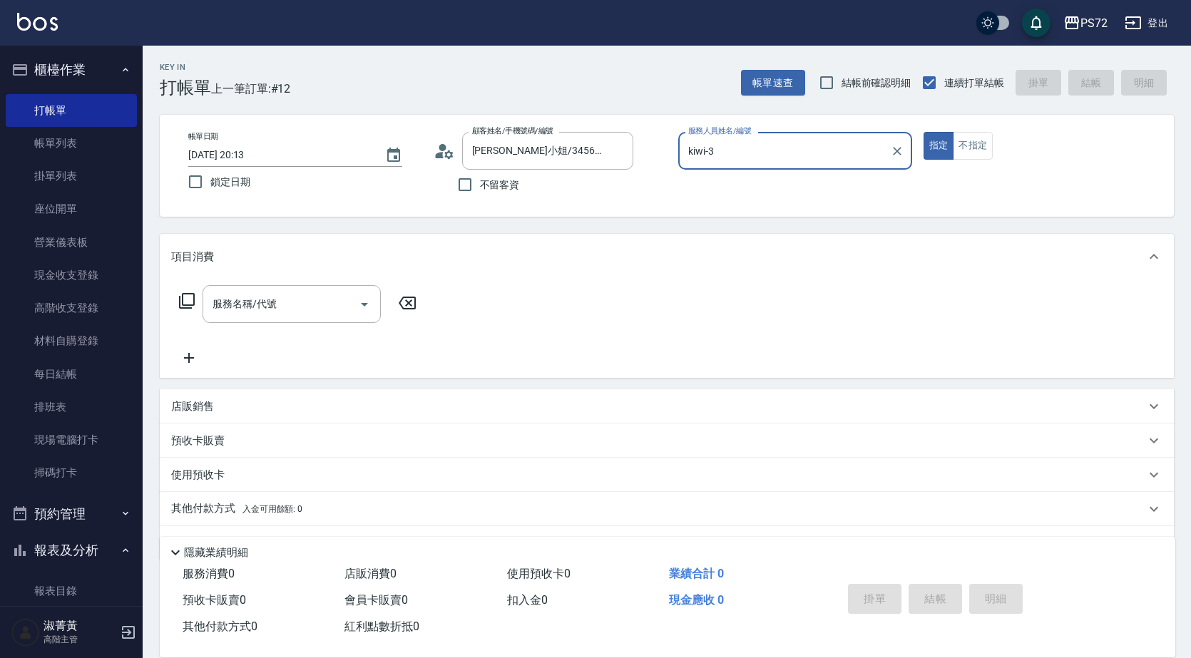
click at [752, 155] on input "kiwi-3" at bounding box center [784, 150] width 200 height 25
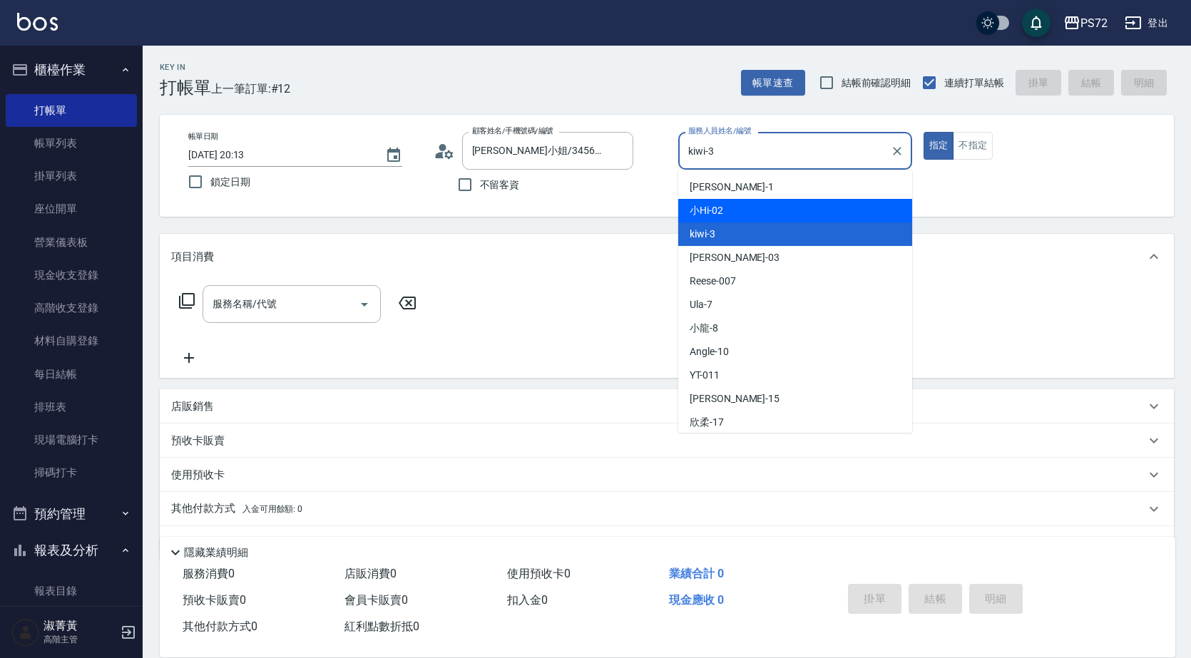
click at [736, 210] on div "小Hi -02" at bounding box center [795, 211] width 234 height 24
type input "小Hi-02"
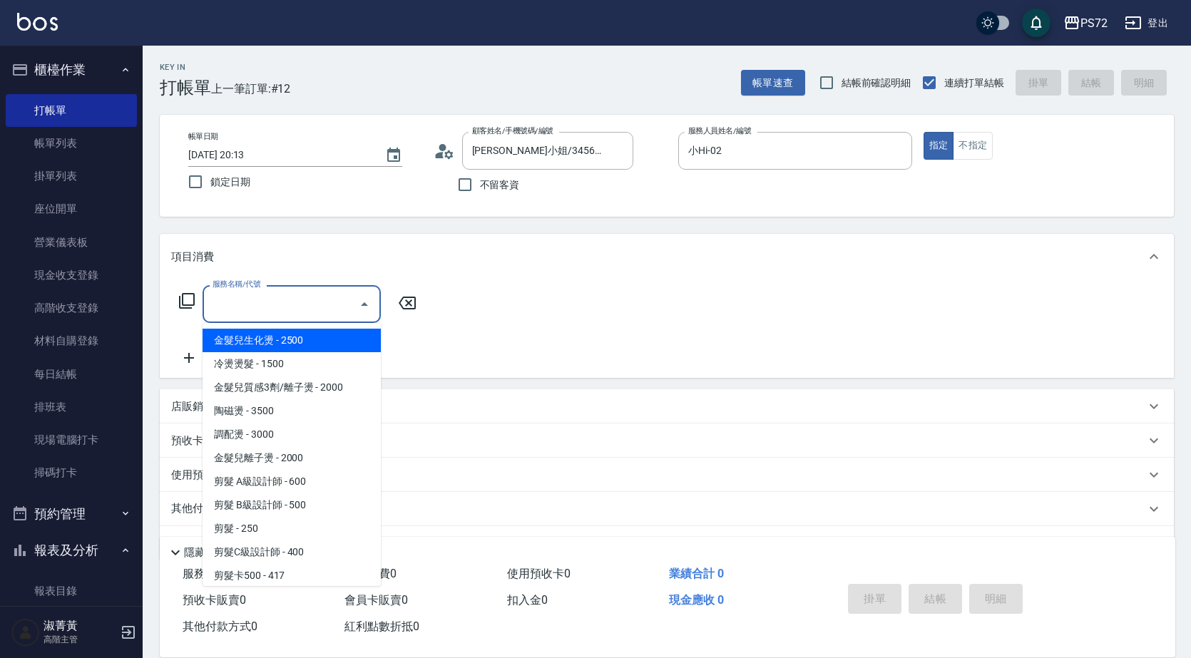
click at [283, 300] on input "服務名稱/代號" at bounding box center [281, 304] width 144 height 25
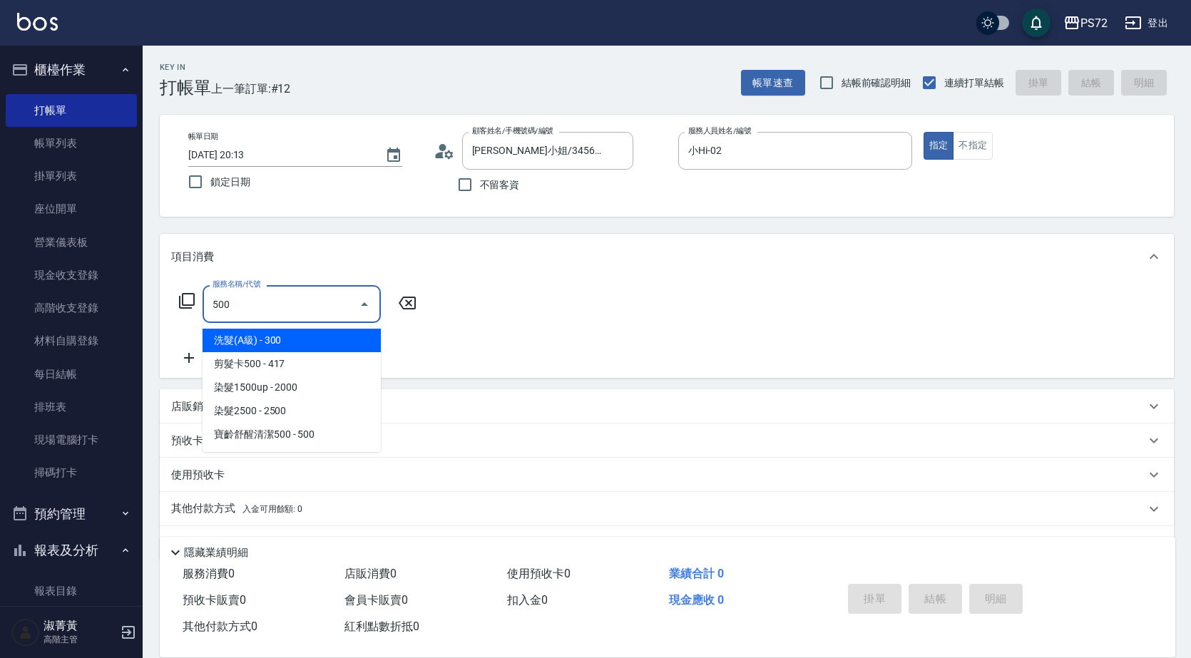
type input "洗髮(A級)(500)"
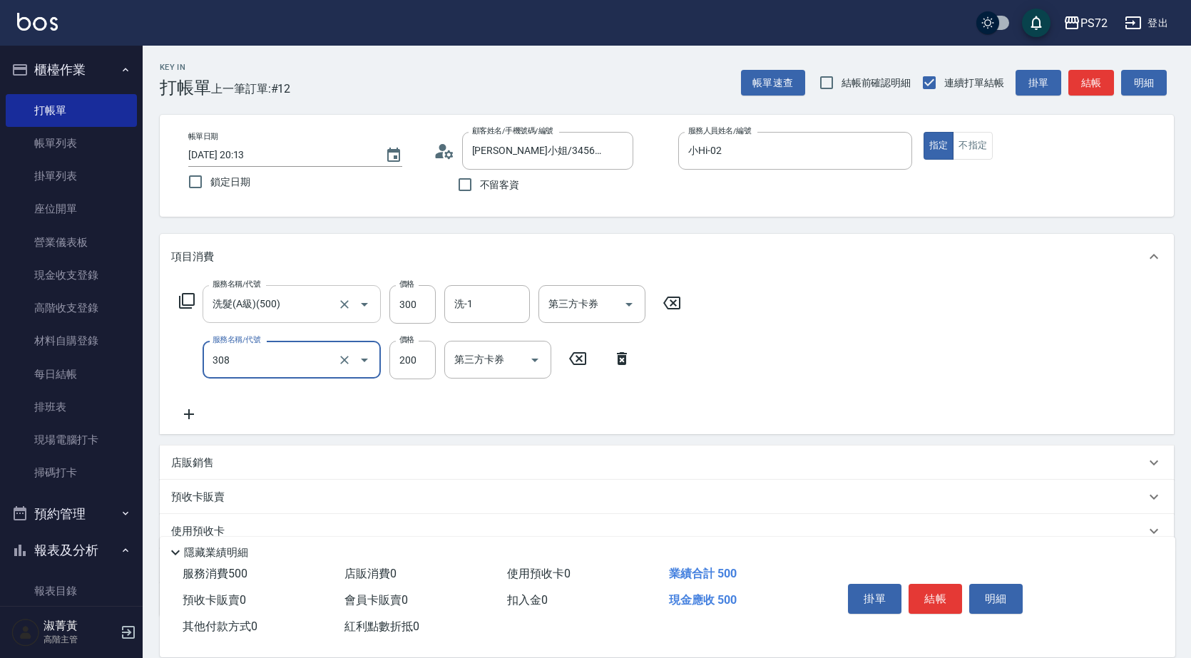
type input "學生剪髮(UP)(308)"
type input "350"
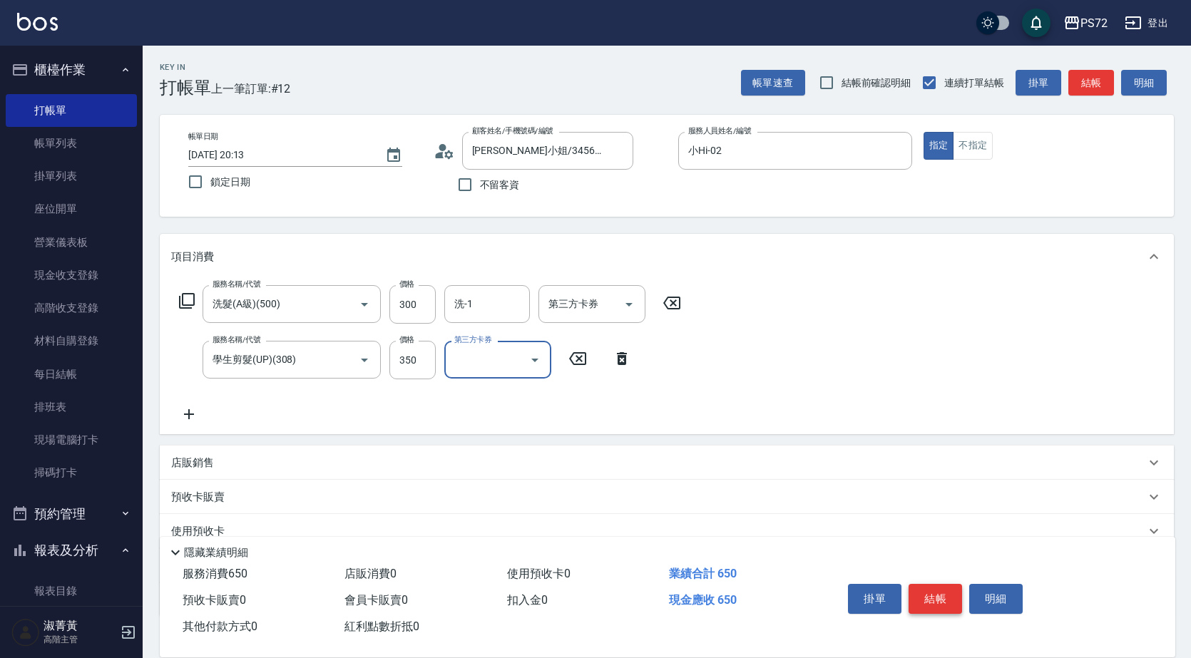
click at [926, 594] on button "結帳" at bounding box center [934, 599] width 53 height 30
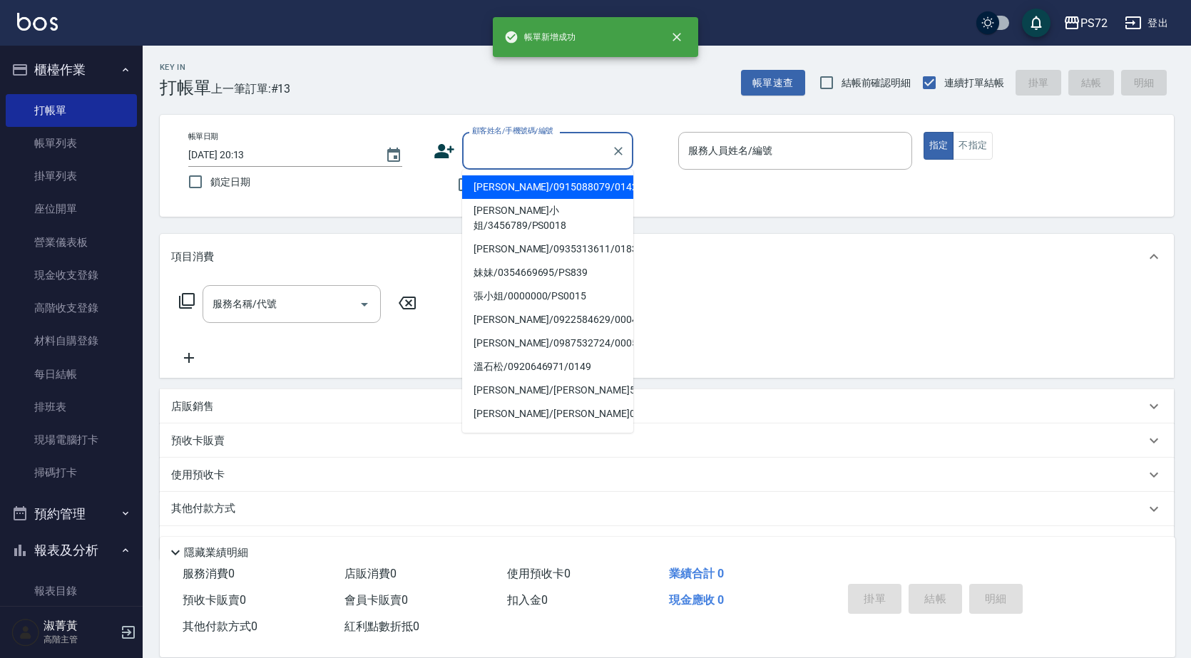
click at [533, 151] on input "顧客姓名/手機號碼/編號" at bounding box center [536, 150] width 137 height 25
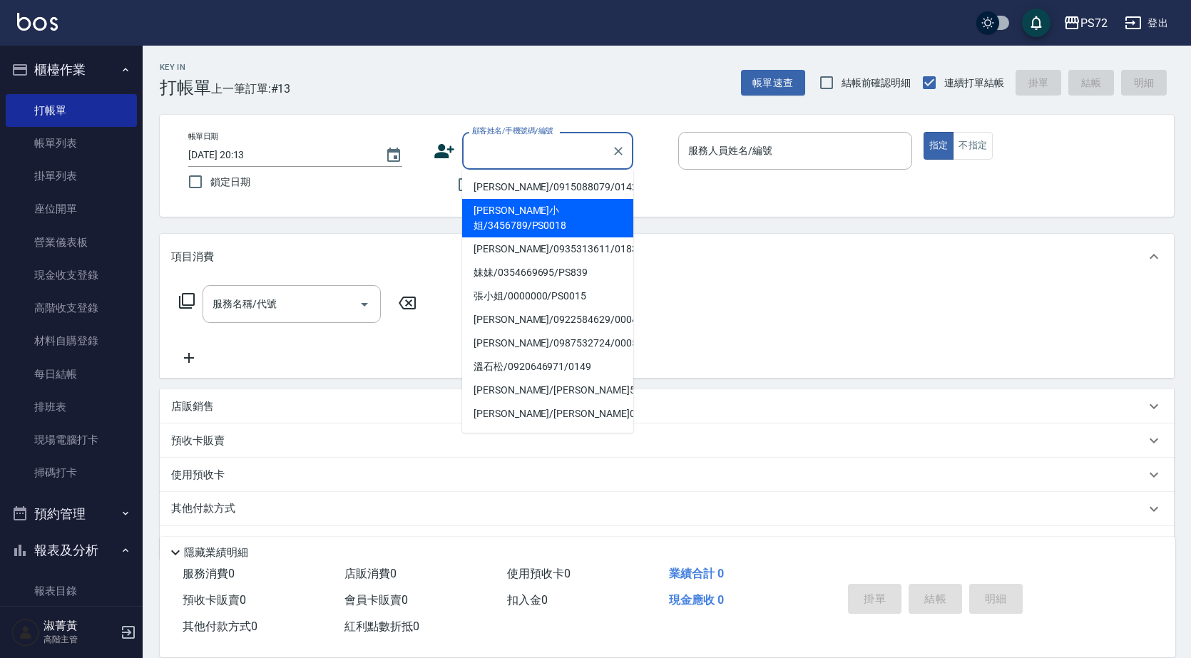
drag, startPoint x: 535, startPoint y: 207, endPoint x: 745, endPoint y: 171, distance: 213.4
click at [545, 203] on li "林小姐/3456789/PS0018" at bounding box center [547, 218] width 171 height 38
type input "林小姐/3456789/PS0018"
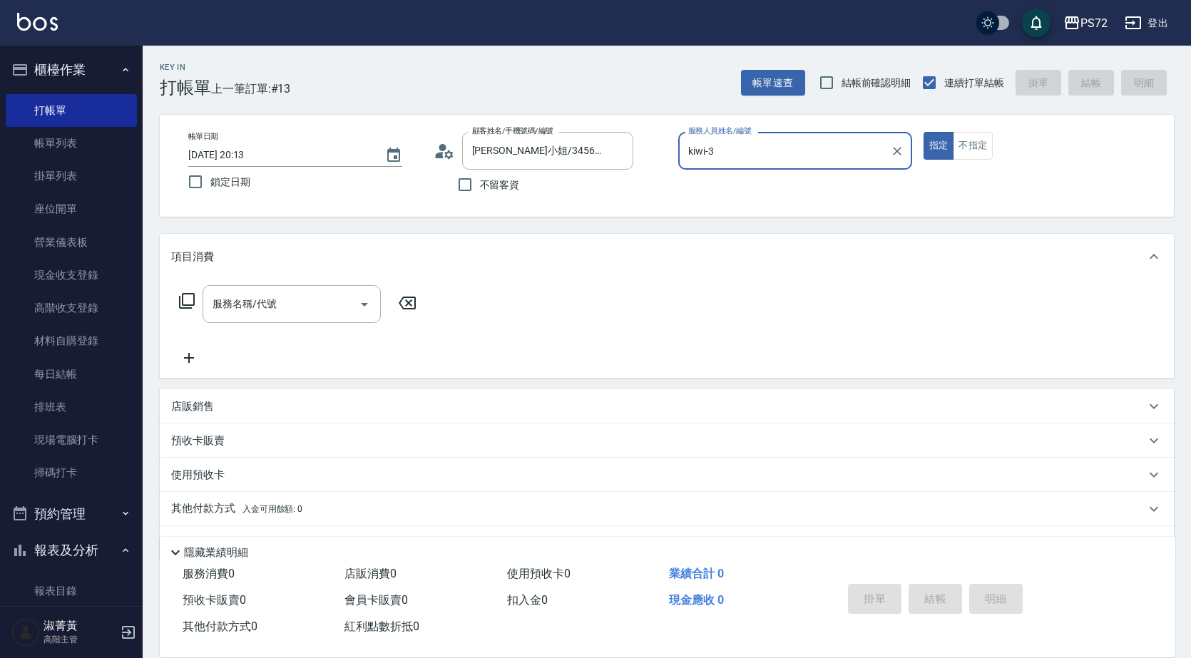
click at [744, 160] on input "kiwi-3" at bounding box center [784, 150] width 200 height 25
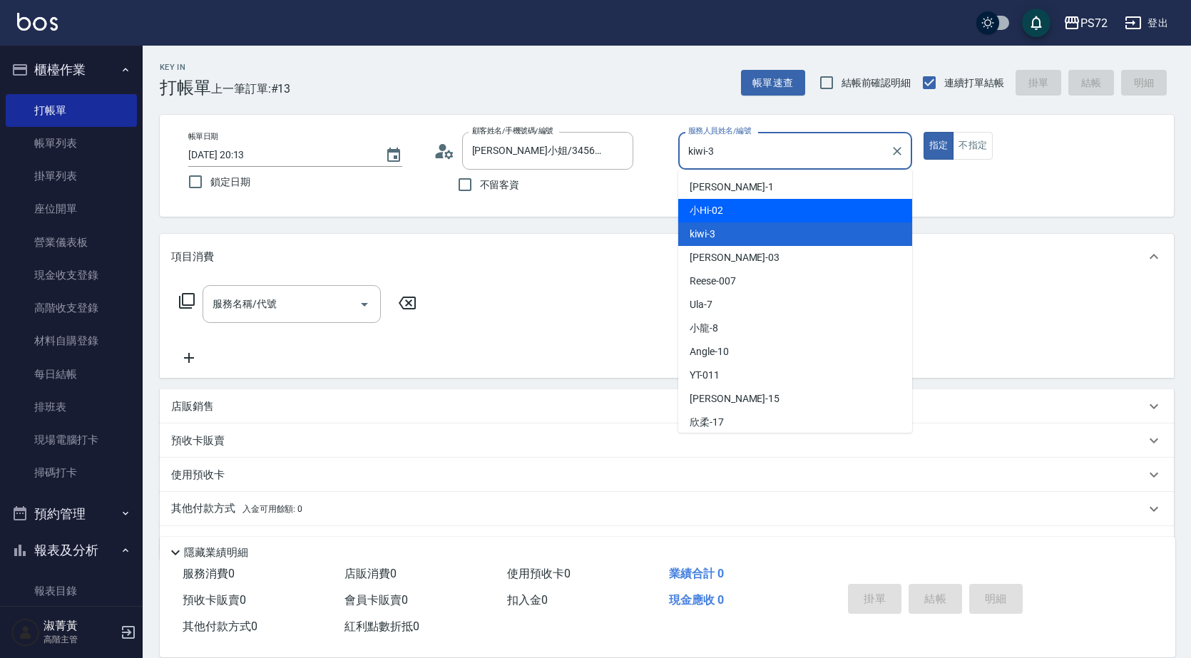
click at [752, 208] on div "小Hi -02" at bounding box center [795, 211] width 234 height 24
type input "小Hi-02"
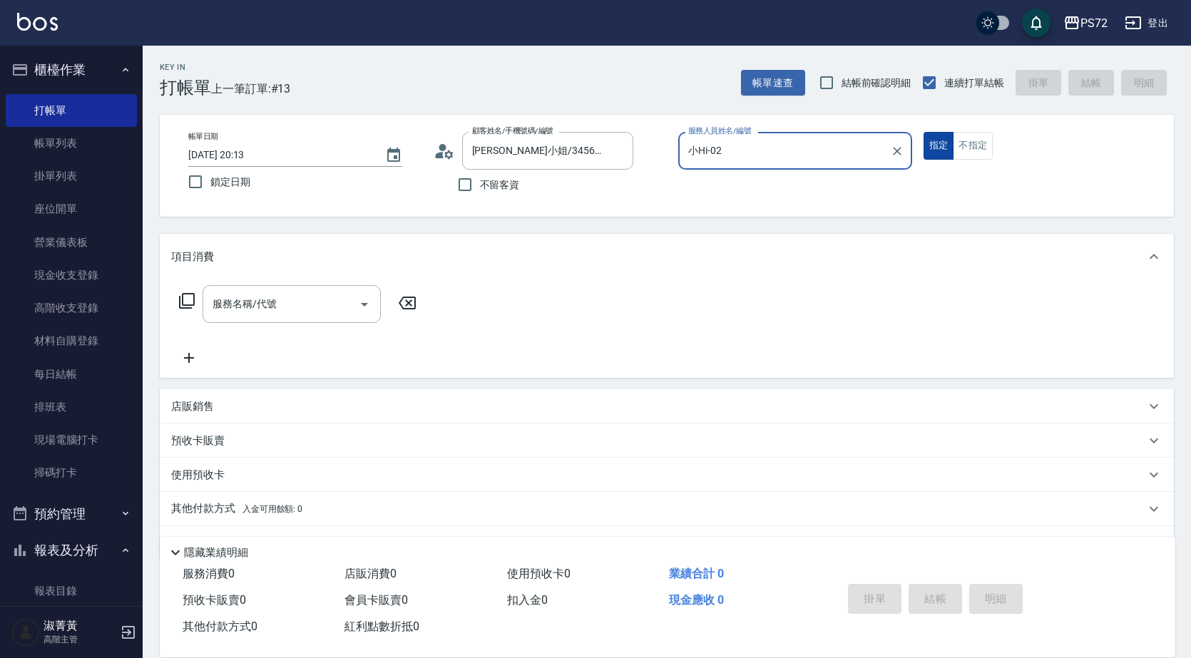
click at [965, 139] on button "不指定" at bounding box center [972, 146] width 40 height 28
click at [187, 302] on icon at bounding box center [186, 300] width 17 height 17
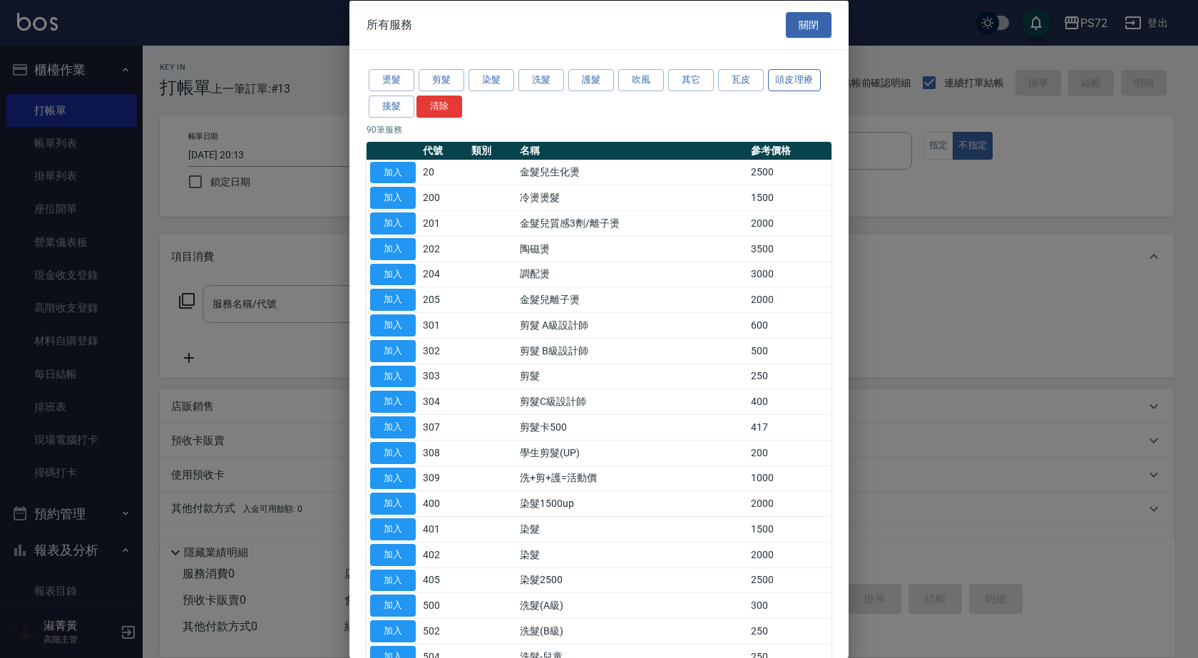
click at [817, 83] on button "頭皮理療" at bounding box center [794, 80] width 53 height 22
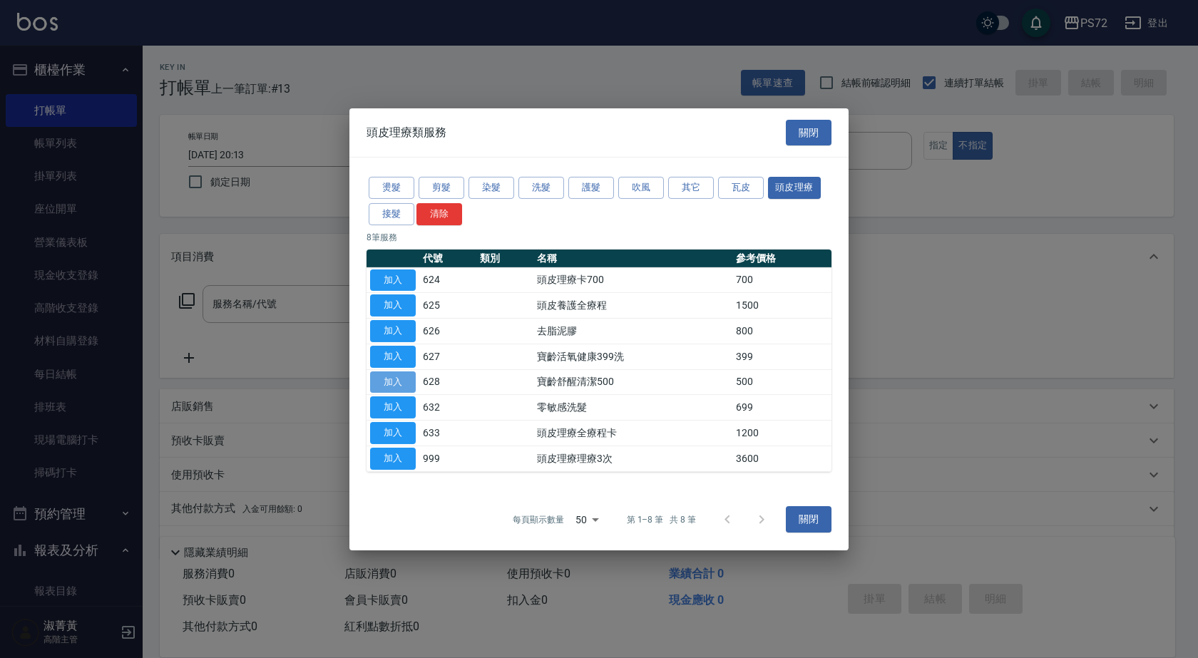
click at [390, 380] on button "加入" at bounding box center [393, 382] width 46 height 22
type input "寶齡舒醒清潔500(628)"
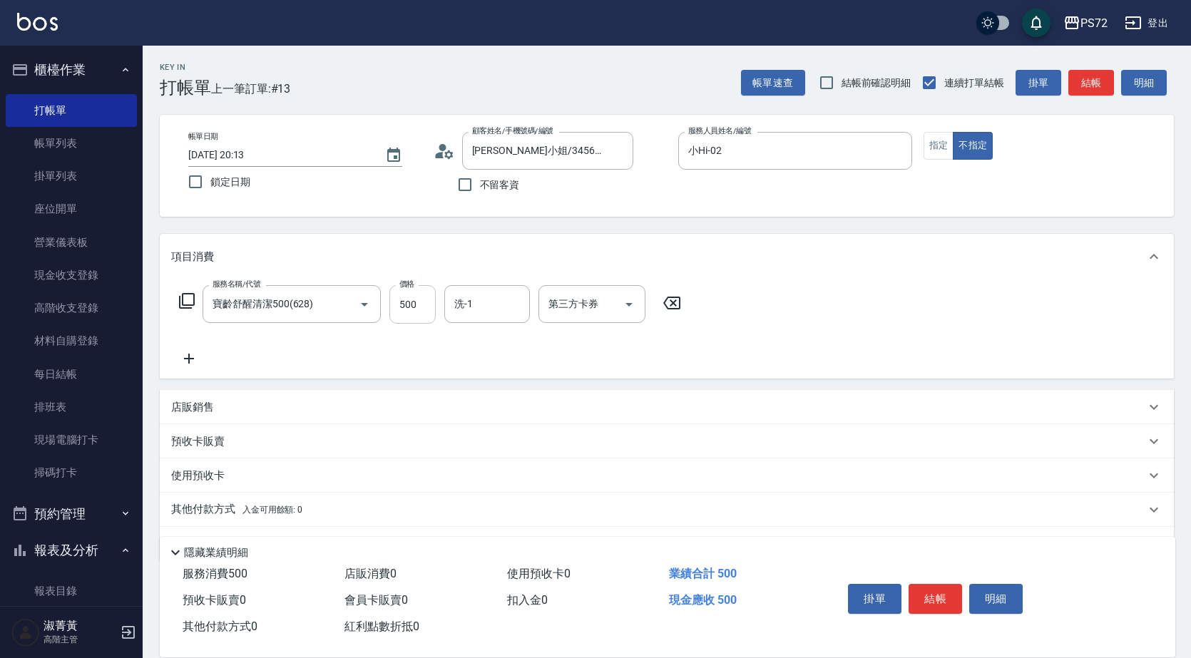
click at [401, 304] on input "500" at bounding box center [412, 304] width 46 height 38
type input "600"
click at [935, 586] on button "結帳" at bounding box center [934, 599] width 53 height 30
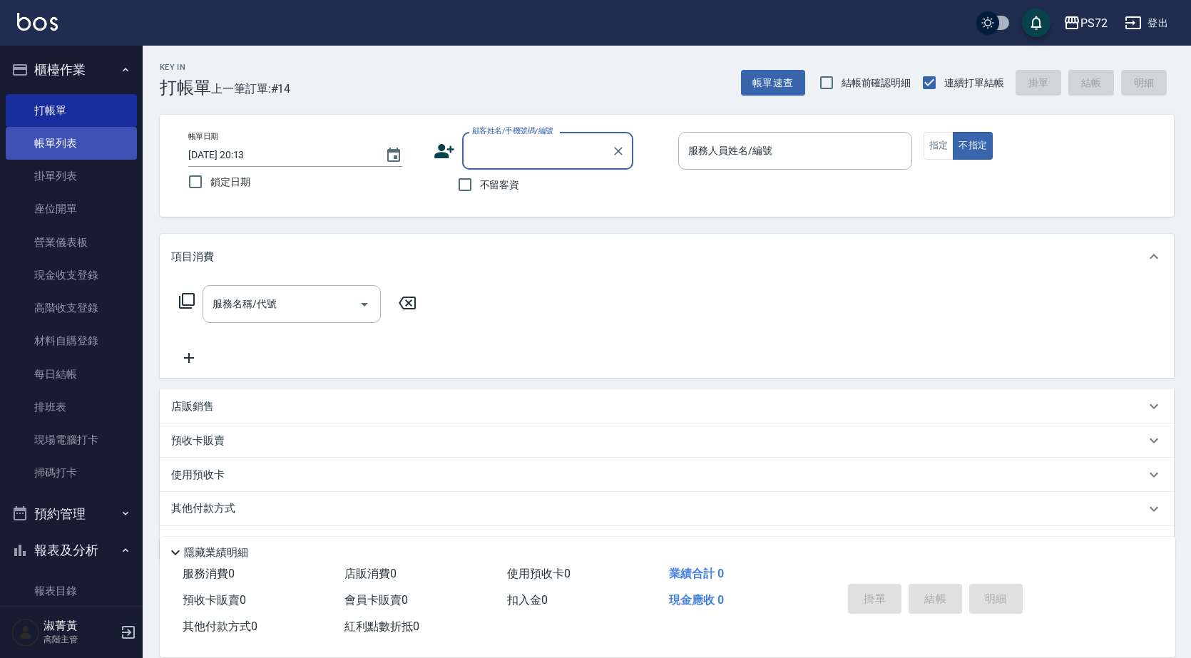
click at [103, 148] on link "帳單列表" at bounding box center [71, 143] width 131 height 33
click at [94, 151] on link "帳單列表" at bounding box center [71, 143] width 131 height 33
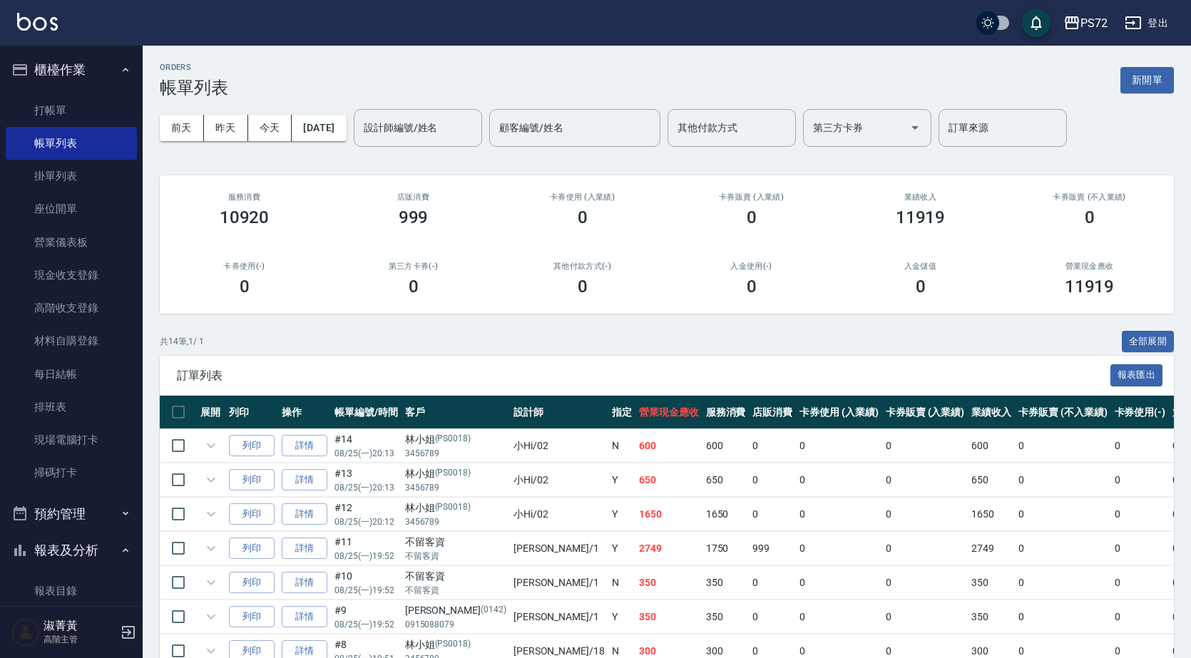
click at [431, 120] on input "設計師編號/姓名" at bounding box center [417, 127] width 115 height 25
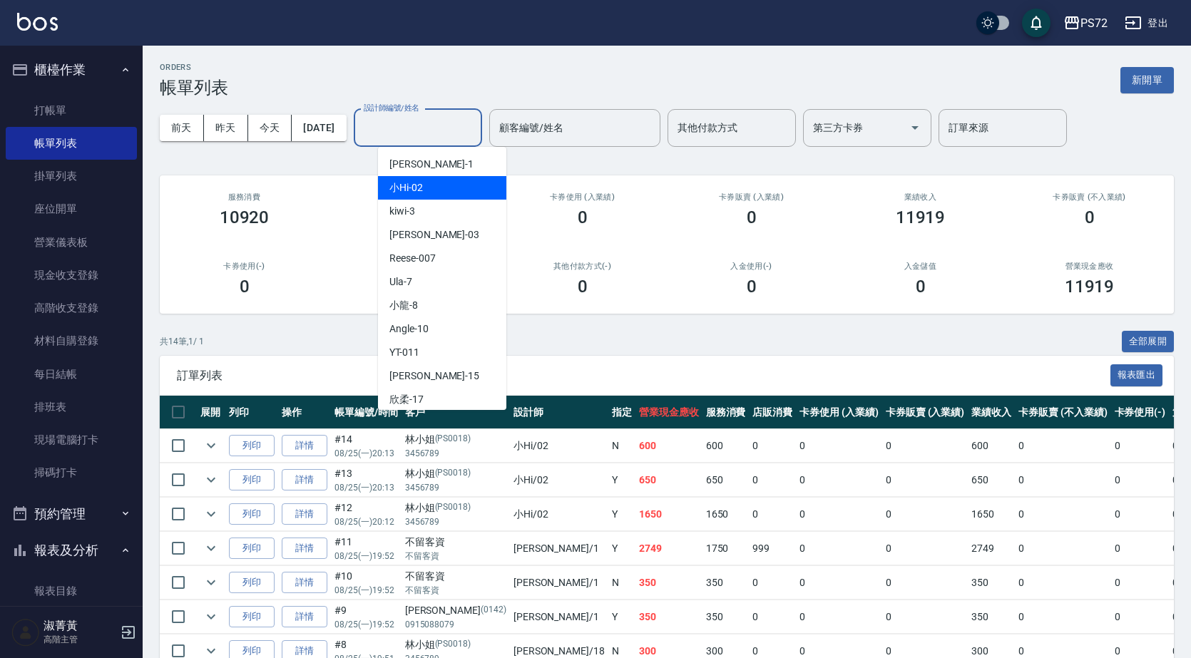
click at [439, 193] on div "小Hi -02" at bounding box center [442, 188] width 128 height 24
type input "小Hi-02"
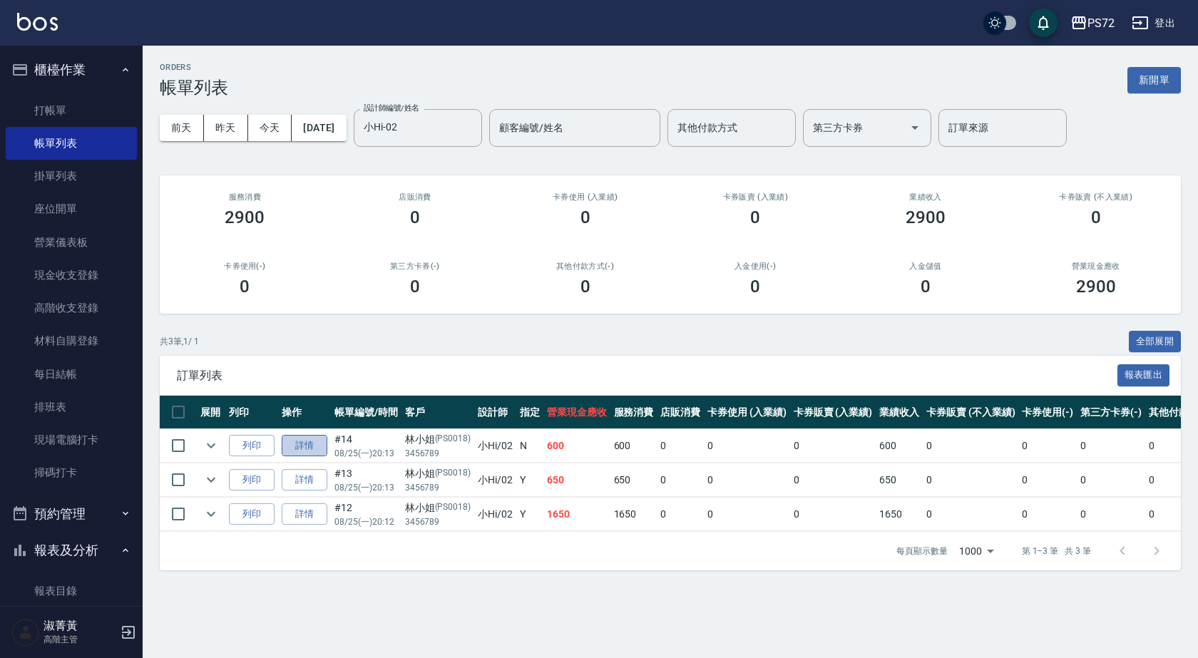
click at [319, 450] on link "詳情" at bounding box center [305, 446] width 46 height 22
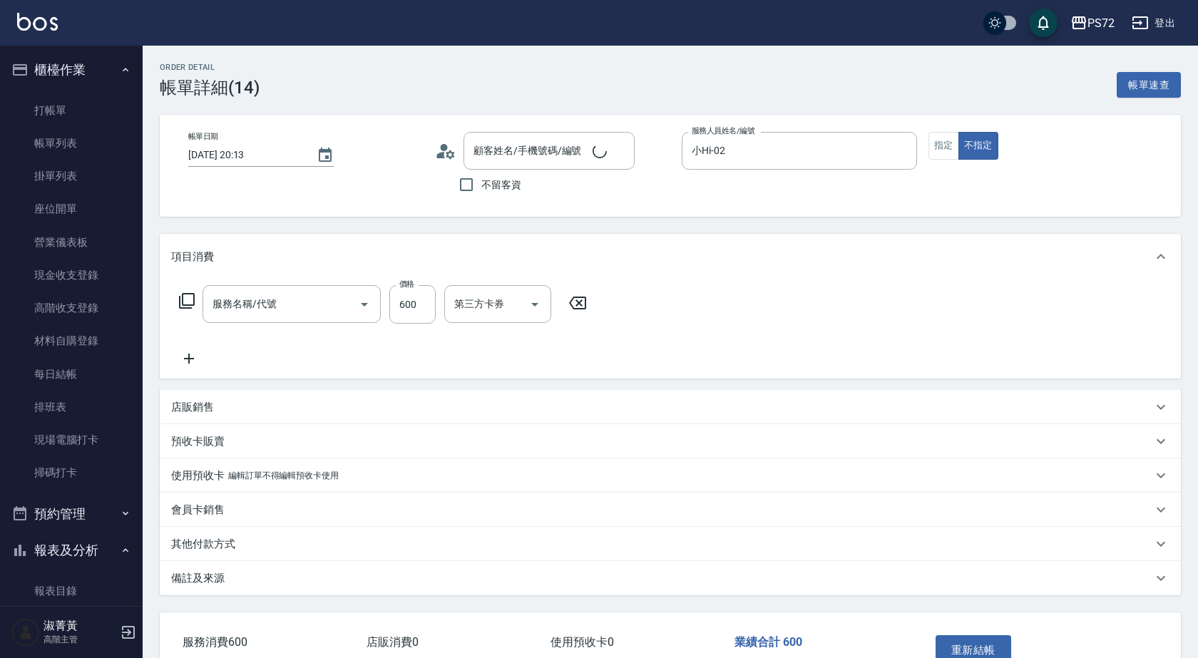
type input "小Hi-02"
type input "林小姐/3456789/PS0018"
type input "寶齡舒醒清潔500(628)"
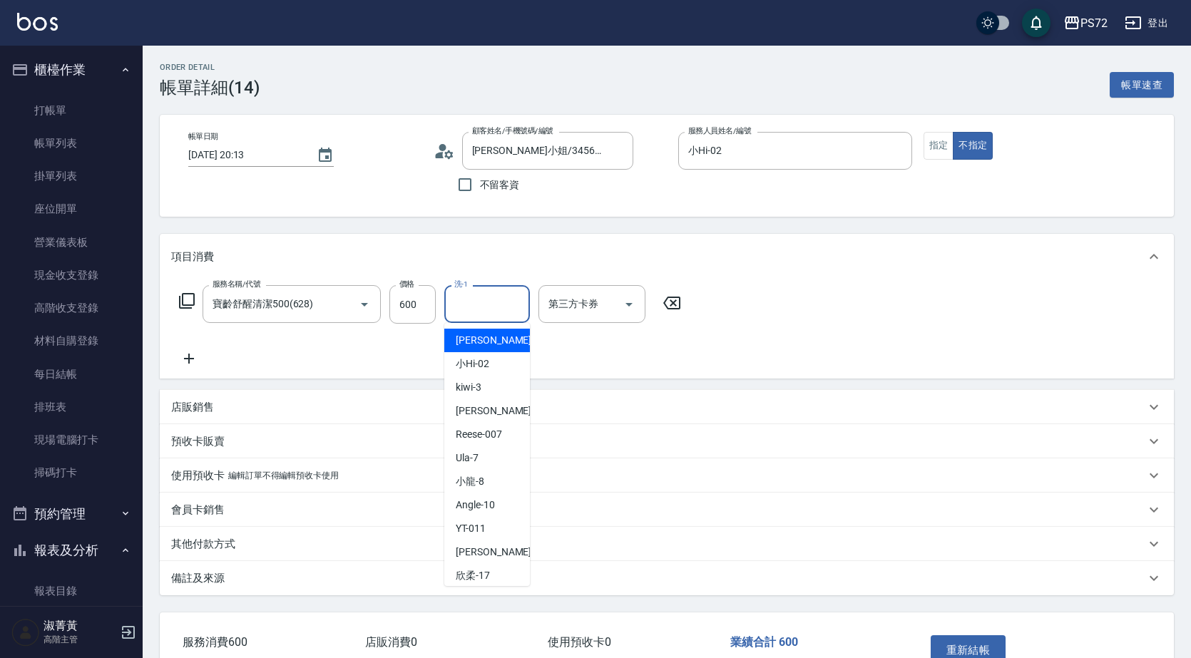
click at [467, 307] on input "洗-1" at bounding box center [487, 304] width 73 height 25
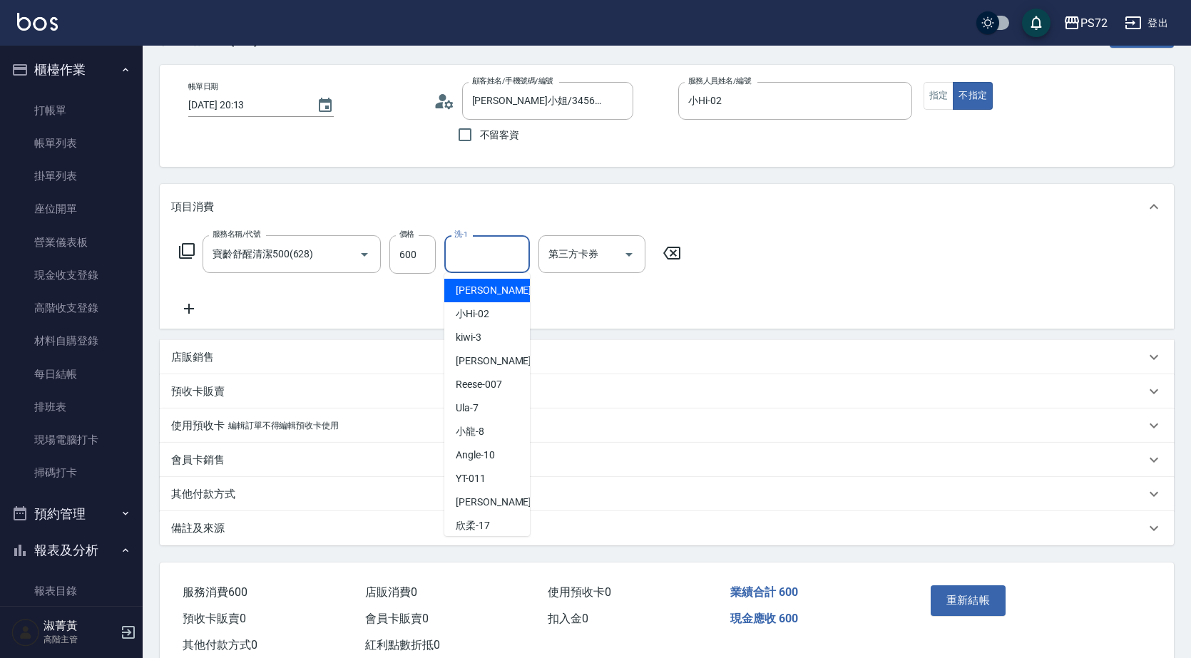
scroll to position [91, 0]
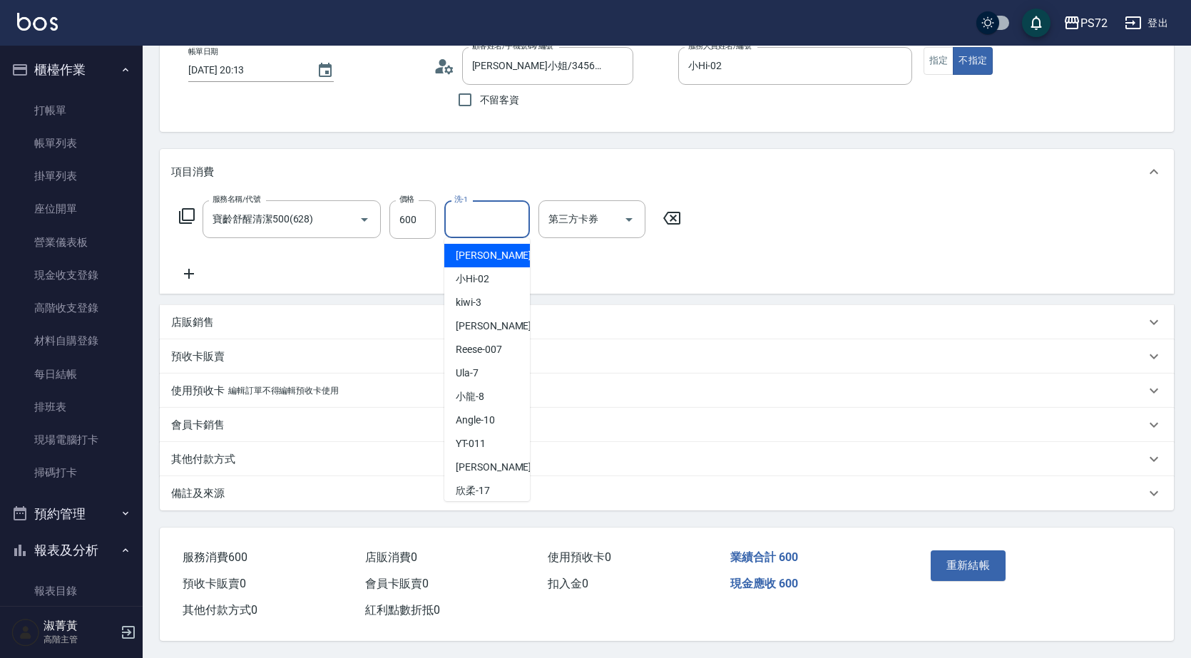
click at [968, 562] on button "重新結帳" at bounding box center [968, 565] width 76 height 30
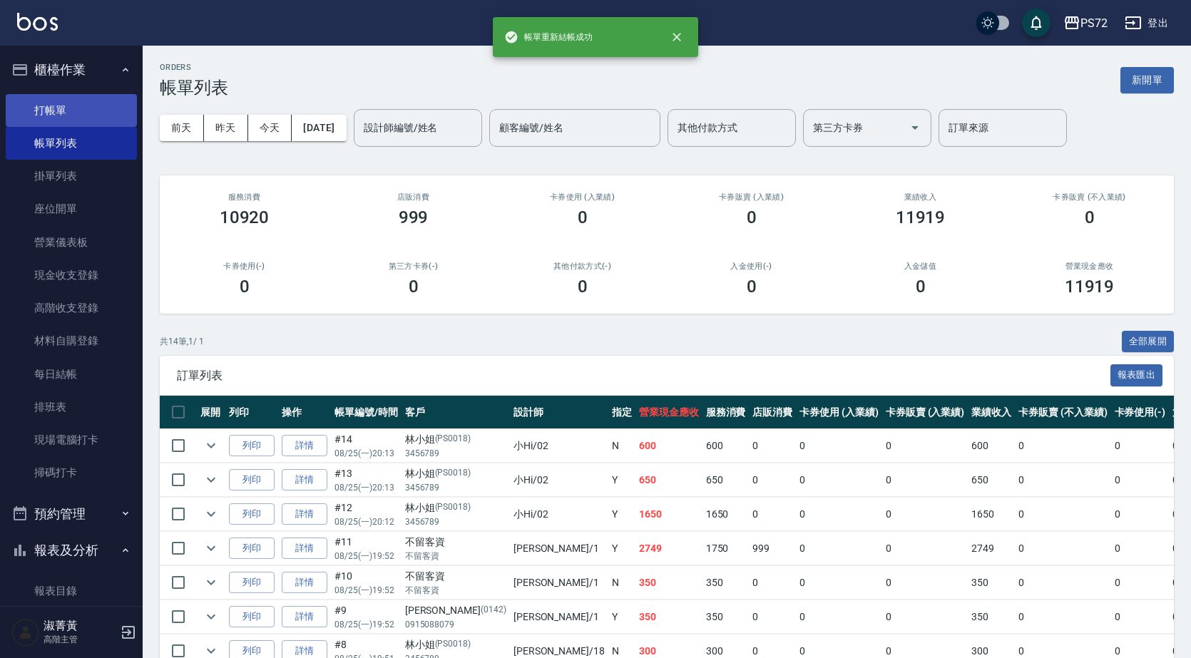
click at [55, 105] on link "打帳單" at bounding box center [71, 110] width 131 height 33
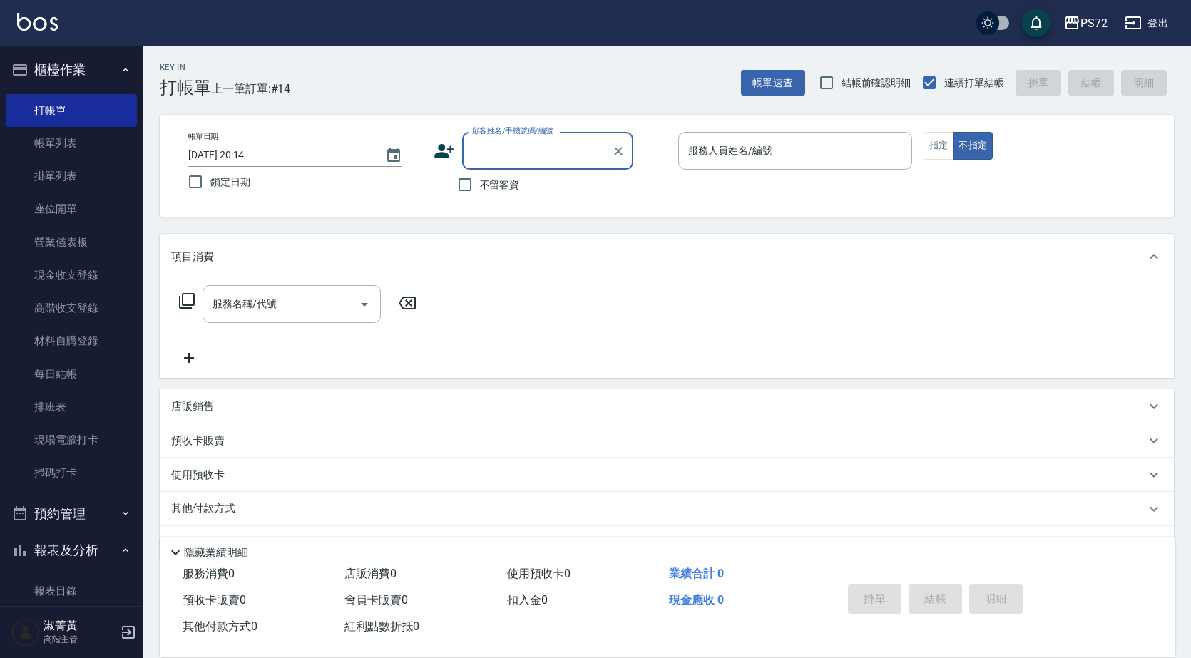
click at [485, 155] on input "顧客姓名/手機號碼/編號" at bounding box center [536, 150] width 137 height 25
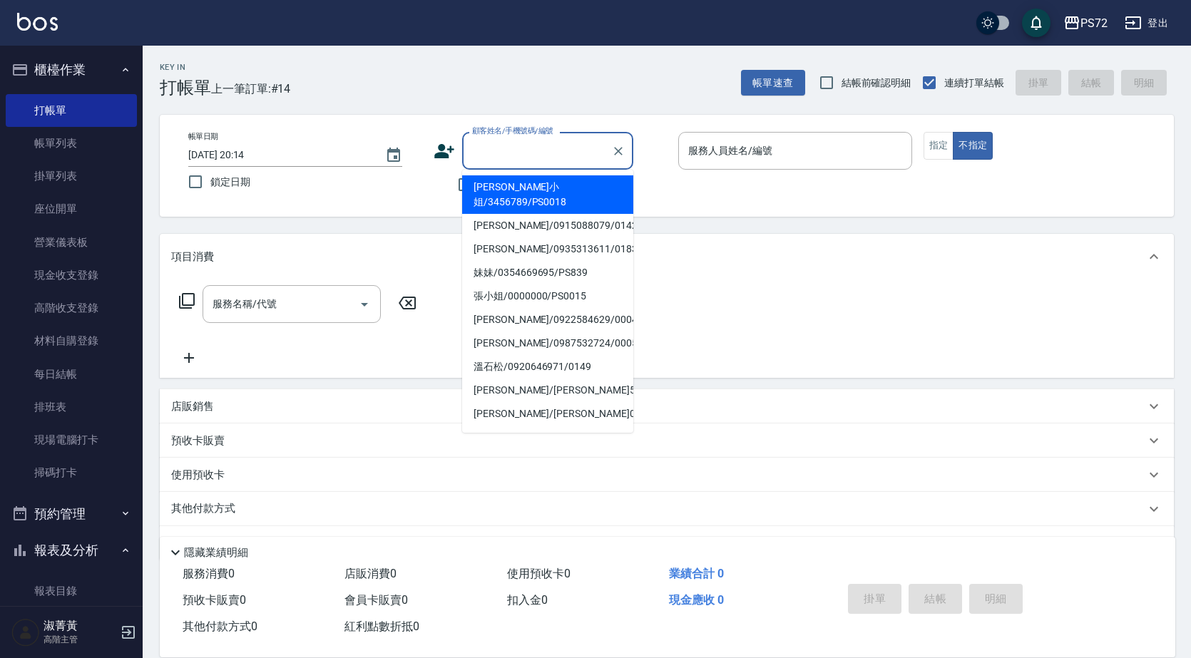
click at [498, 187] on li "林小姐/3456789/PS0018" at bounding box center [547, 194] width 171 height 38
type input "林小姐/3456789/PS0018"
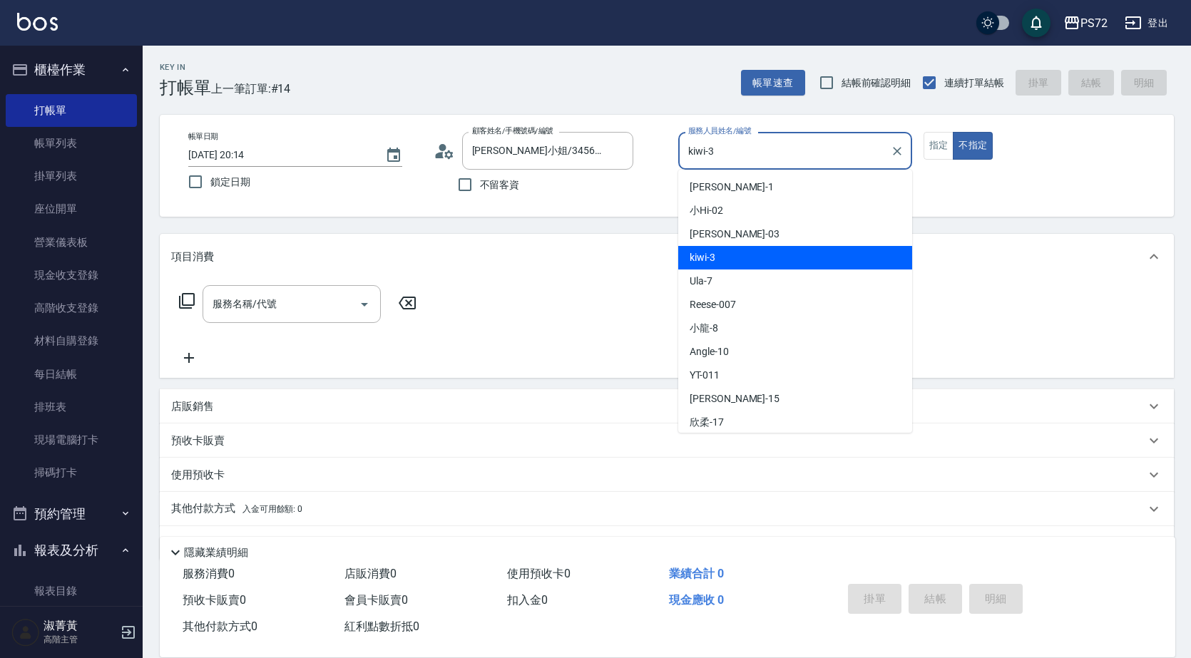
click at [762, 151] on input "kiwi-3" at bounding box center [784, 150] width 200 height 25
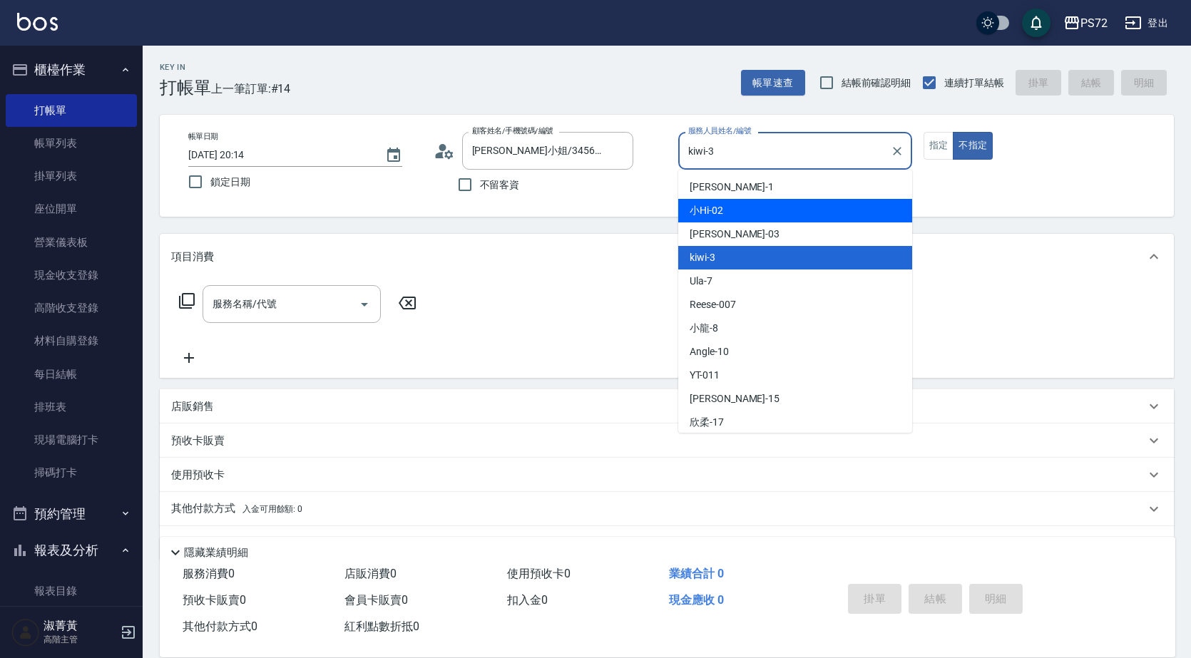
click at [723, 215] on div "小Hi -02" at bounding box center [795, 211] width 234 height 24
type input "小Hi-02"
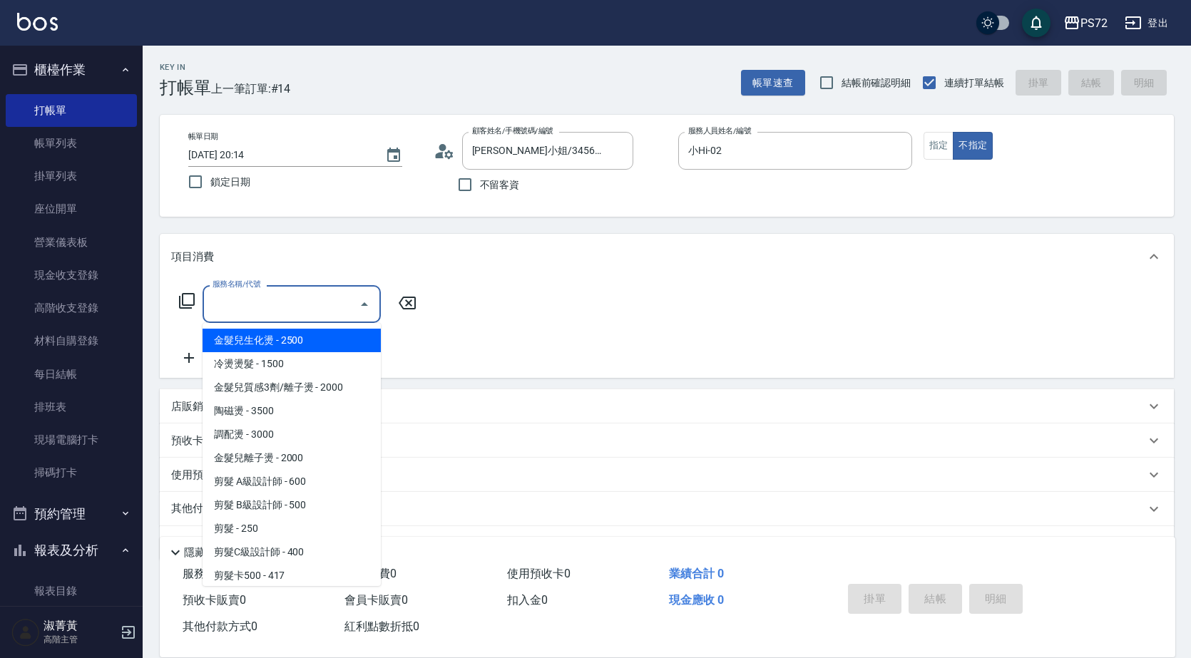
click at [287, 309] on input "服務名稱/代號" at bounding box center [281, 304] width 144 height 25
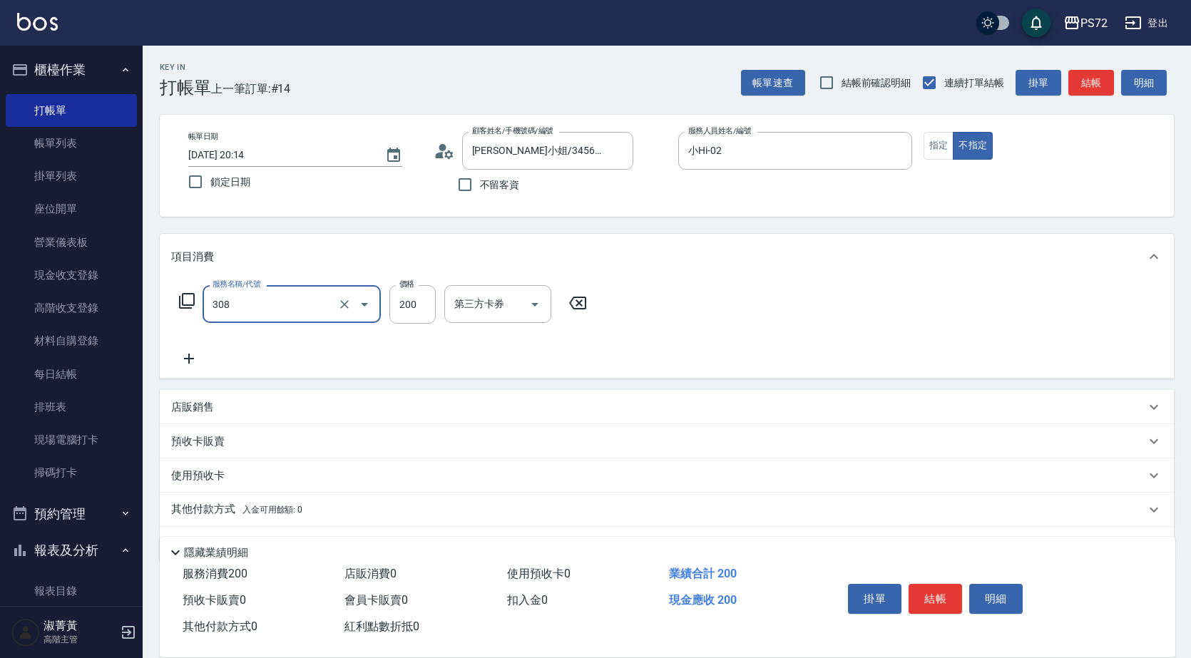
type input "學生剪髮(UP)(308)"
type input "350"
click at [942, 595] on button "結帳" at bounding box center [934, 599] width 53 height 30
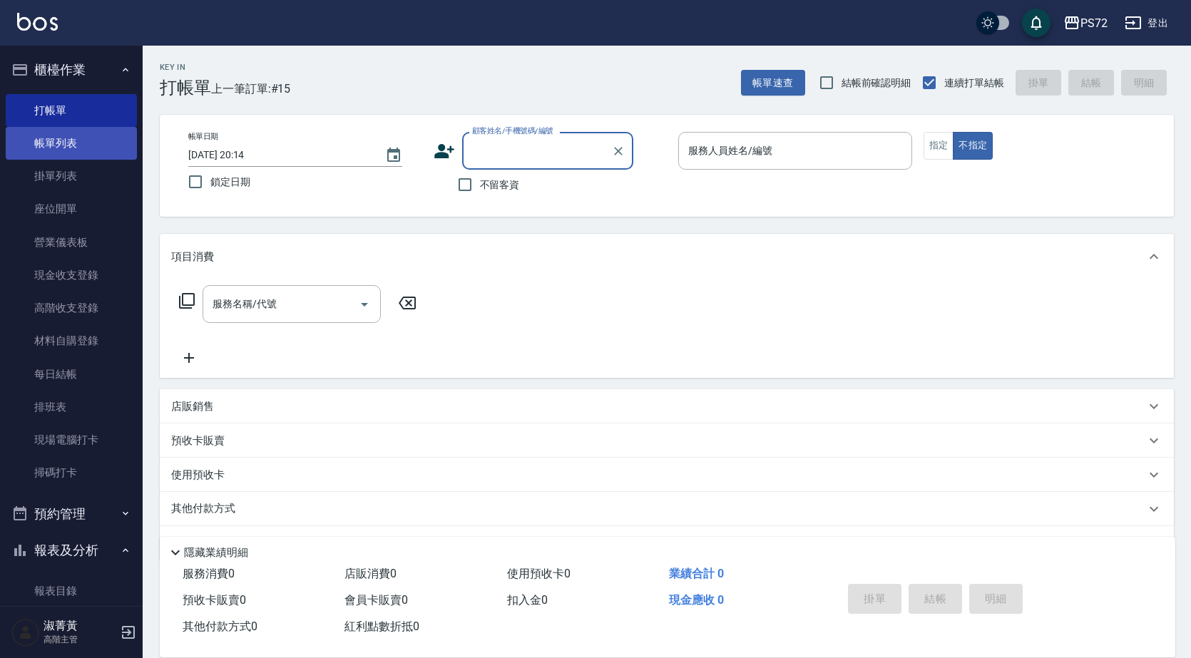
click at [74, 132] on link "帳單列表" at bounding box center [71, 143] width 131 height 33
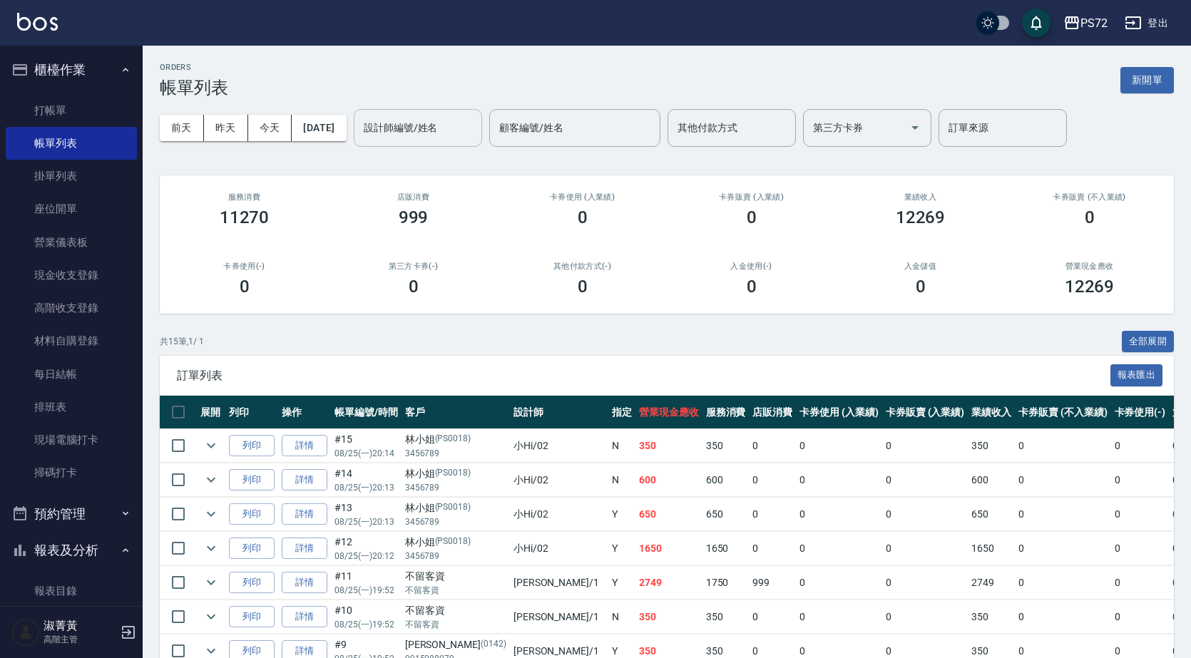
click at [435, 132] on input "設計師編號/姓名" at bounding box center [417, 127] width 115 height 25
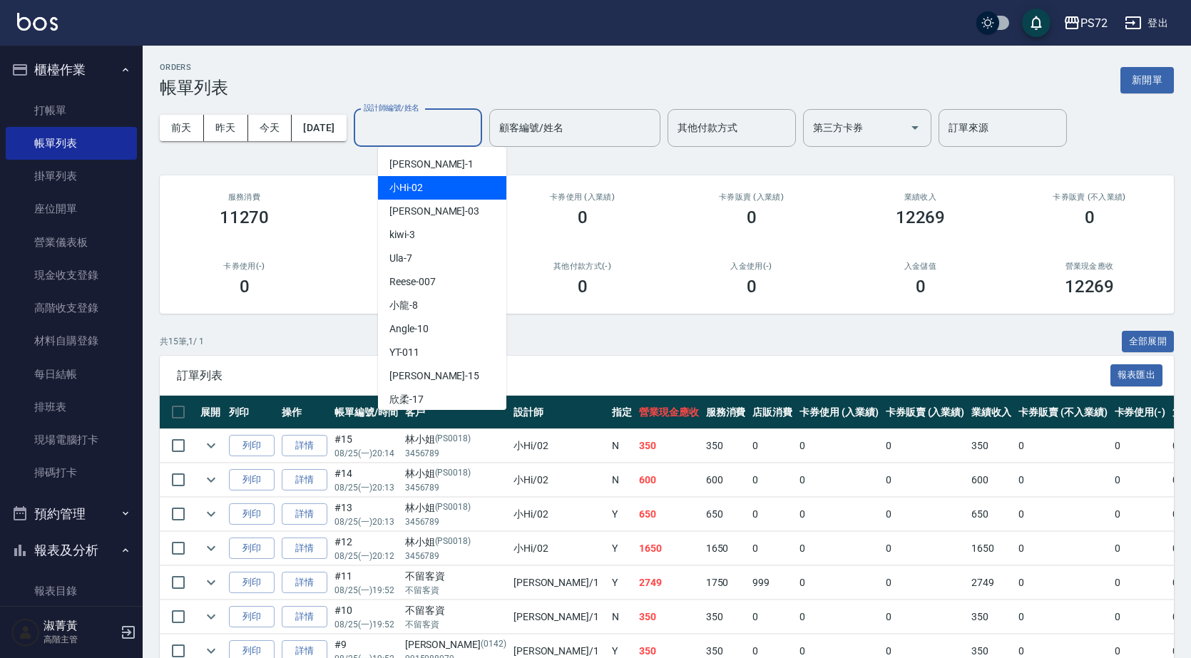
click at [446, 176] on div "小Hi -02" at bounding box center [442, 188] width 128 height 24
type input "小Hi-02"
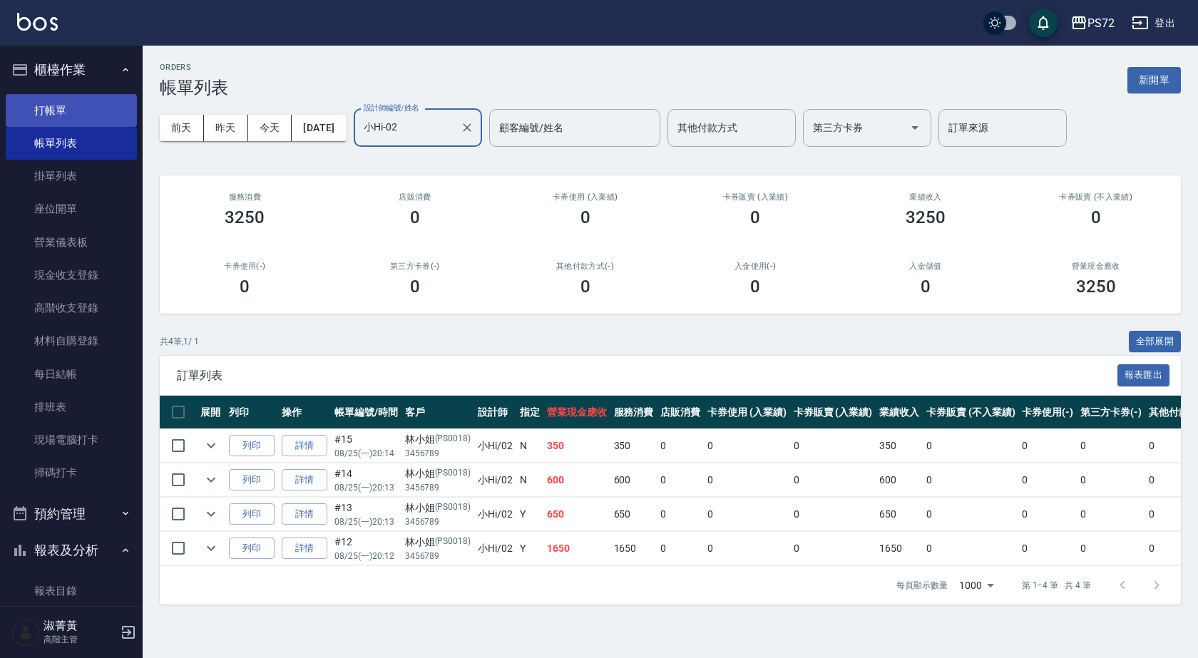
click at [68, 115] on link "打帳單" at bounding box center [71, 110] width 131 height 33
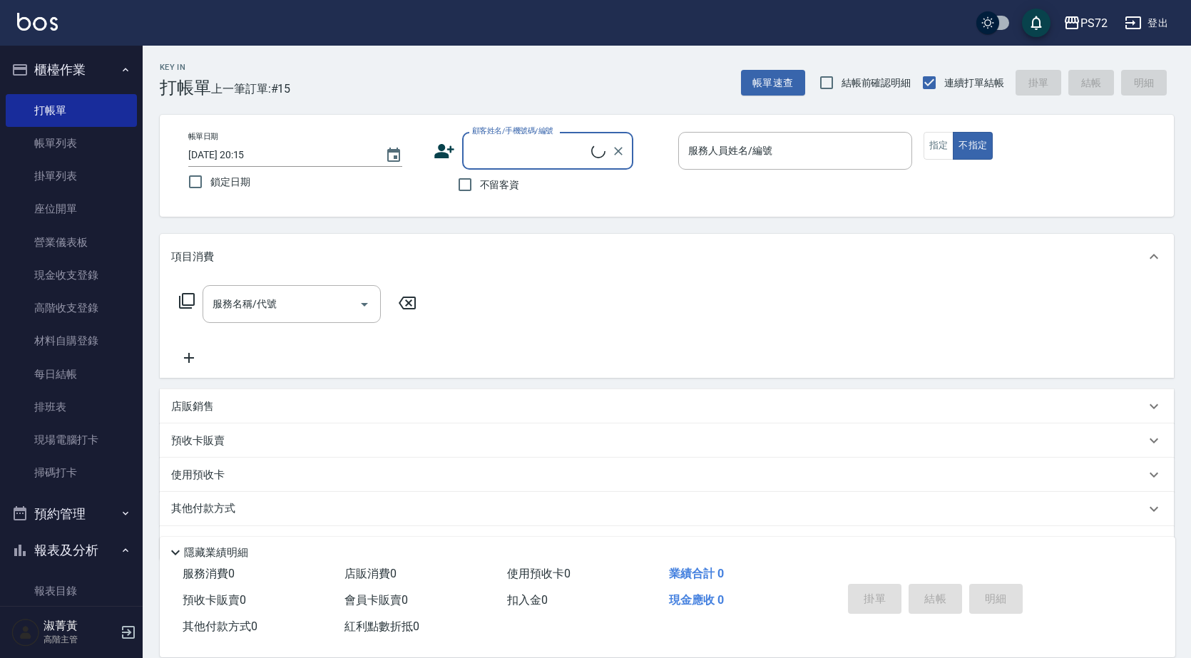
click at [516, 147] on input "顧客姓名/手機號碼/編號" at bounding box center [529, 150] width 123 height 25
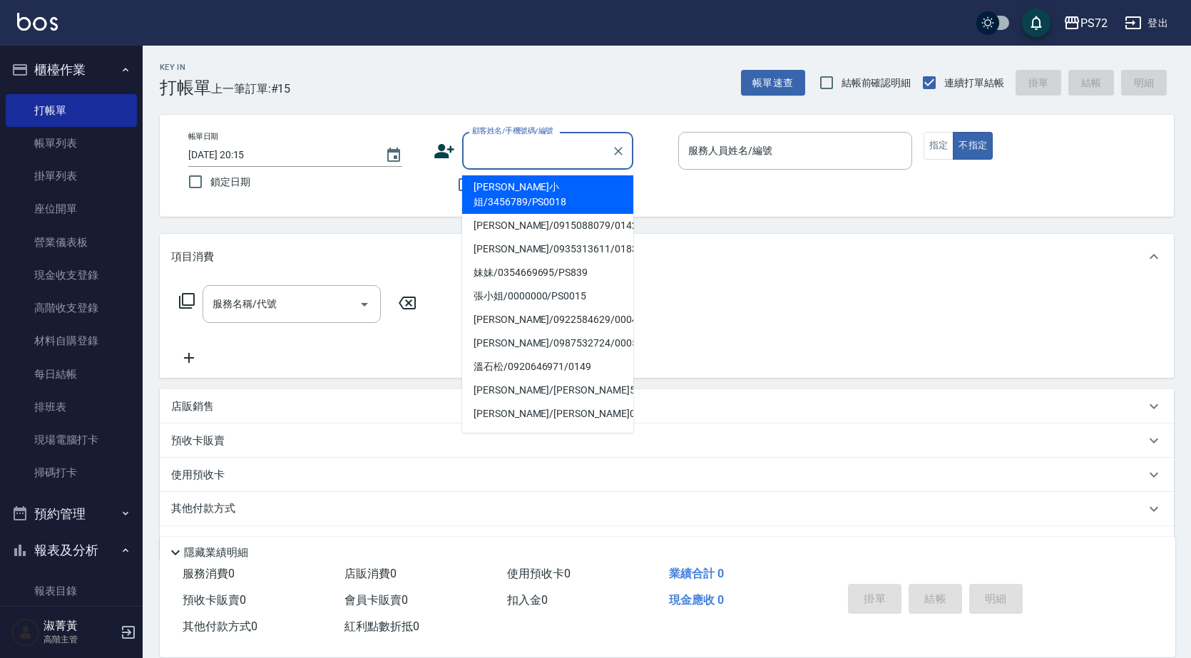
drag, startPoint x: 512, startPoint y: 185, endPoint x: 504, endPoint y: 189, distance: 8.9
click at [515, 183] on li "林小姐/3456789/PS0018" at bounding box center [547, 194] width 171 height 38
type input "林小姐/3456789/PS0018"
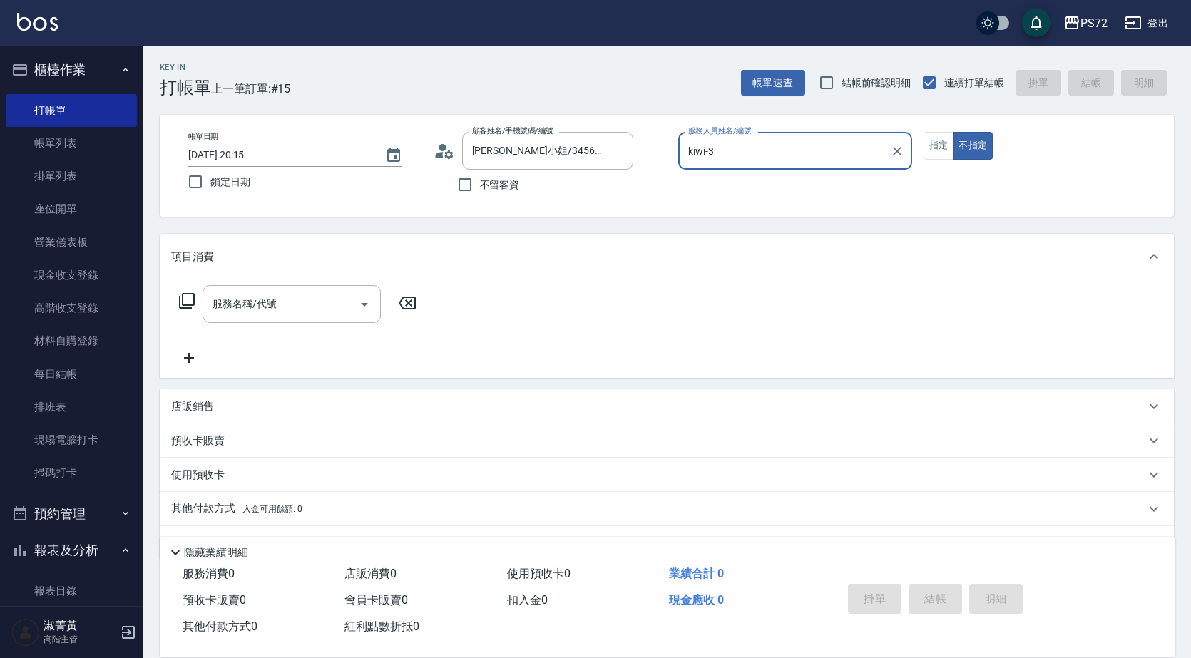
click at [724, 151] on input "kiwi-3" at bounding box center [784, 150] width 200 height 25
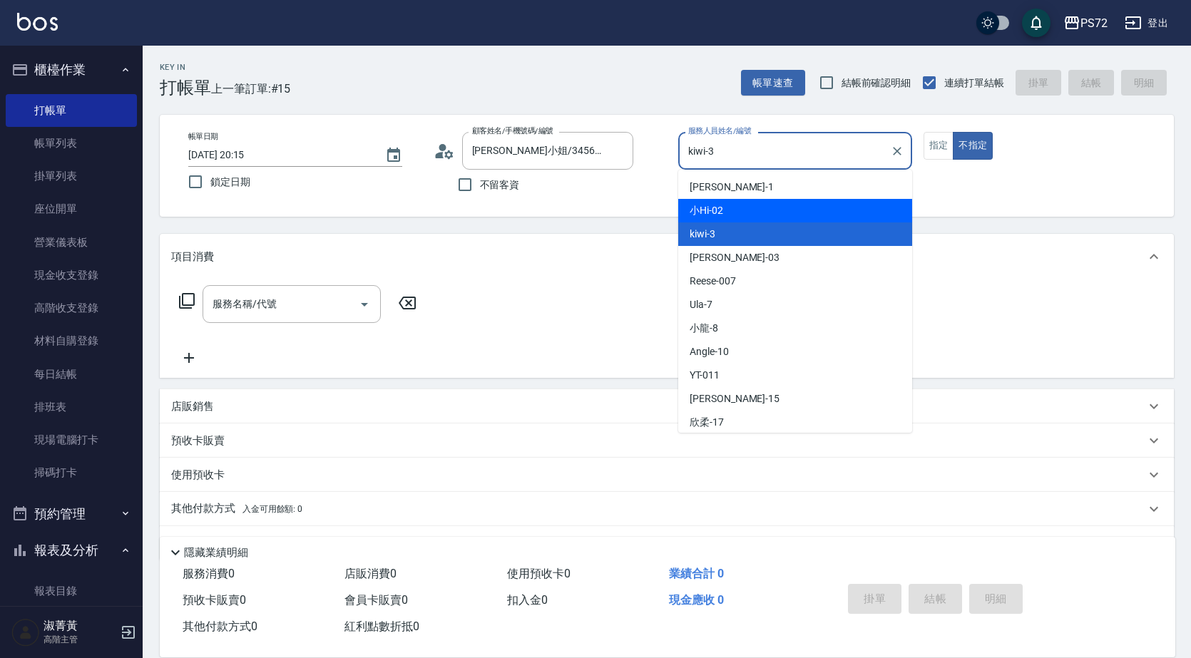
click at [719, 211] on span "小Hi -02" at bounding box center [706, 210] width 34 height 15
type input "小Hi-02"
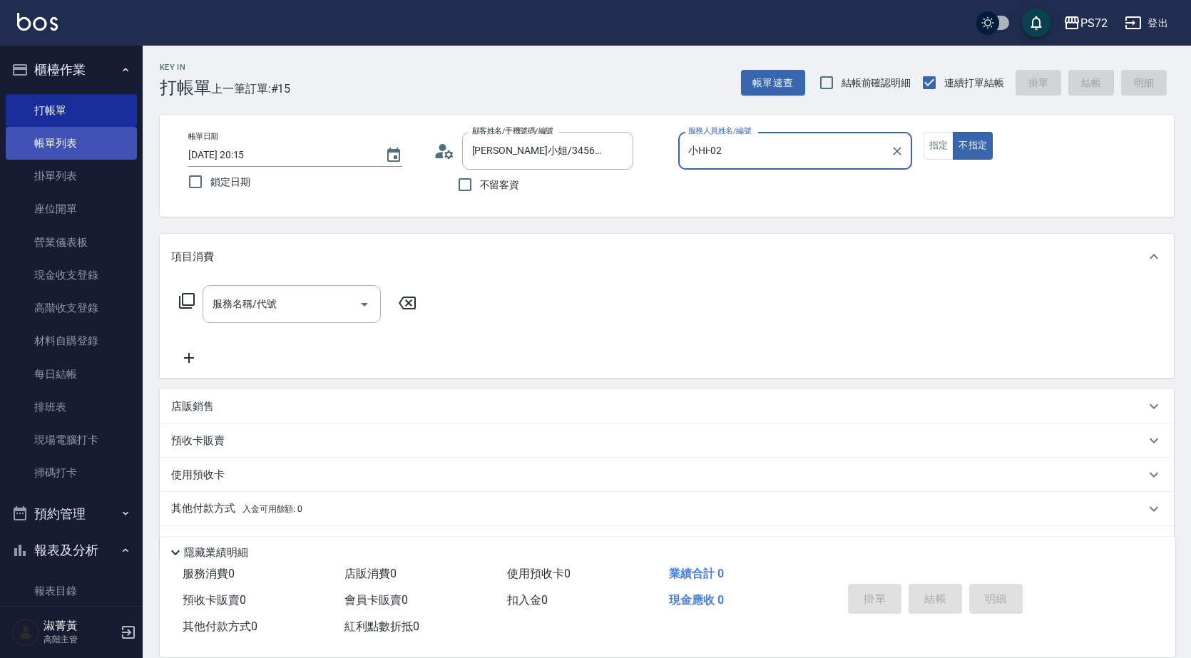
click at [93, 146] on link "帳單列表" at bounding box center [71, 143] width 131 height 33
click at [113, 144] on link "帳單列表" at bounding box center [71, 143] width 131 height 33
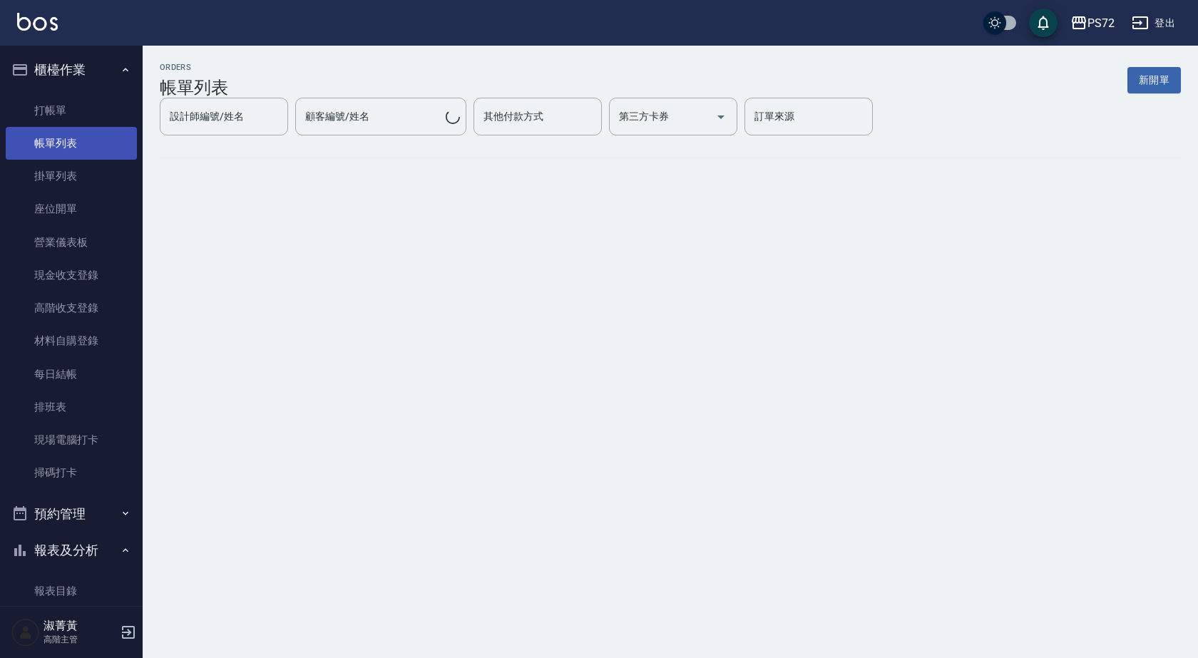
click at [113, 144] on link "帳單列表" at bounding box center [71, 143] width 131 height 33
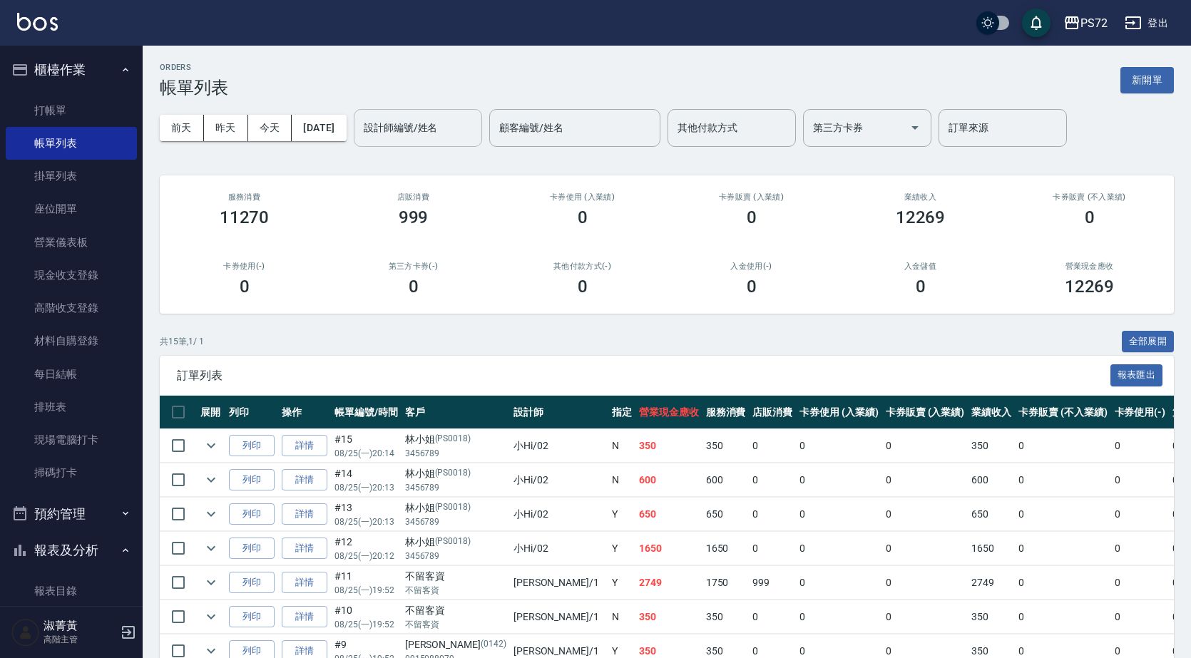
click at [401, 138] on input "設計師編號/姓名" at bounding box center [417, 127] width 115 height 25
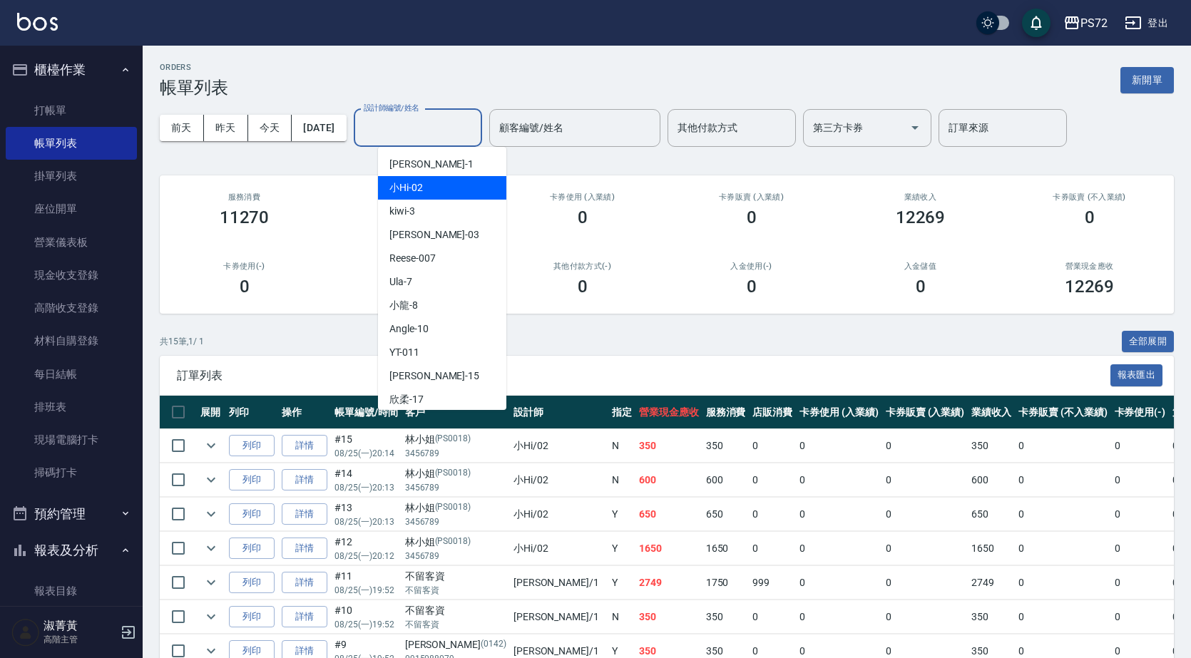
click at [411, 192] on span "小Hi -02" at bounding box center [406, 187] width 34 height 15
type input "小Hi-02"
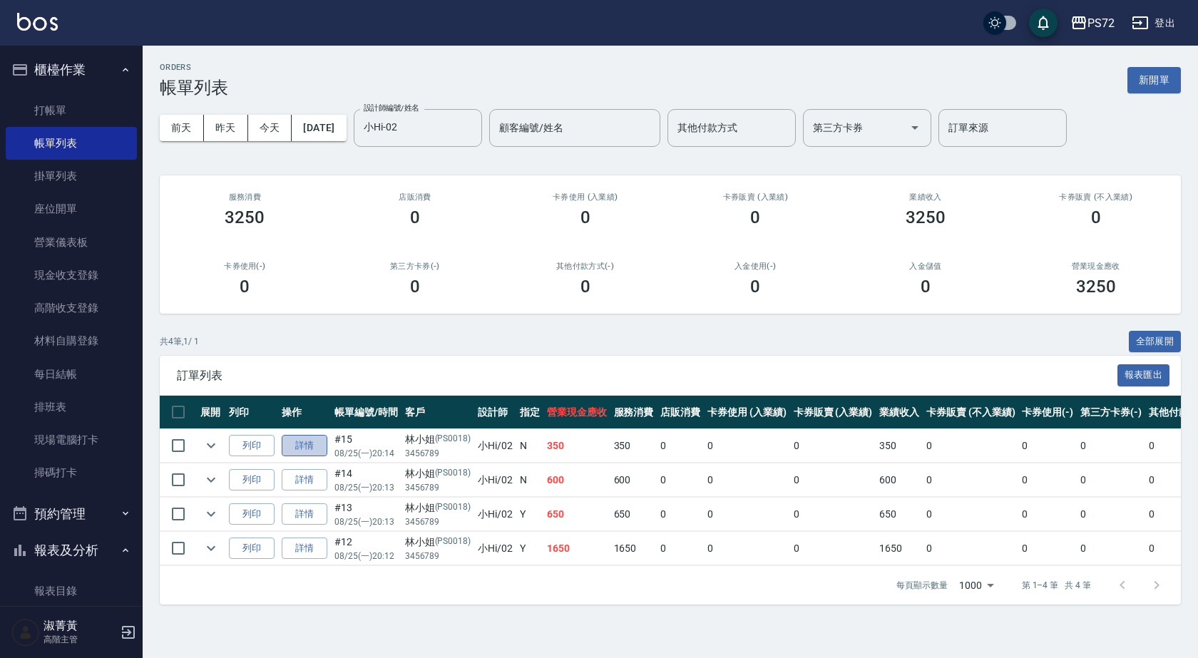
click at [315, 444] on link "詳情" at bounding box center [305, 446] width 46 height 22
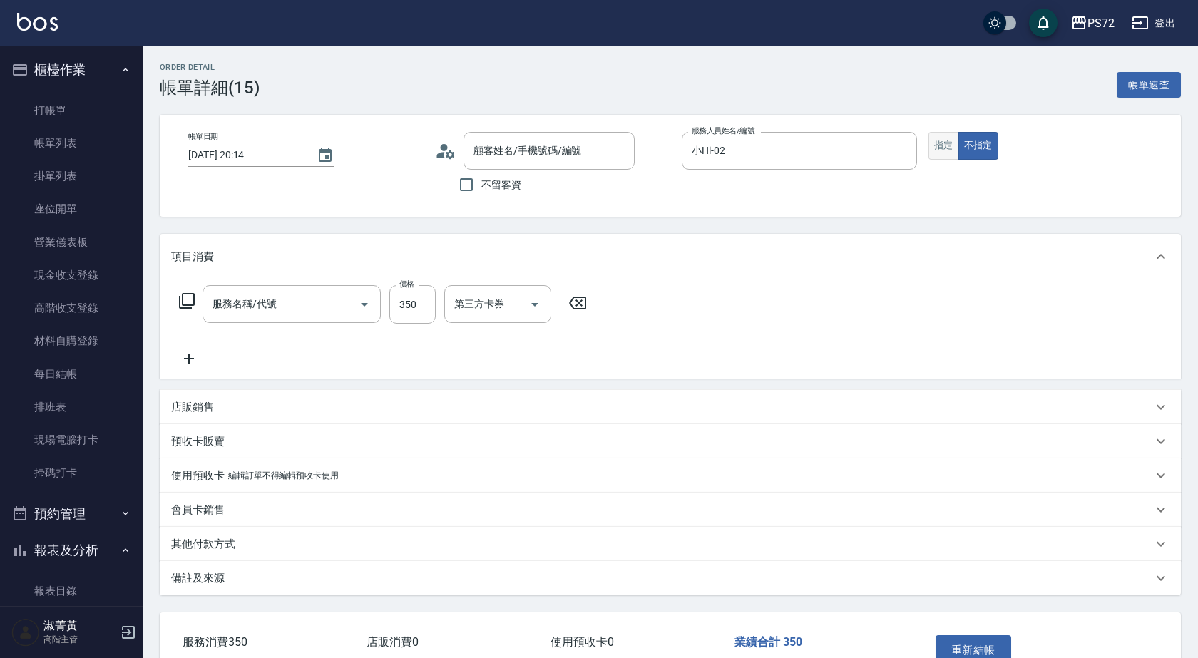
type input "2025/08/25 20:14"
type input "小Hi-02"
click at [940, 143] on button "指定" at bounding box center [938, 146] width 31 height 28
type input "林小姐/3456789/PS0018"
type input "學生剪髮(UP)(308)"
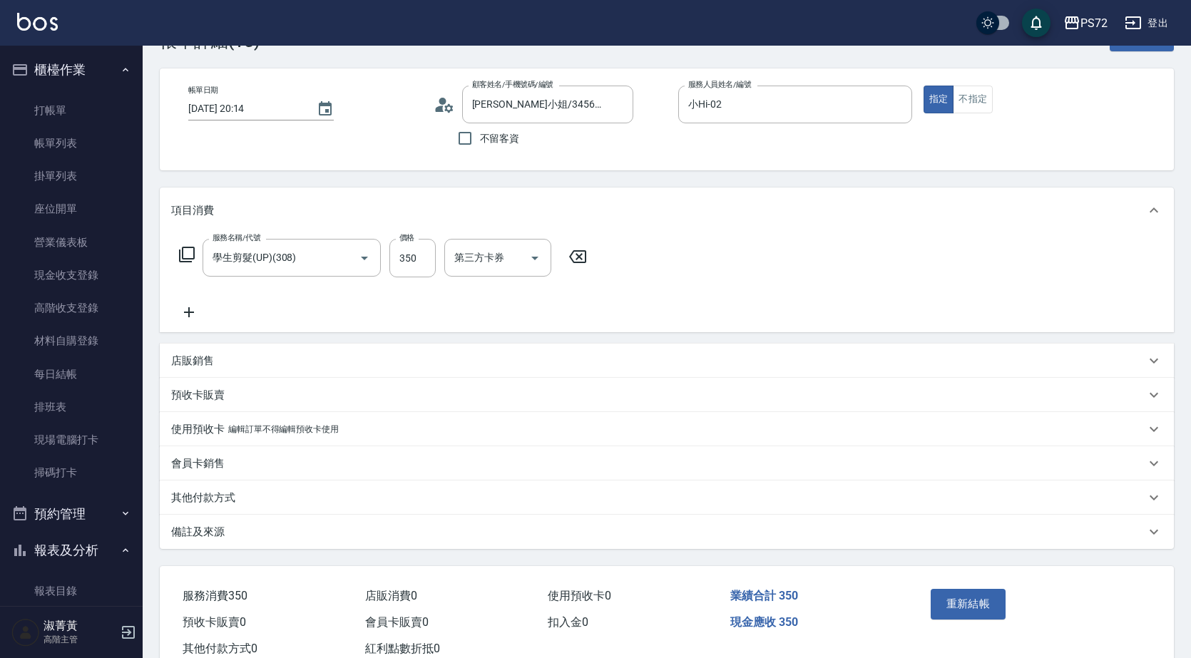
scroll to position [71, 0]
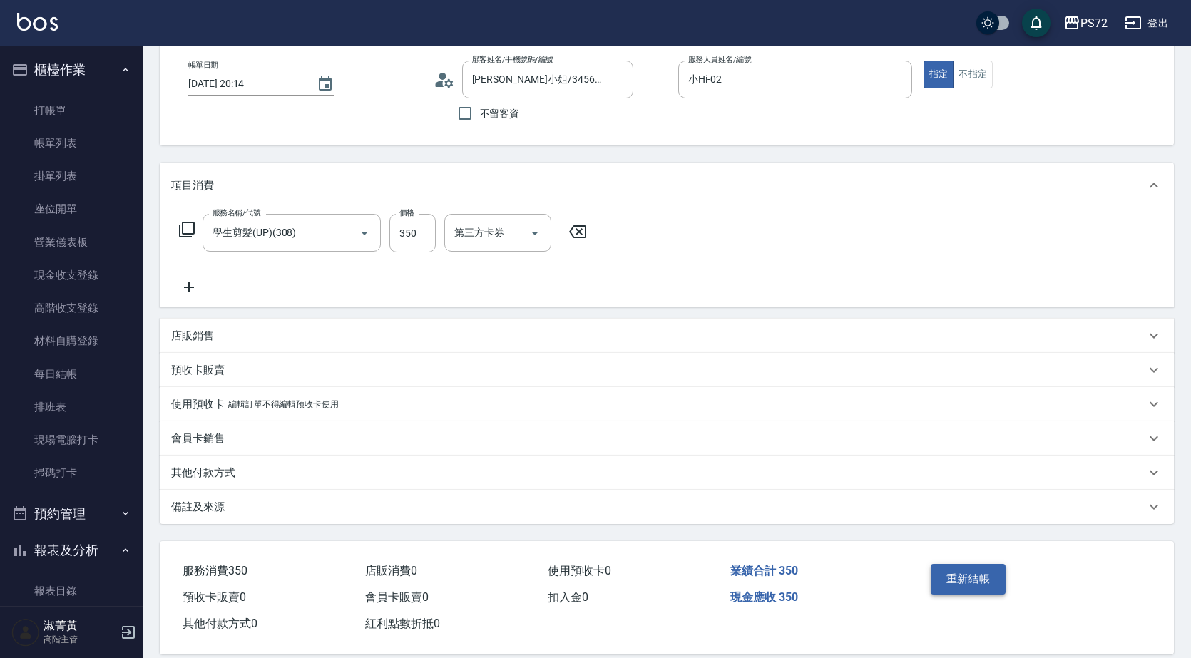
click at [967, 572] on button "重新結帳" at bounding box center [968, 579] width 76 height 30
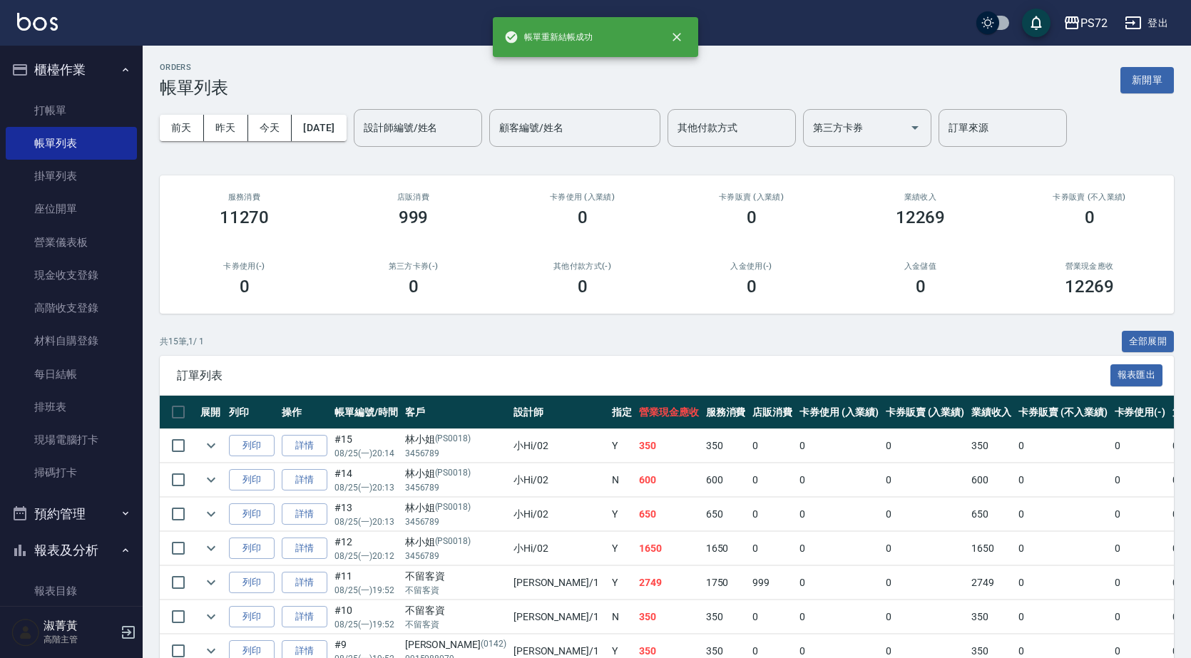
click at [68, 121] on link "打帳單" at bounding box center [71, 110] width 131 height 33
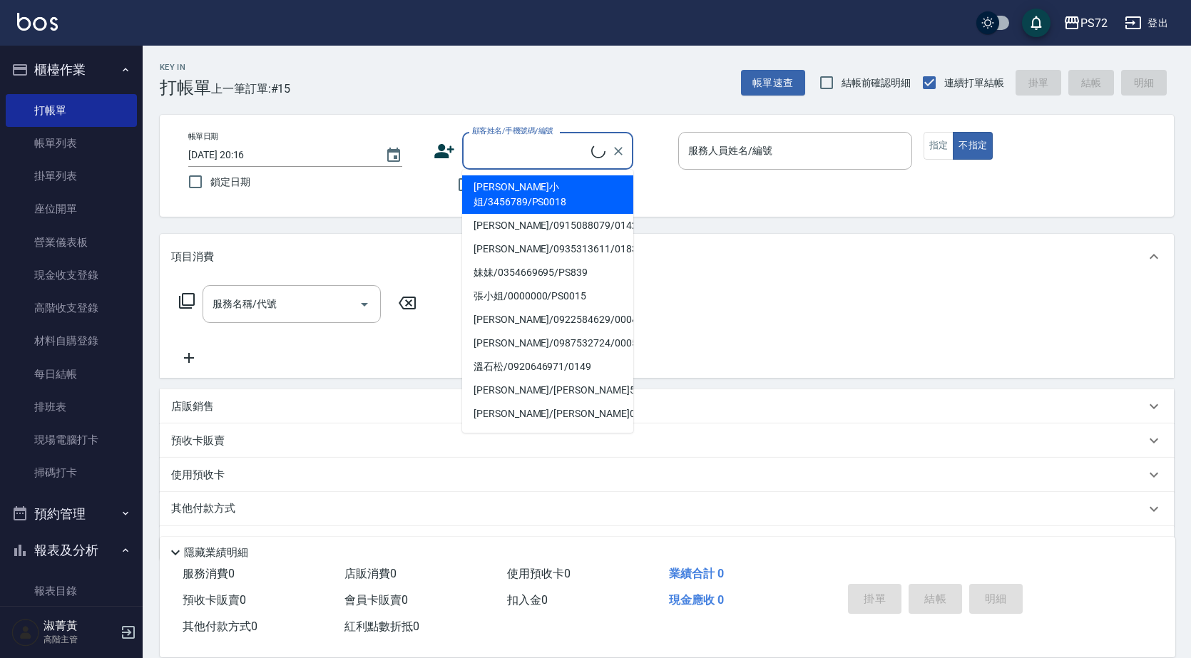
click at [500, 148] on input "顧客姓名/手機號碼/編號" at bounding box center [529, 150] width 123 height 25
click at [498, 186] on li "林小姐/3456789/PS0018" at bounding box center [547, 194] width 171 height 38
type input "林小姐/3456789/PS0018"
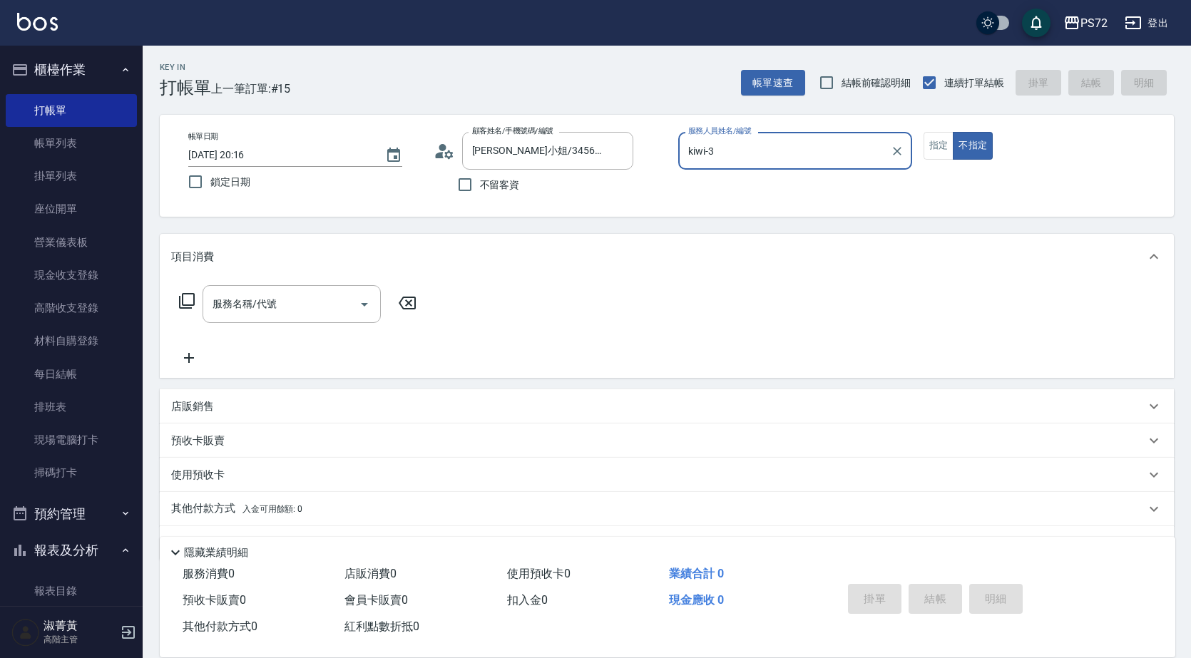
click at [767, 156] on input "kiwi-3" at bounding box center [784, 150] width 200 height 25
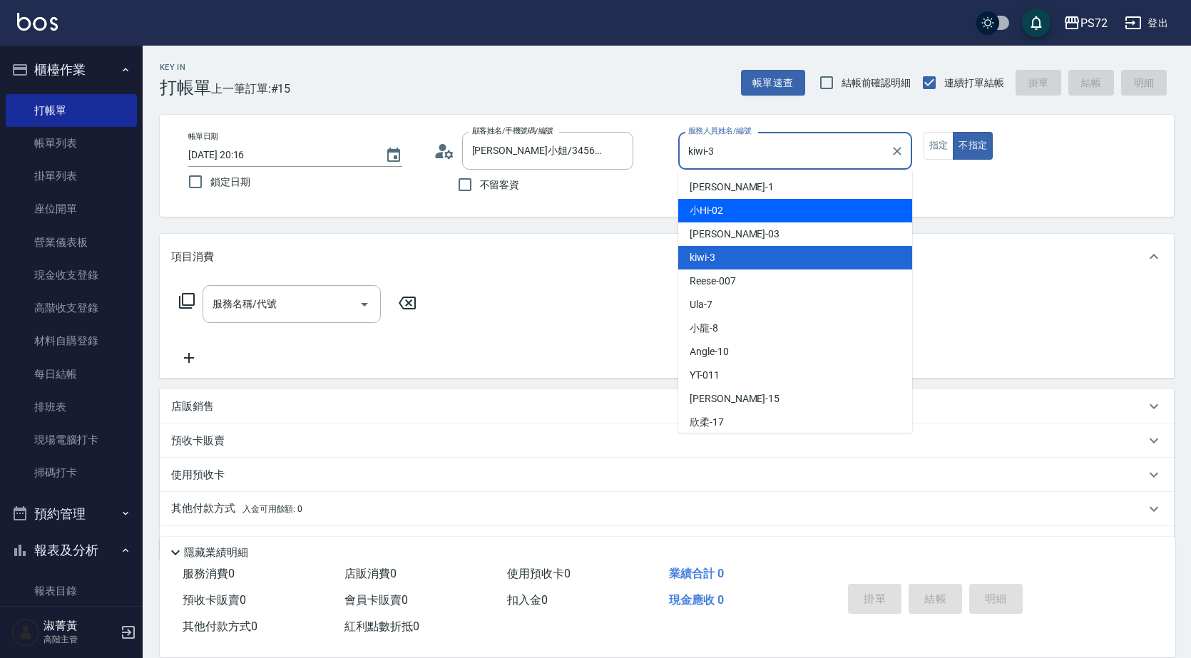
click at [745, 202] on div "小Hi -02" at bounding box center [795, 211] width 234 height 24
type input "小Hi-02"
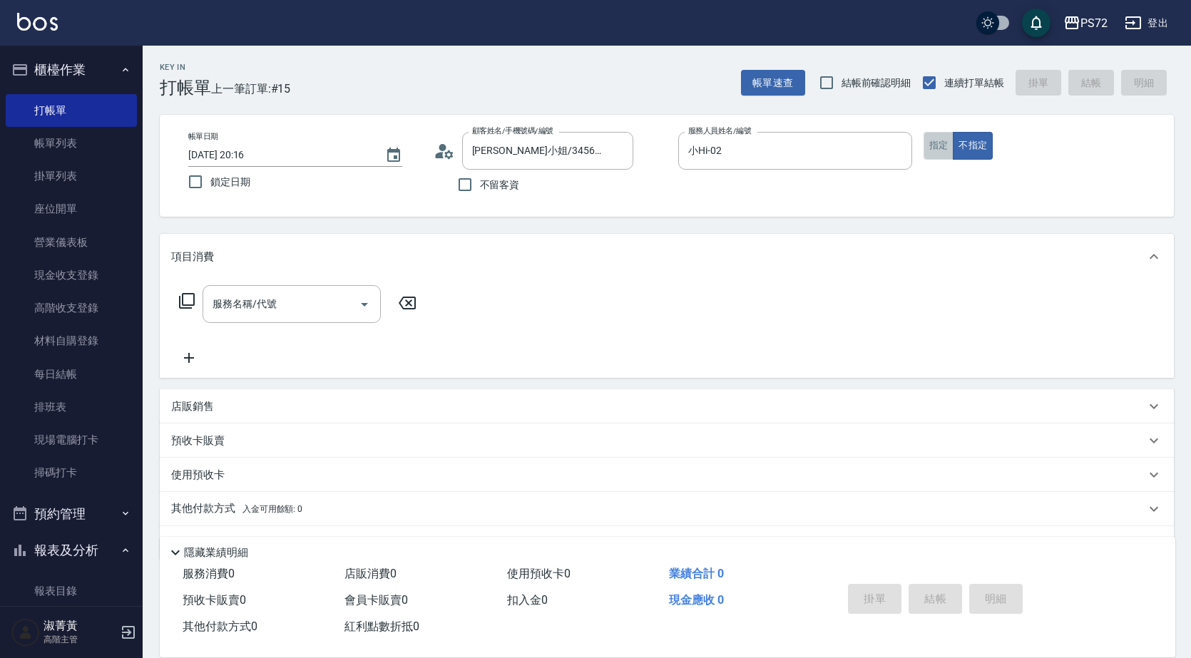
click at [940, 148] on button "指定" at bounding box center [938, 146] width 31 height 28
click at [252, 295] on div "服務名稱/代號 服務名稱/代號" at bounding box center [291, 304] width 178 height 38
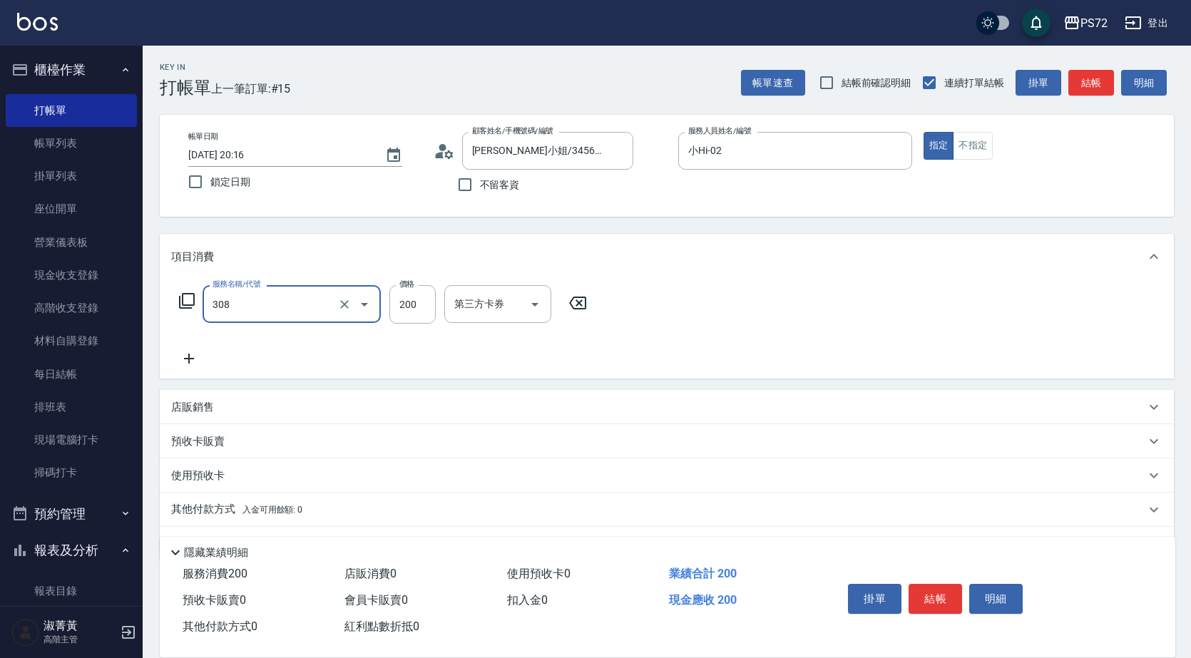
type input "學生剪髮(UP)(308)"
type input "300"
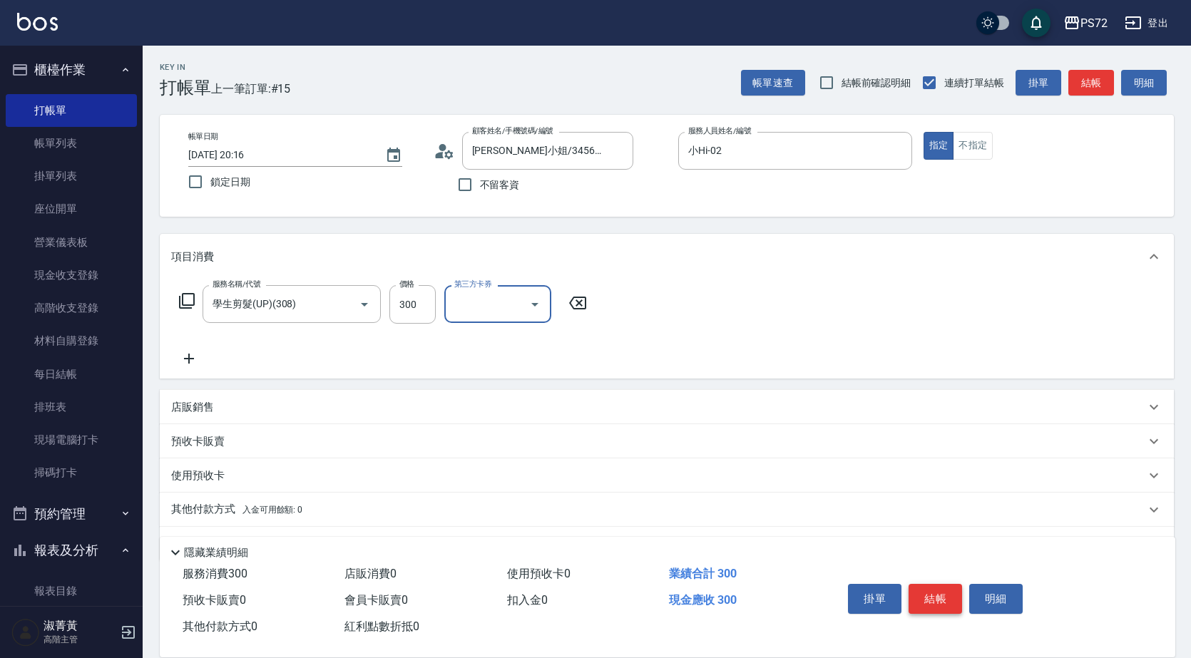
click at [949, 588] on button "結帳" at bounding box center [934, 599] width 53 height 30
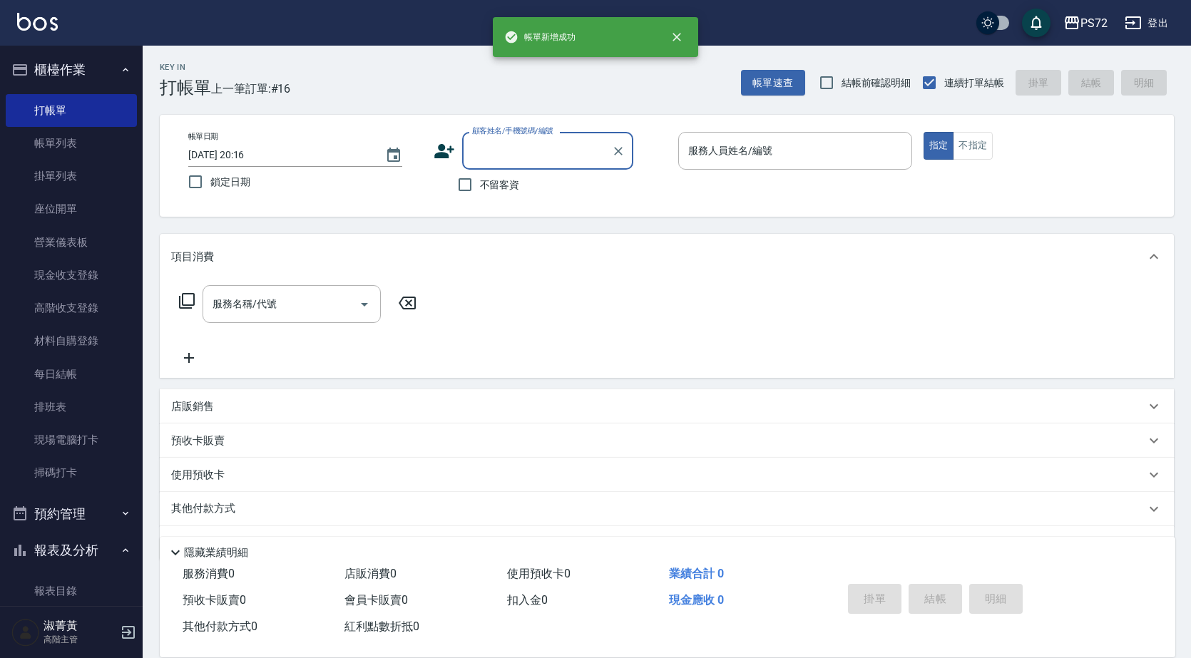
click at [512, 150] on input "顧客姓名/手機號碼/編號" at bounding box center [536, 150] width 137 height 25
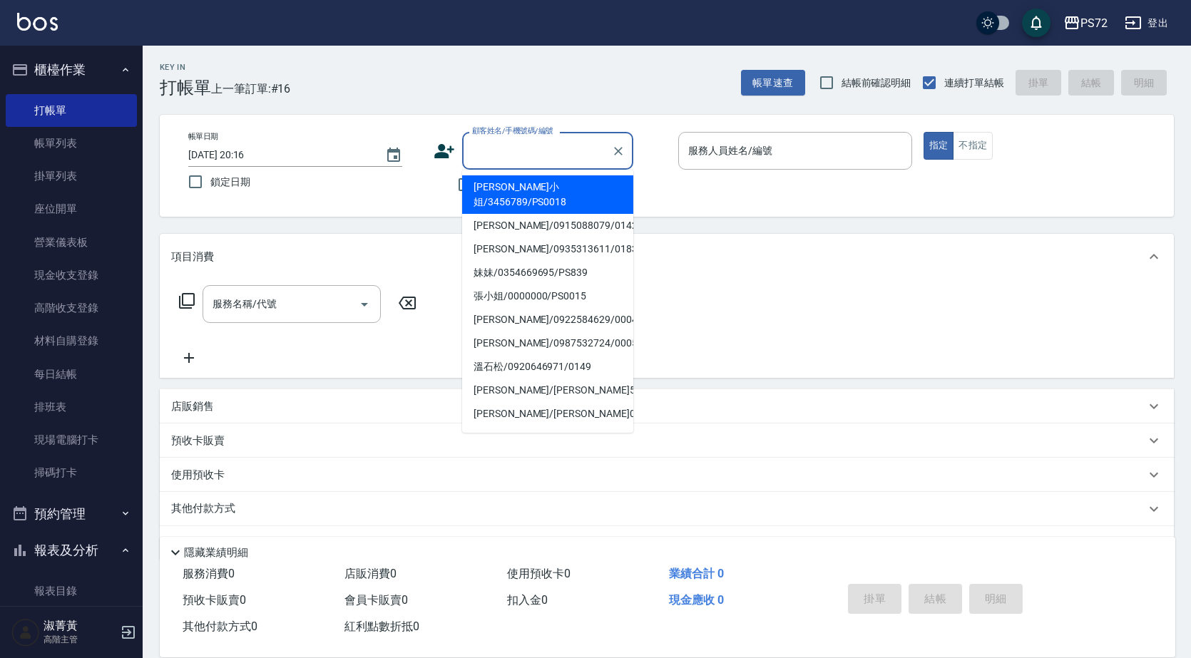
click at [521, 187] on li "林小姐/3456789/PS0018" at bounding box center [547, 194] width 171 height 38
type input "林小姐/3456789/PS0018"
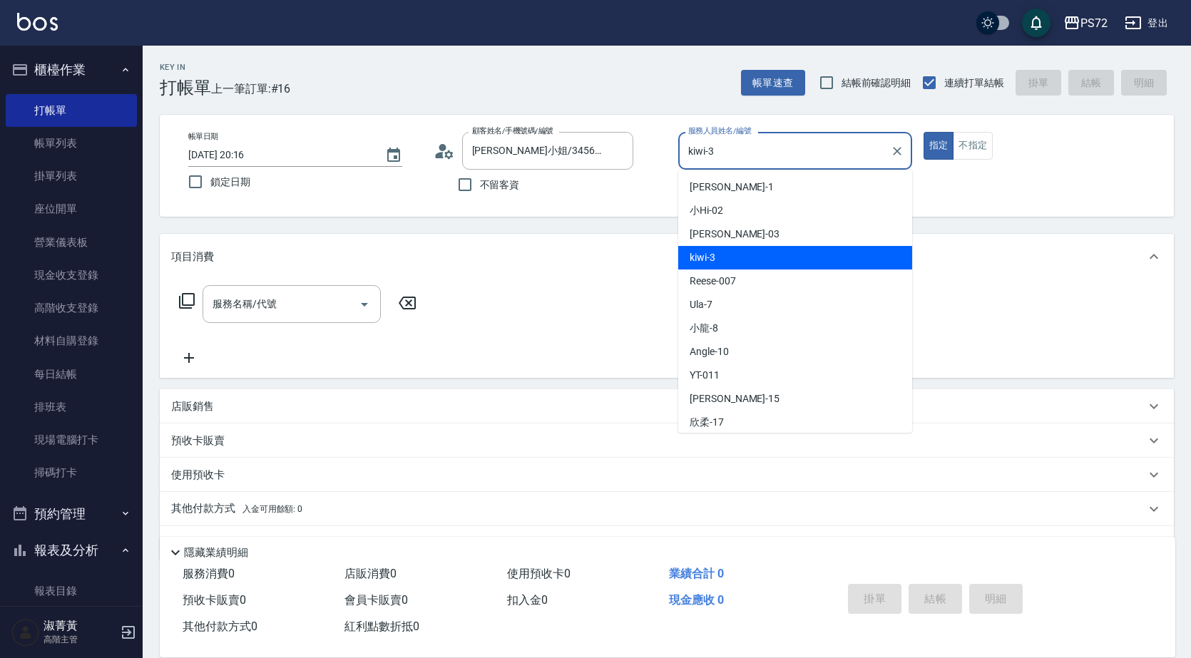
click at [717, 160] on input "kiwi-3" at bounding box center [784, 150] width 200 height 25
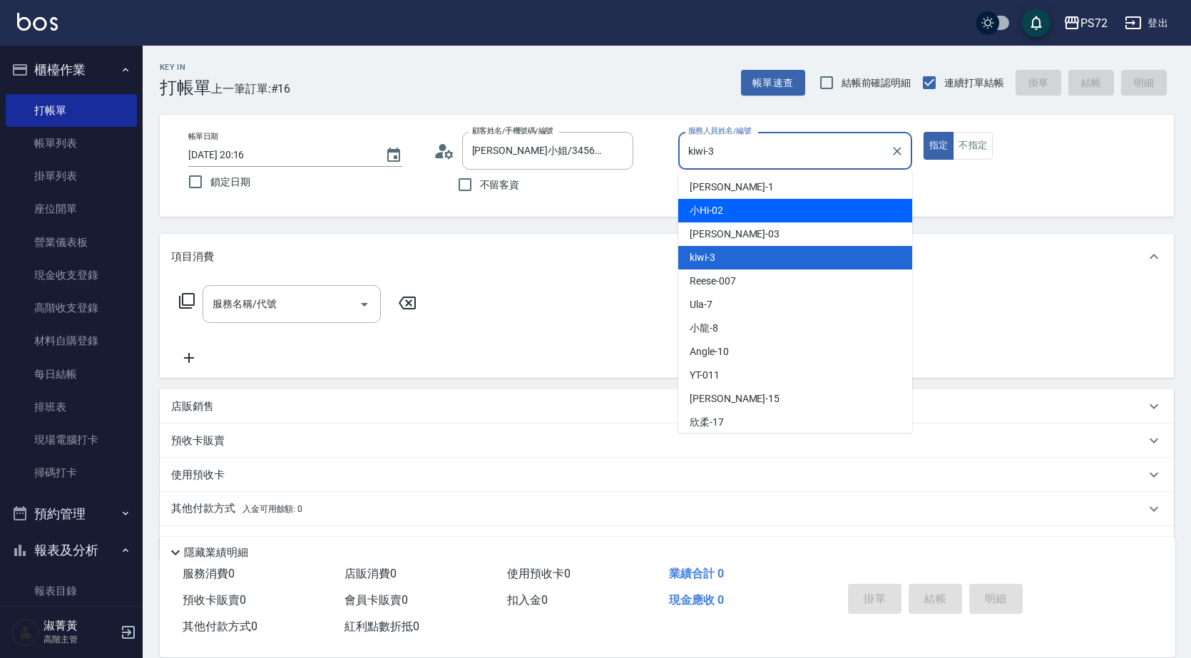
click at [716, 212] on span "小Hi -02" at bounding box center [706, 210] width 34 height 15
type input "小Hi-02"
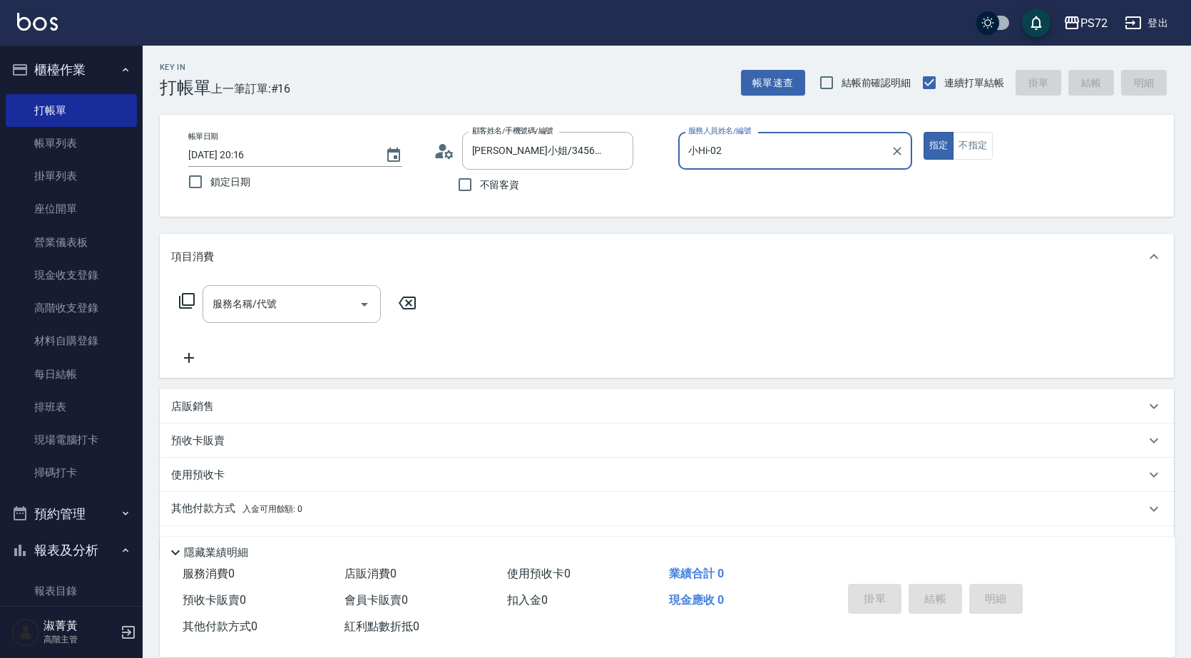
click at [975, 155] on button "不指定" at bounding box center [972, 146] width 40 height 28
click at [295, 304] on input "服務名稱/代號" at bounding box center [281, 304] width 144 height 25
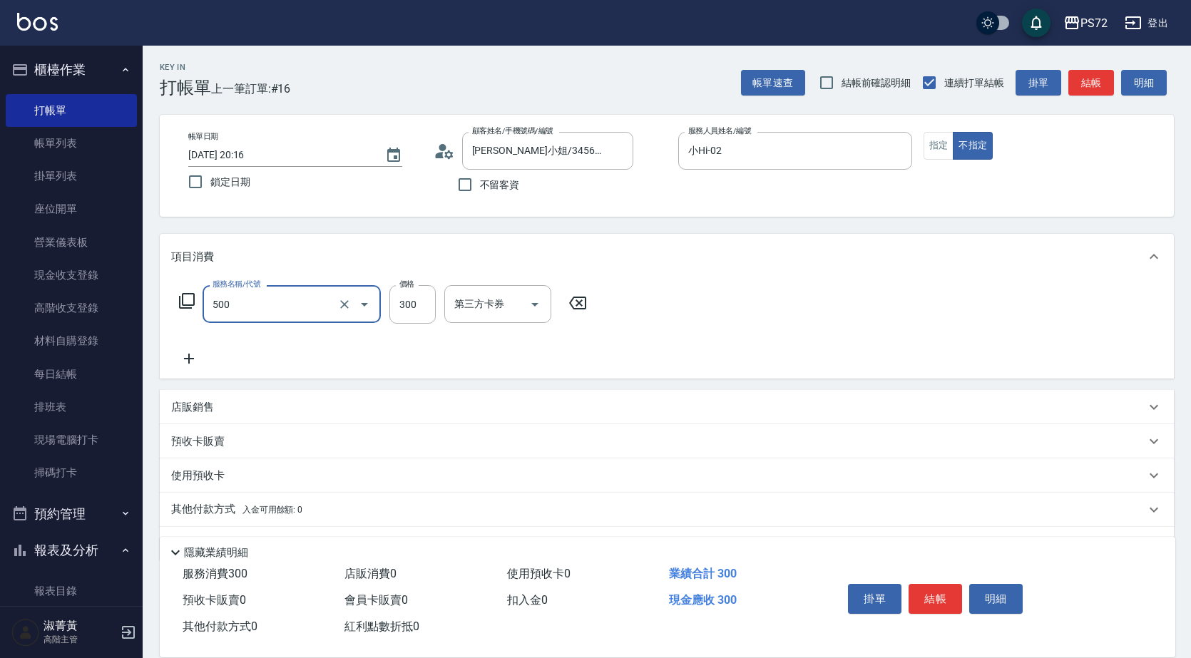
type input "洗髮(A級)(500)"
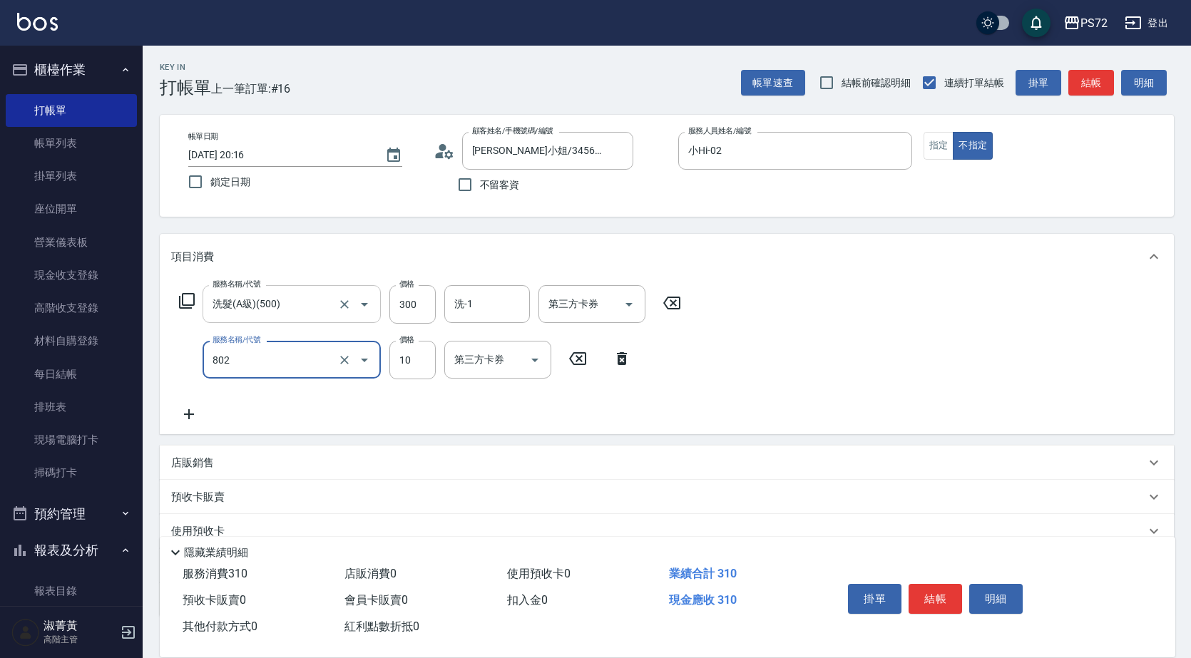
type input "潤絲(802)"
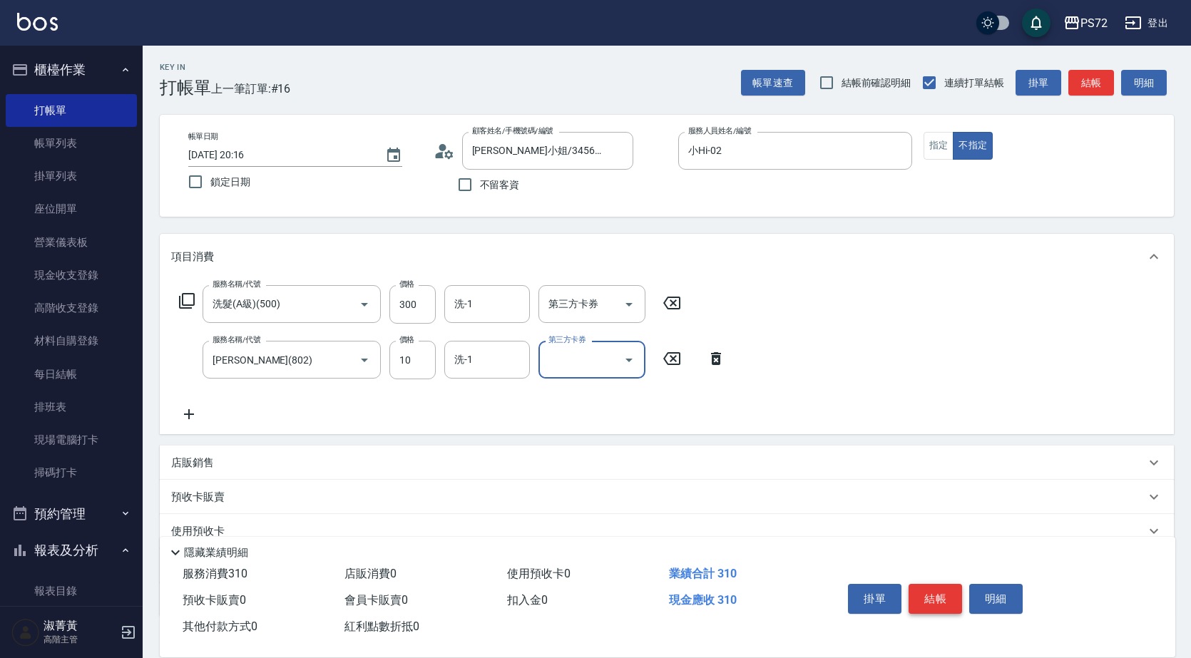
click at [943, 587] on button "結帳" at bounding box center [934, 599] width 53 height 30
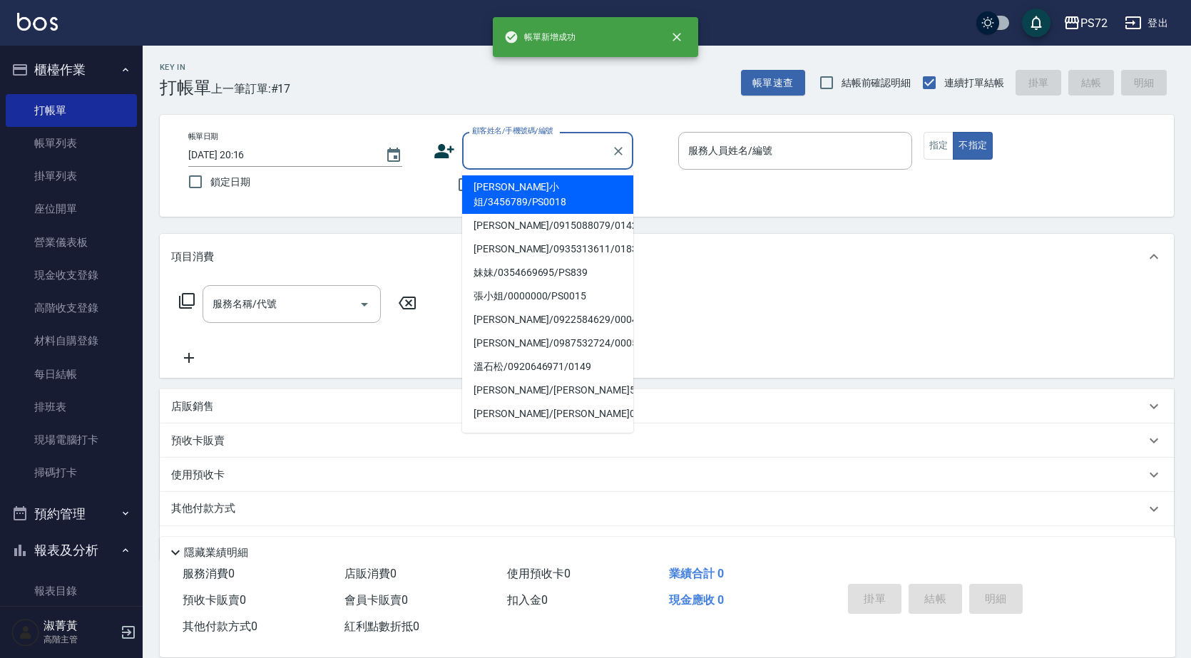
click at [480, 155] on input "顧客姓名/手機號碼/編號" at bounding box center [536, 150] width 137 height 25
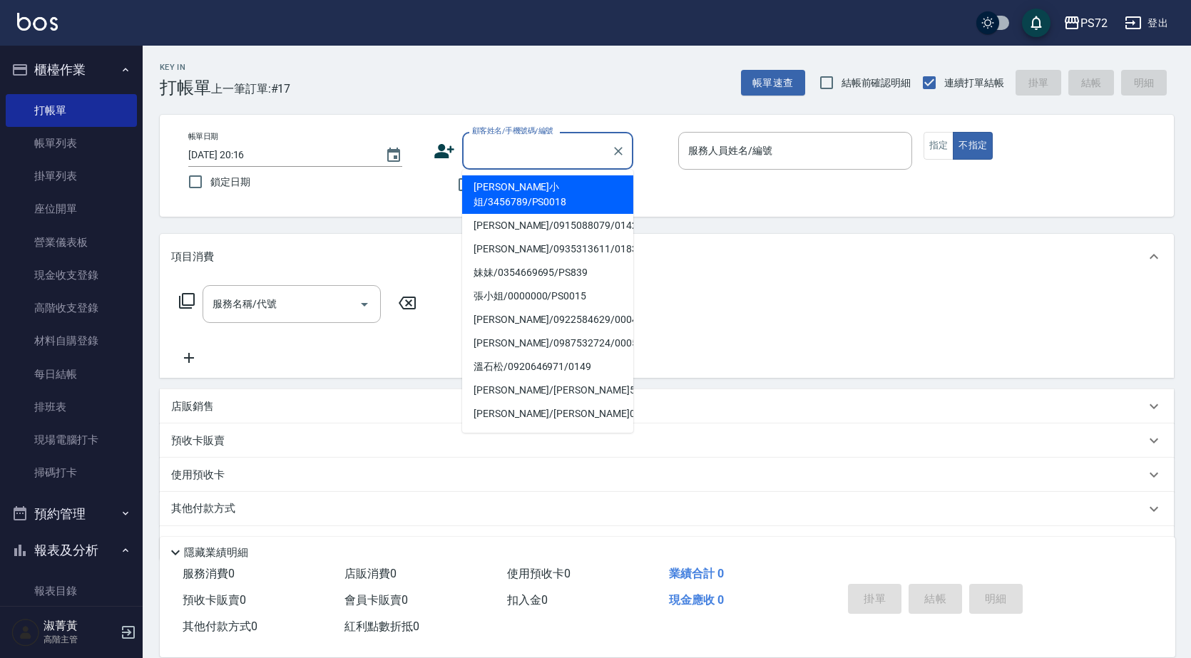
click at [505, 178] on li "林小姐/3456789/PS0018" at bounding box center [547, 194] width 171 height 38
type input "林小姐/3456789/PS0018"
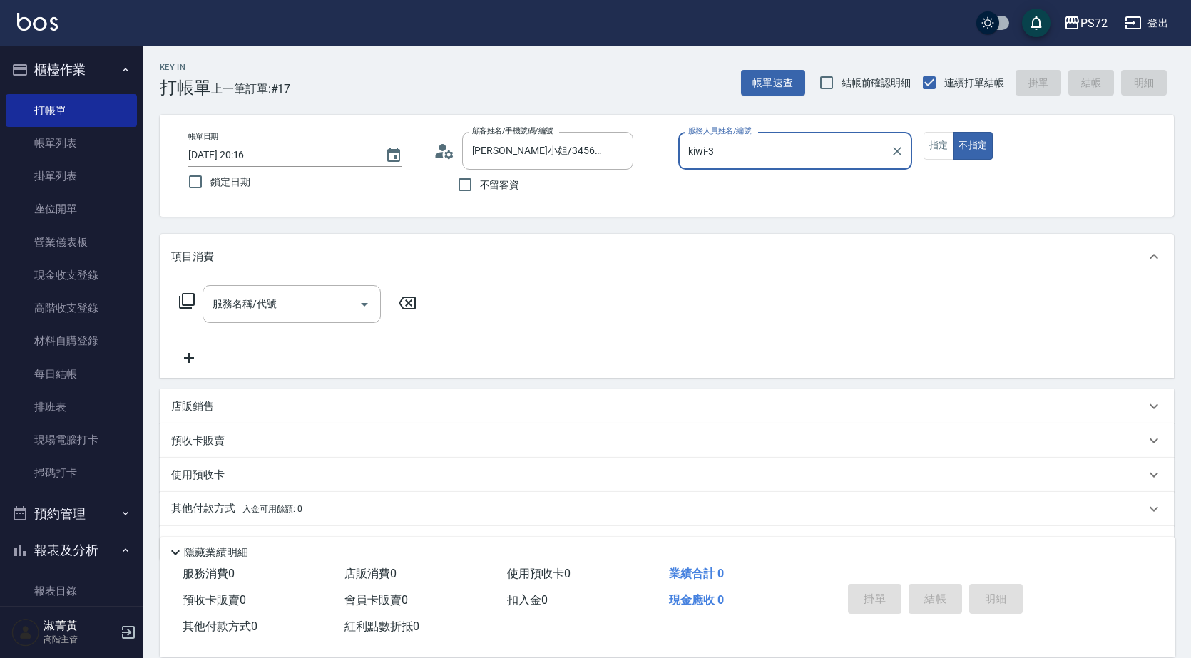
click at [741, 161] on input "kiwi-3" at bounding box center [784, 150] width 200 height 25
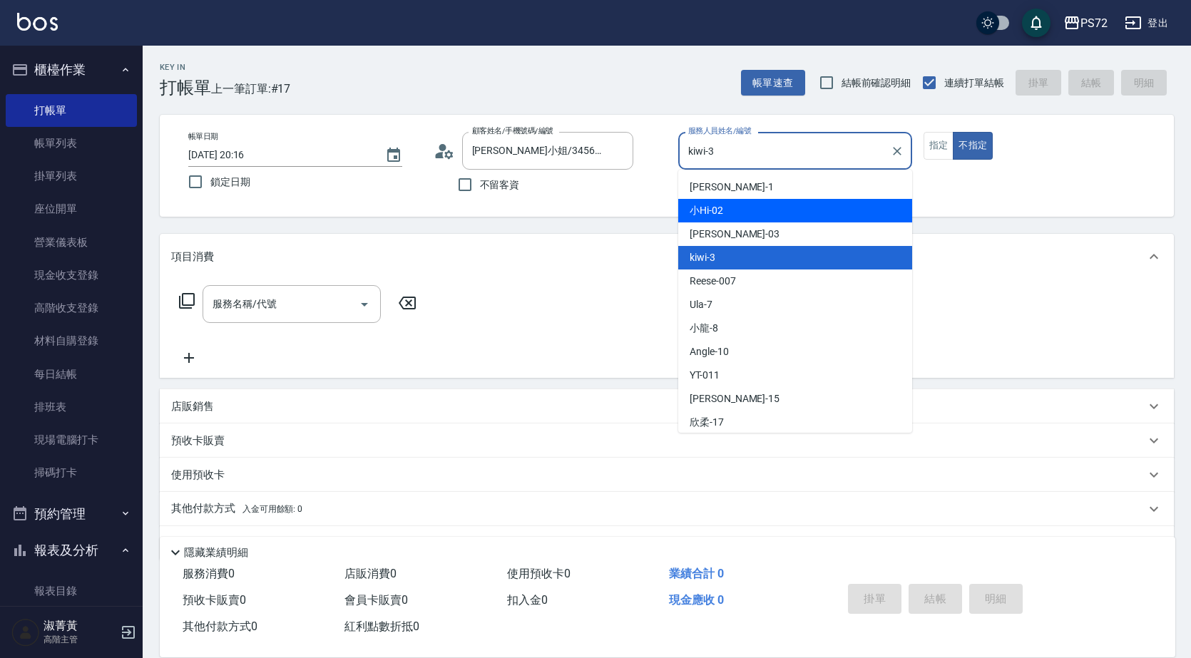
click at [729, 214] on div "小Hi -02" at bounding box center [795, 211] width 234 height 24
type input "小Hi-02"
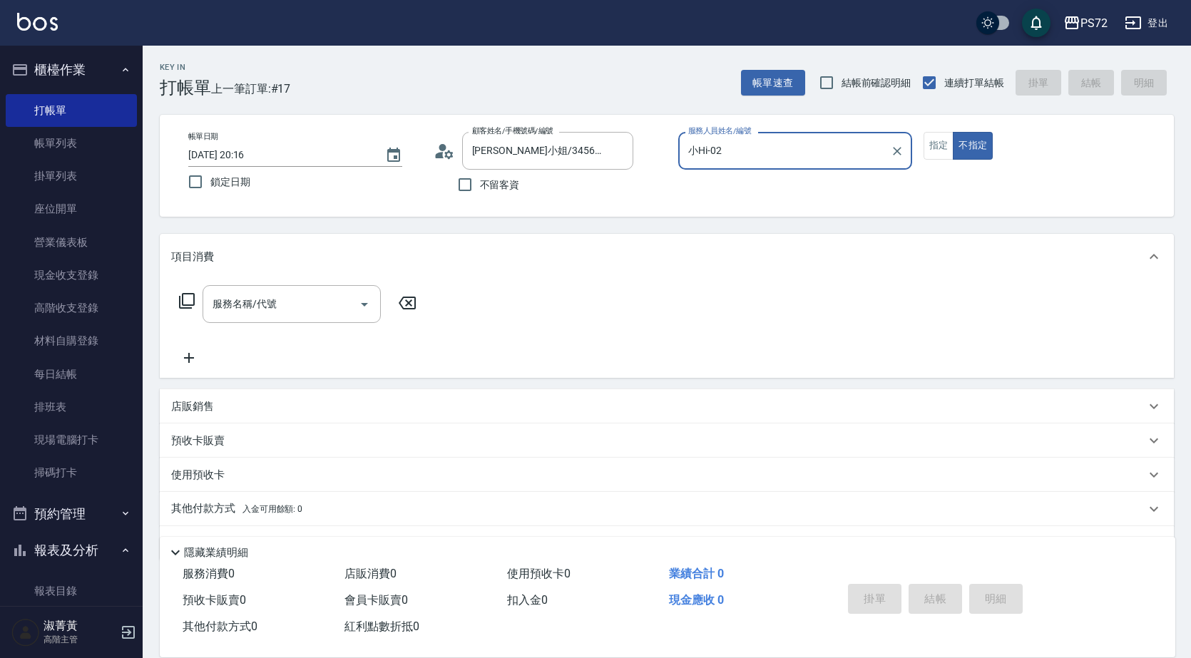
click at [191, 298] on icon at bounding box center [186, 300] width 17 height 17
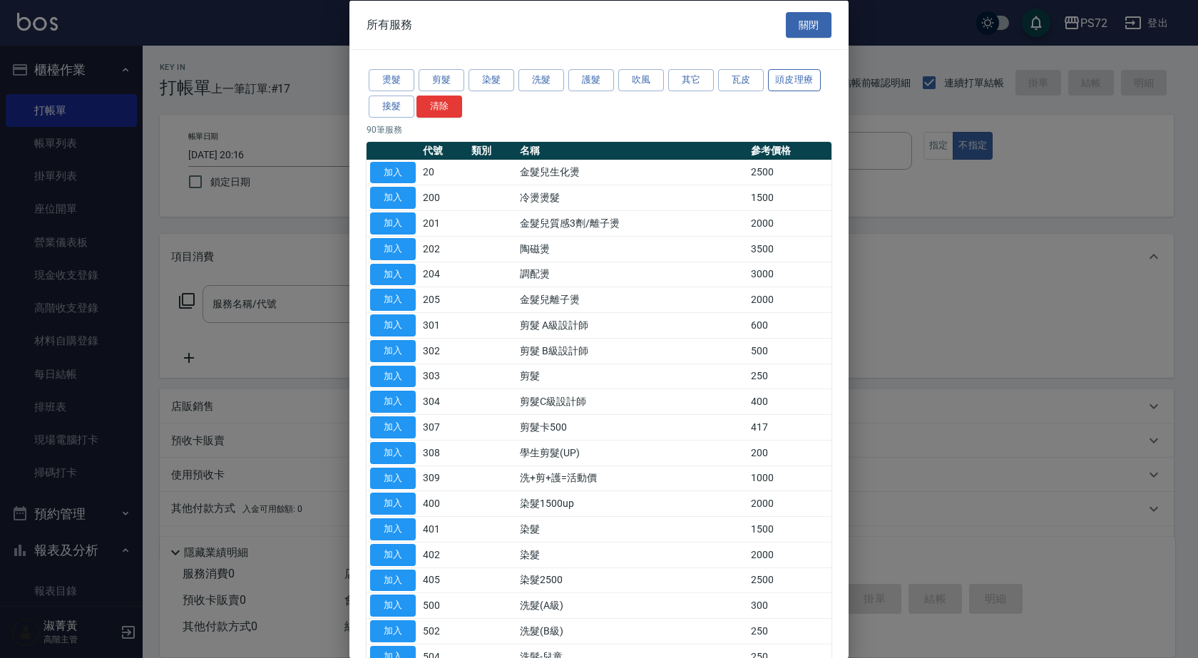
click at [786, 81] on button "頭皮理療" at bounding box center [794, 80] width 53 height 22
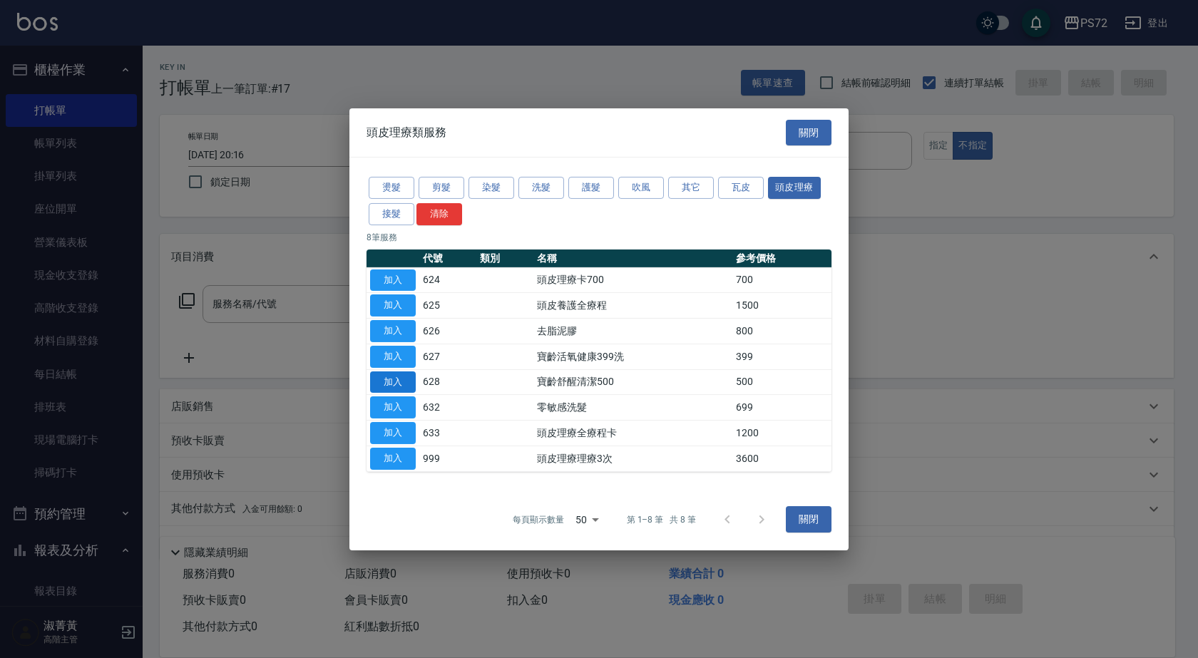
click at [388, 378] on button "加入" at bounding box center [393, 382] width 46 height 22
type input "寶齡舒醒清潔500(628)"
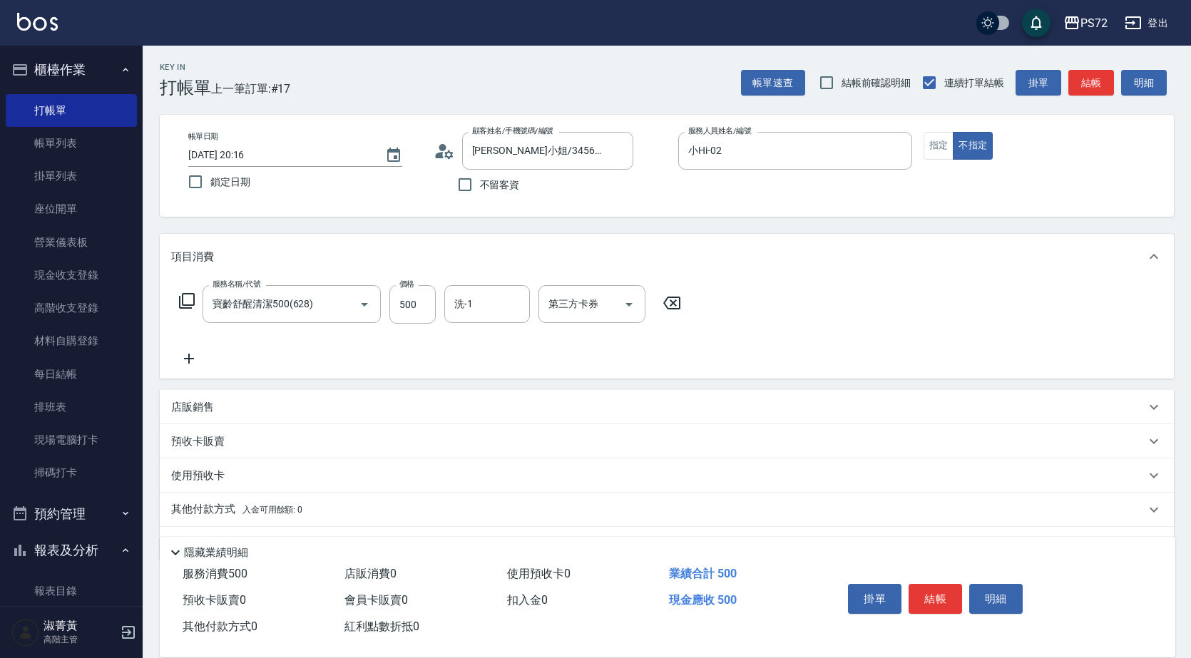
click at [190, 302] on icon at bounding box center [186, 300] width 17 height 17
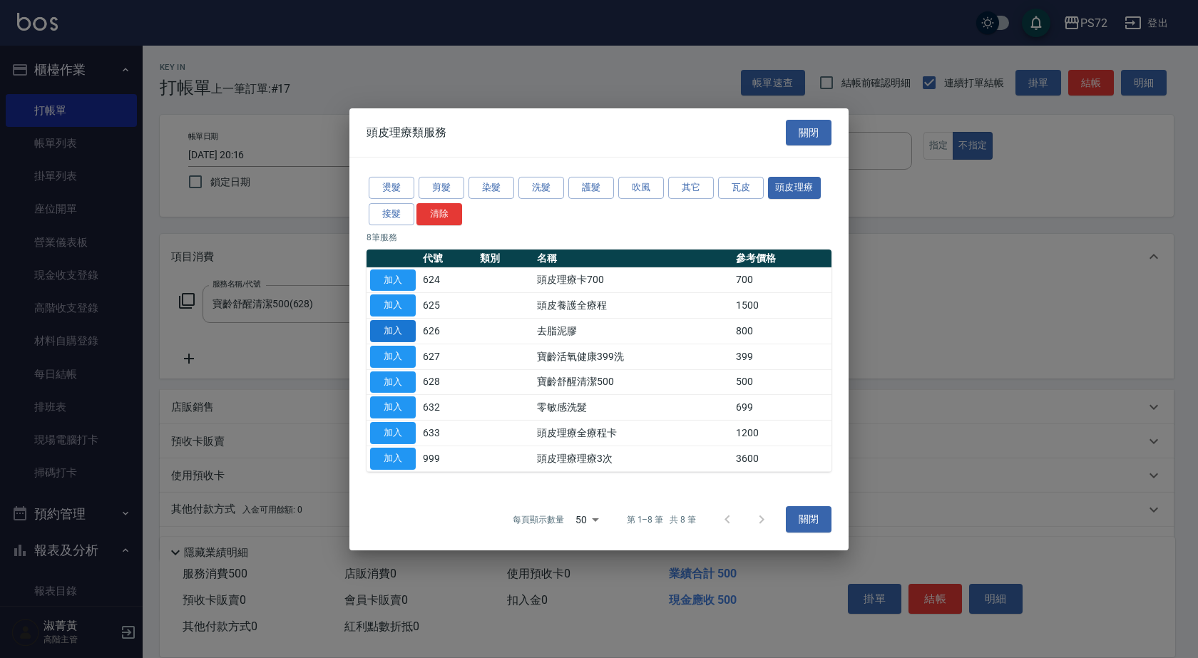
drag, startPoint x: 388, startPoint y: 331, endPoint x: 400, endPoint y: 324, distance: 14.4
click at [388, 331] on button "加入" at bounding box center [393, 331] width 46 height 22
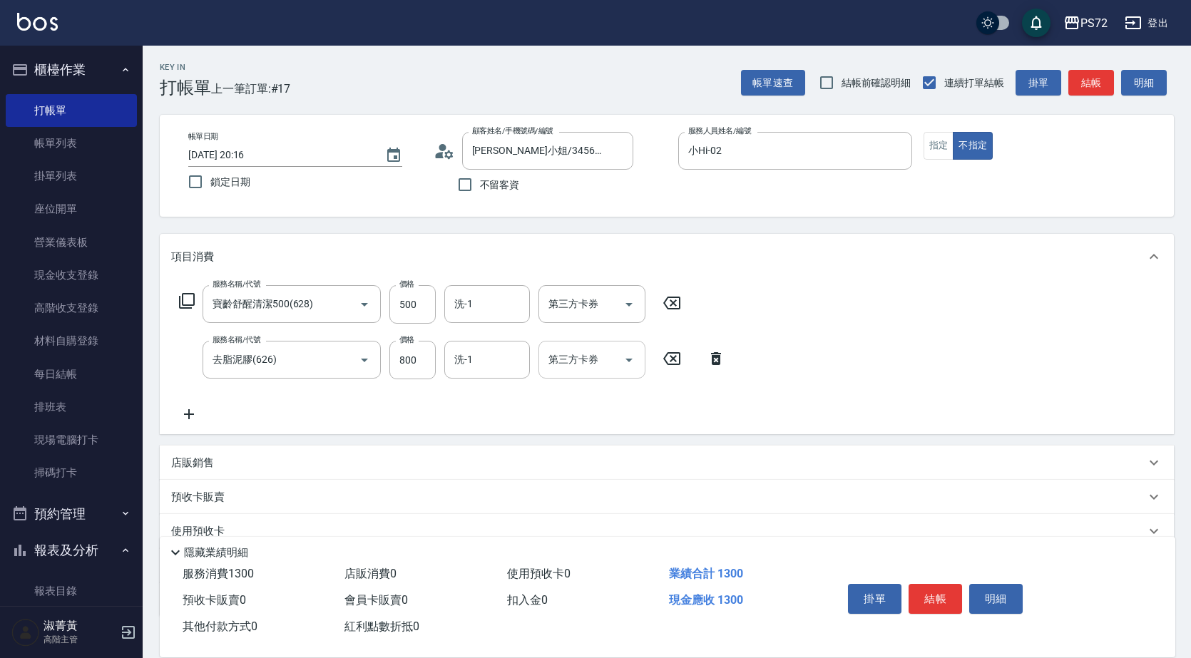
drag, startPoint x: 678, startPoint y: 299, endPoint x: 550, endPoint y: 346, distance: 135.8
click at [677, 299] on icon at bounding box center [672, 302] width 36 height 17
click at [419, 360] on input "800" at bounding box center [412, 359] width 46 height 38
type input "1000"
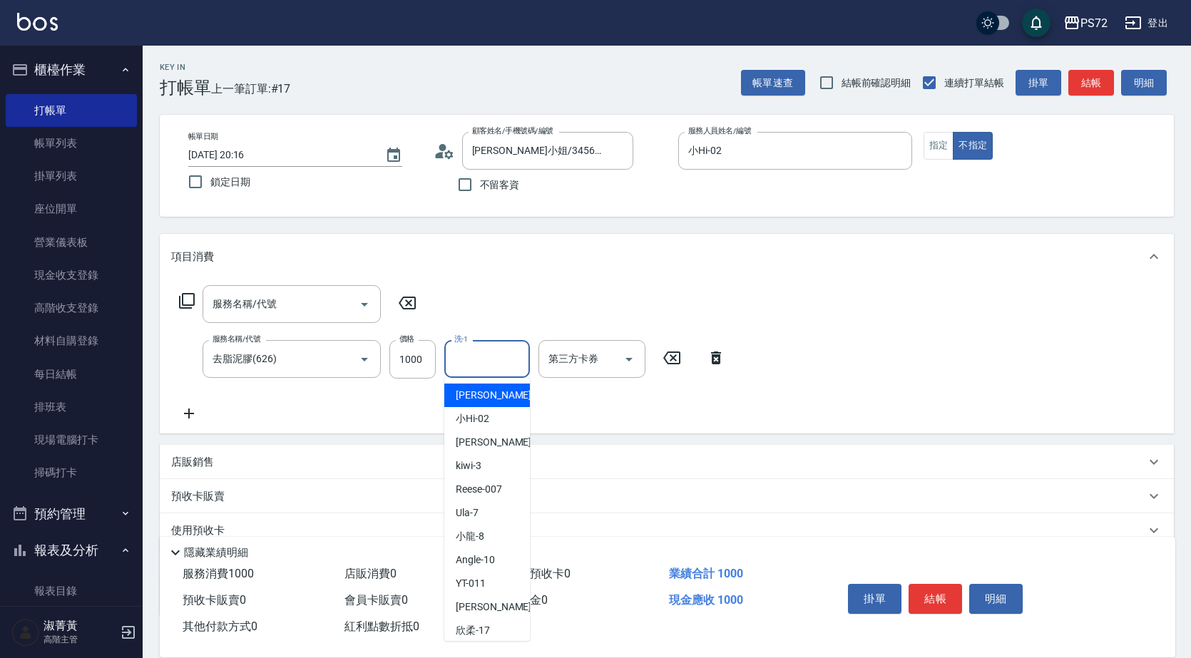
click at [503, 370] on input "洗-1" at bounding box center [487, 358] width 73 height 25
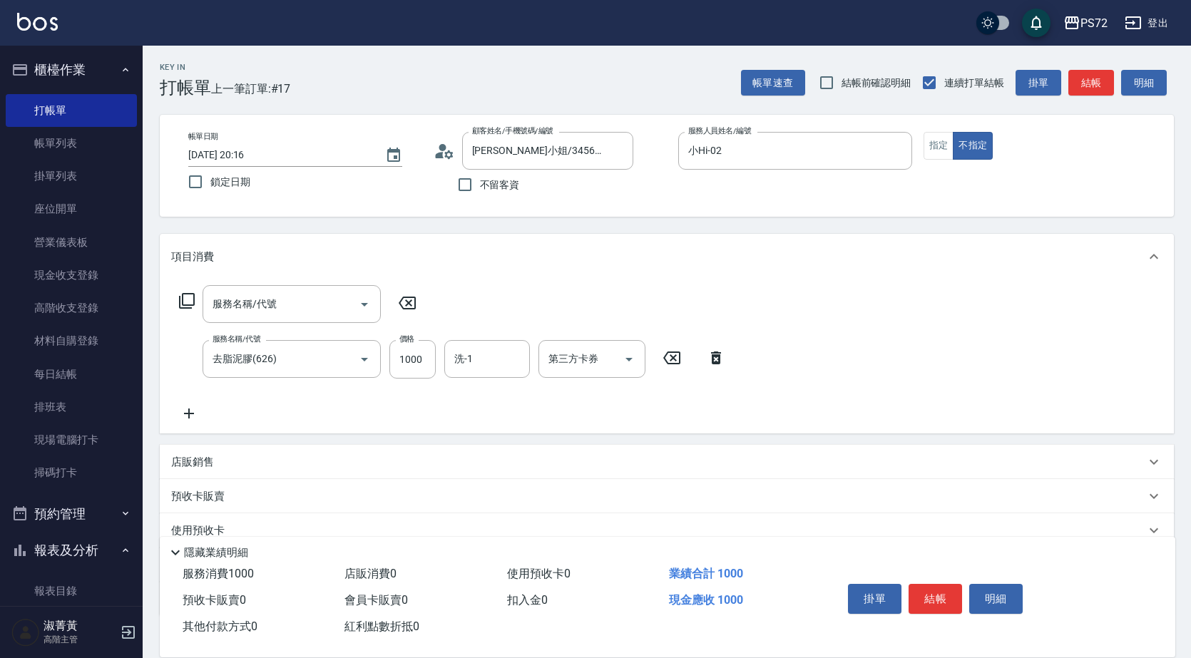
click at [690, 438] on div "項目消費 服務名稱/代號 服務名稱/代號 服務名稱/代號 去脂泥膠(626) 服務名稱/代號 價格 1000 價格 洗-1 洗-1 第三方卡券 第三方卡券 店…" at bounding box center [667, 425] width 1014 height 382
click at [256, 313] on input "服務名稱/代號" at bounding box center [281, 304] width 144 height 25
type input "學生剪髮(UP)(308)"
type input "1000"
click at [394, 304] on input "200" at bounding box center [412, 304] width 46 height 38
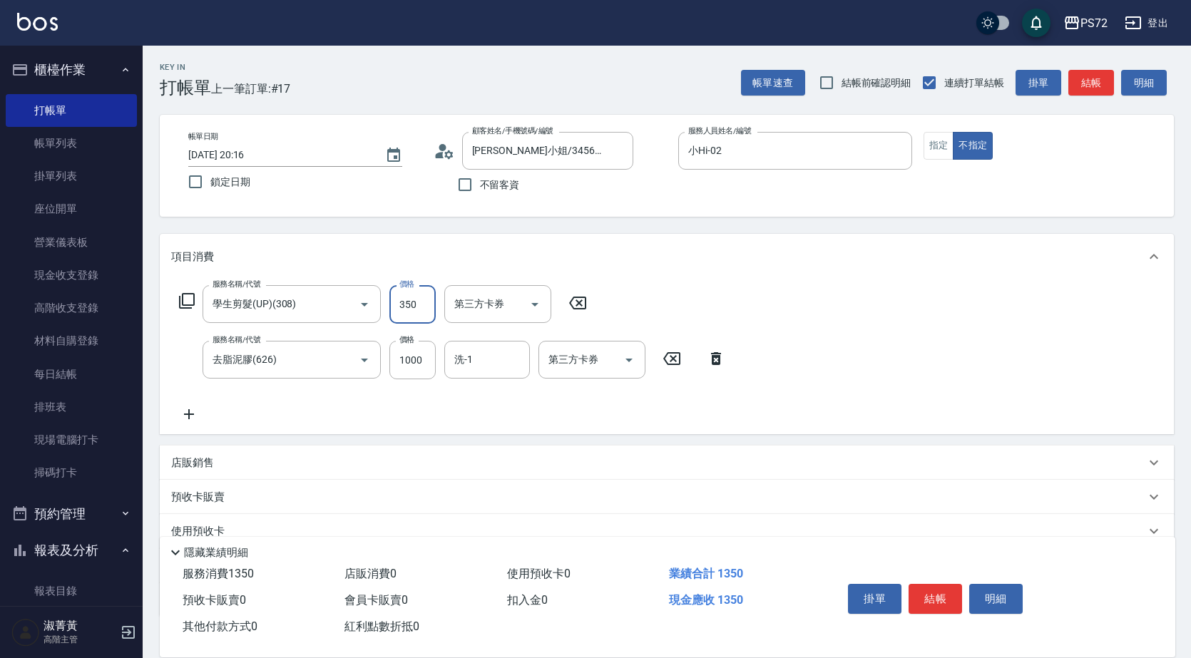
type input "350"
click at [939, 586] on button "結帳" at bounding box center [934, 599] width 53 height 30
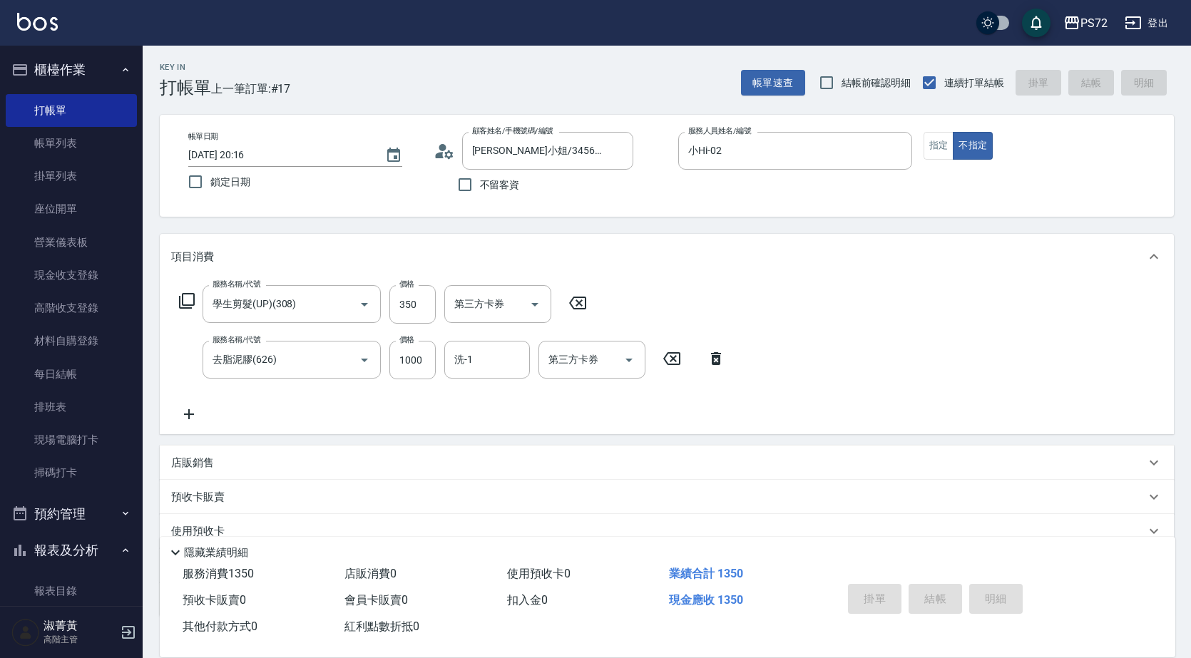
type input "2025/08/25 20:18"
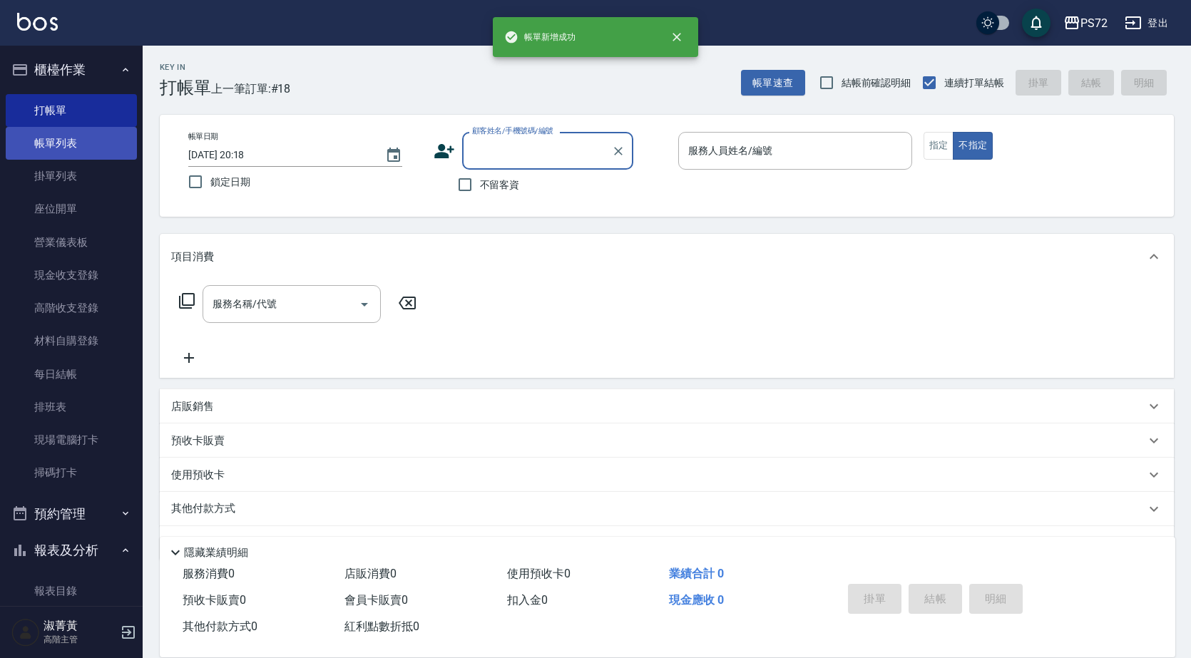
click at [66, 138] on link "帳單列表" at bounding box center [71, 143] width 131 height 33
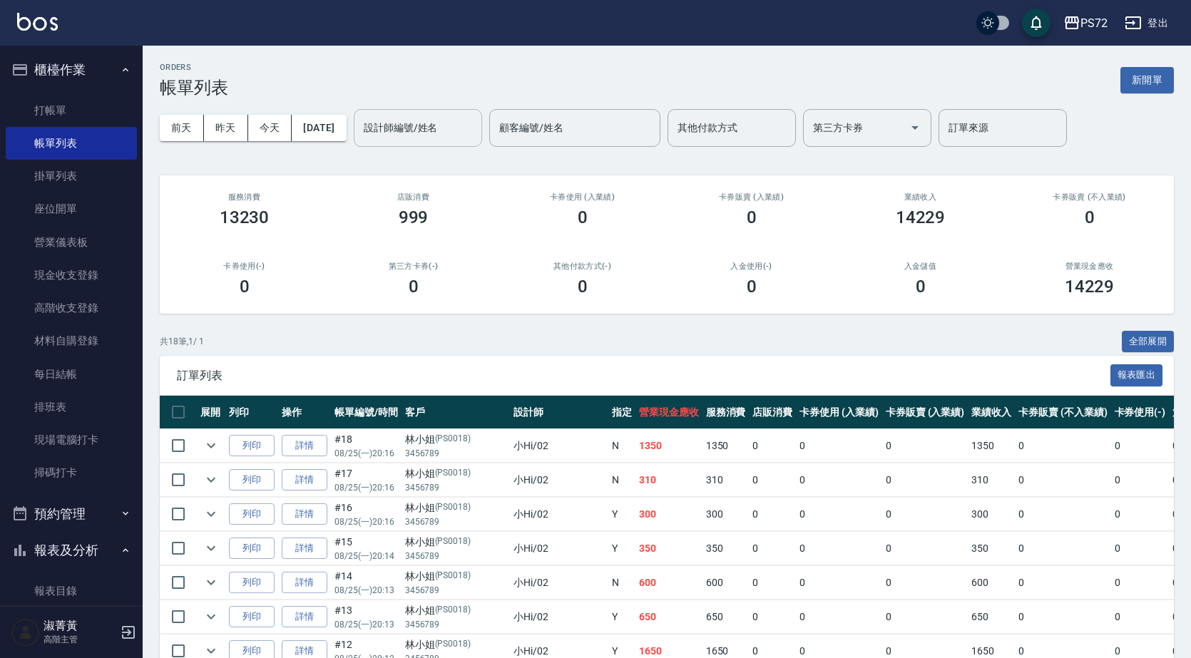
click at [442, 143] on div "設計師編號/姓名" at bounding box center [418, 128] width 128 height 38
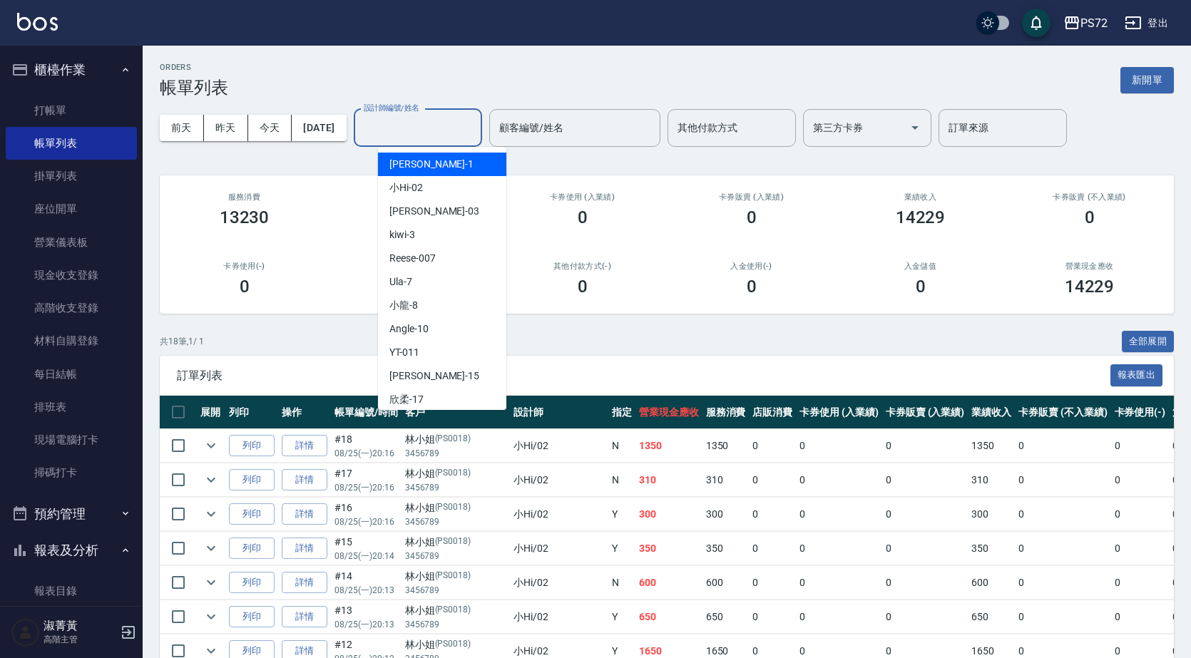
click at [438, 162] on div "TINA -1" at bounding box center [442, 165] width 128 height 24
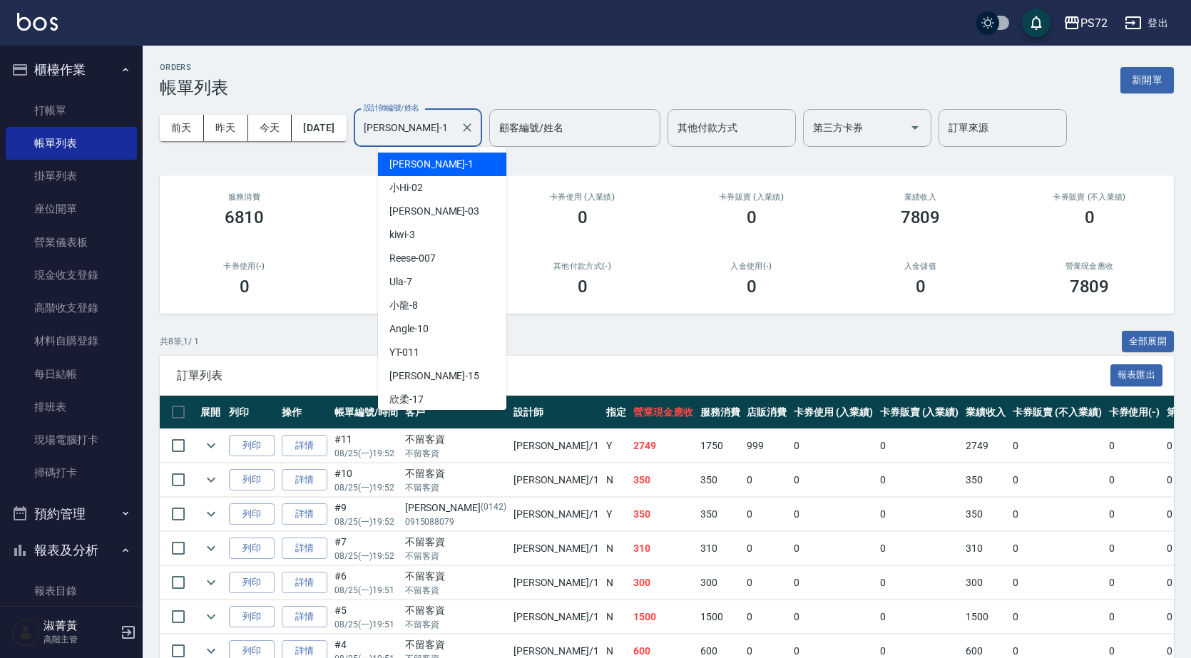
click at [439, 127] on input "TINA-1" at bounding box center [407, 127] width 94 height 25
drag, startPoint x: 434, startPoint y: 190, endPoint x: 435, endPoint y: 176, distance: 14.3
click at [436, 189] on div "小Hi -02" at bounding box center [442, 188] width 128 height 24
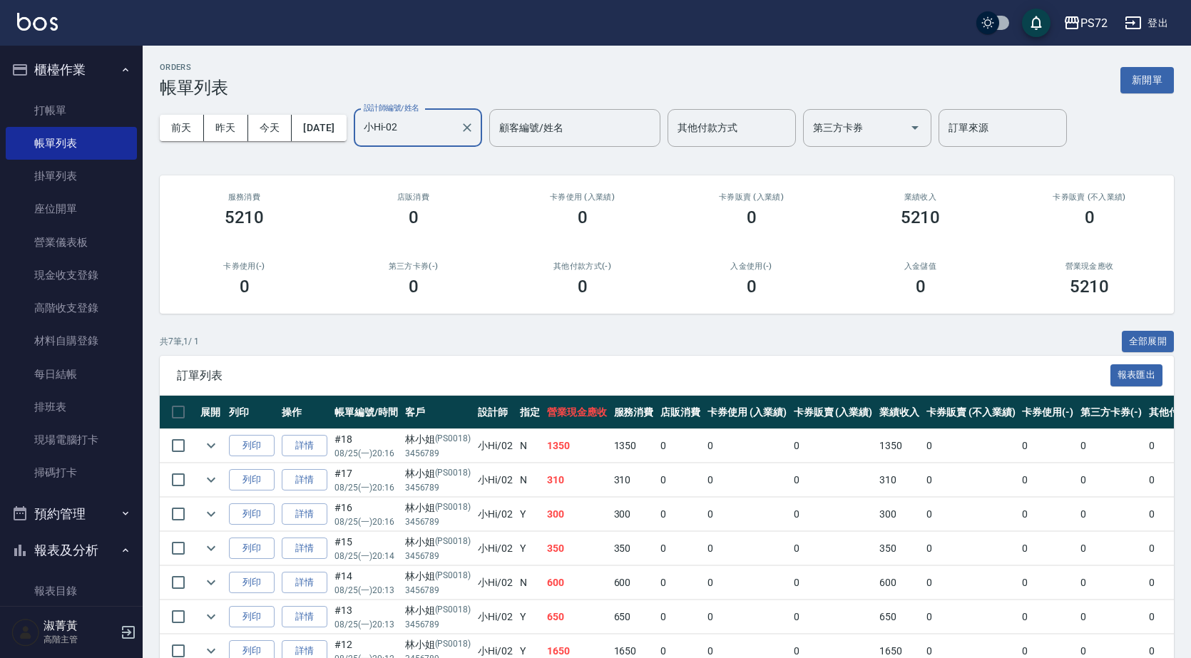
click at [428, 128] on input "小Hi-02" at bounding box center [407, 127] width 94 height 25
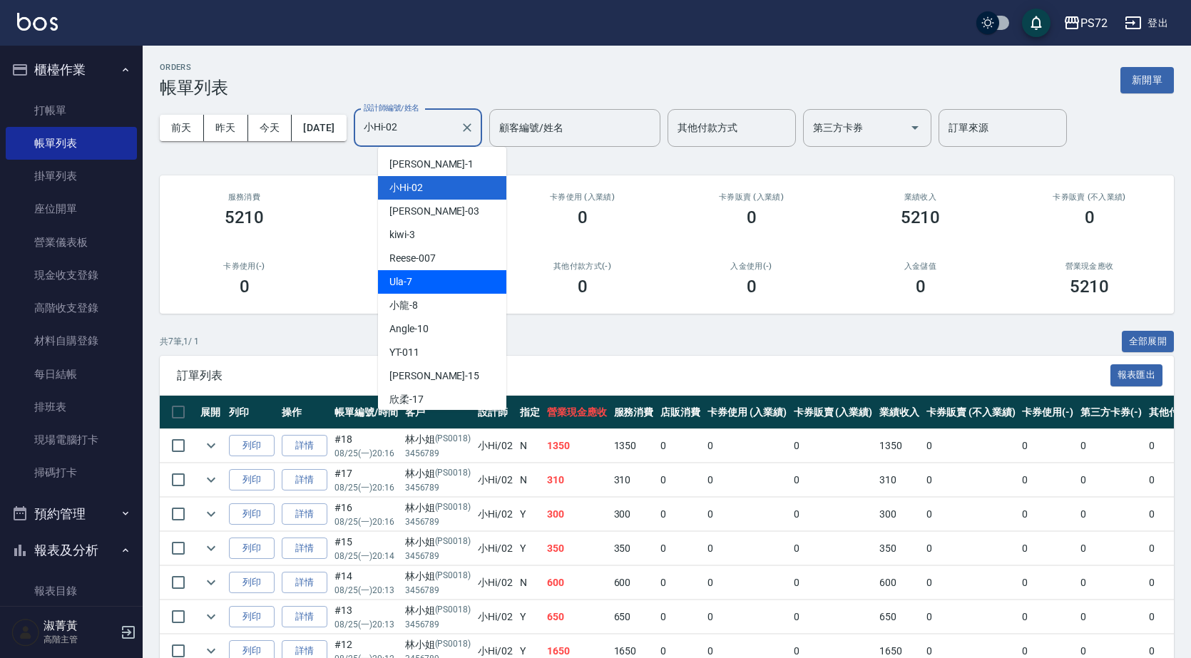
click at [433, 274] on div "Ula -7" at bounding box center [442, 282] width 128 height 24
type input "Ula-7"
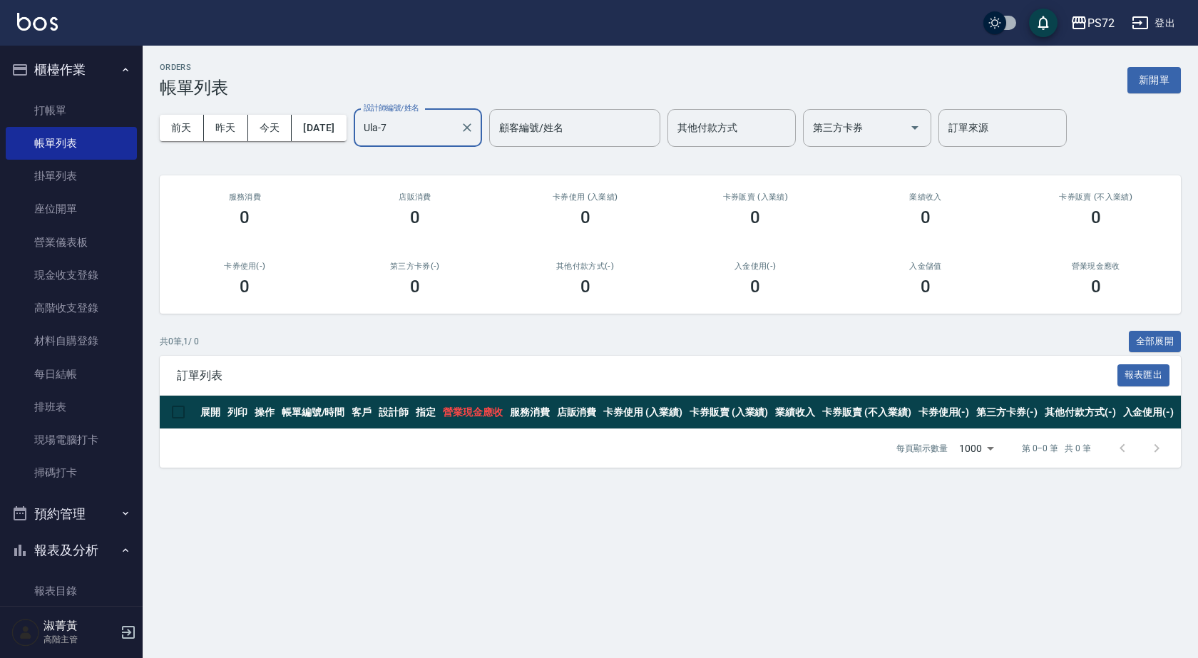
click at [419, 108] on label "設計師編號/姓名" at bounding box center [392, 108] width 56 height 11
click at [426, 115] on input "Ula-7" at bounding box center [407, 127] width 94 height 25
click at [425, 135] on input "Ula-7" at bounding box center [407, 127] width 94 height 25
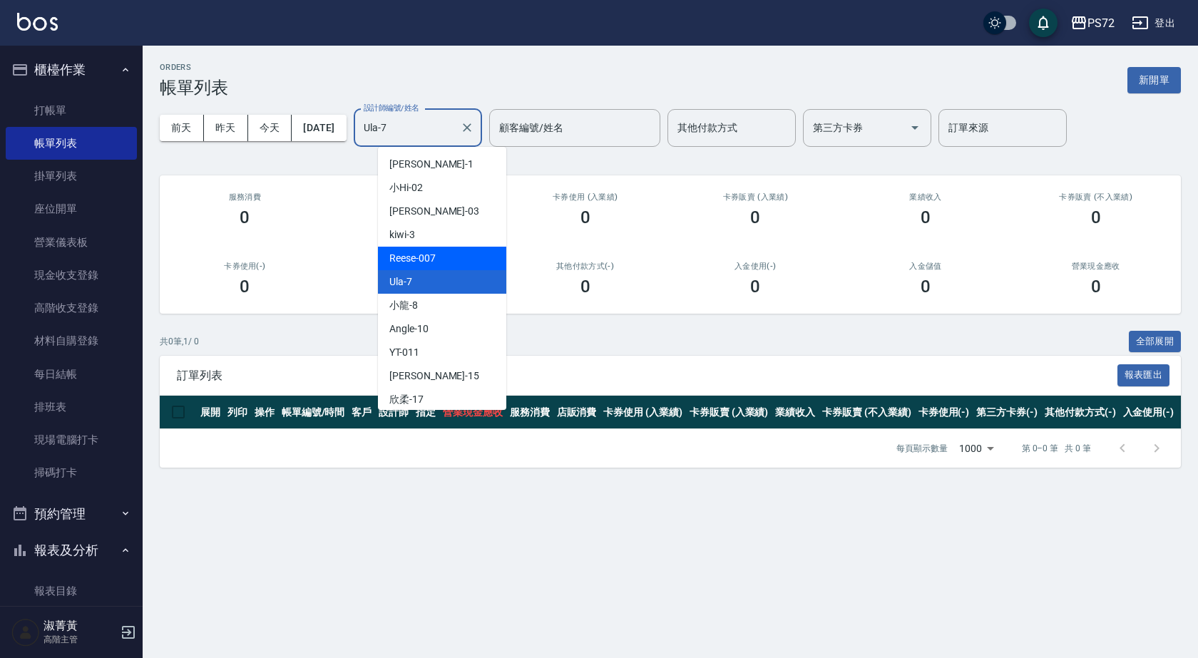
click at [232, 356] on div "訂單列表 報表匯出" at bounding box center [670, 375] width 1021 height 39
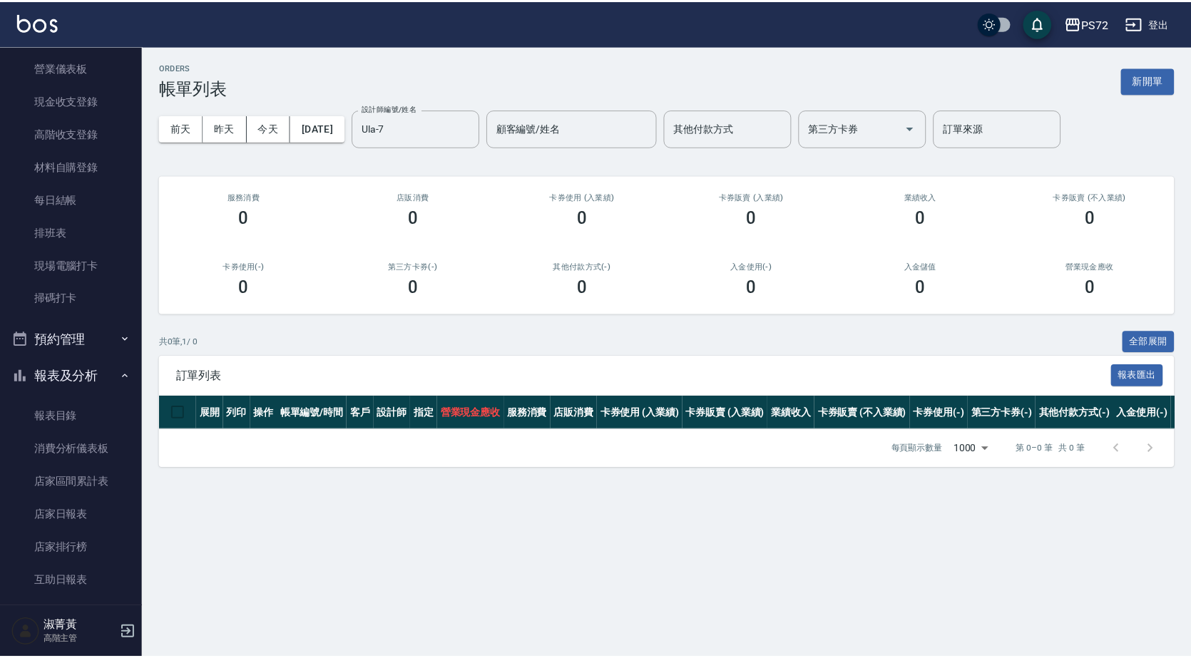
scroll to position [285, 0]
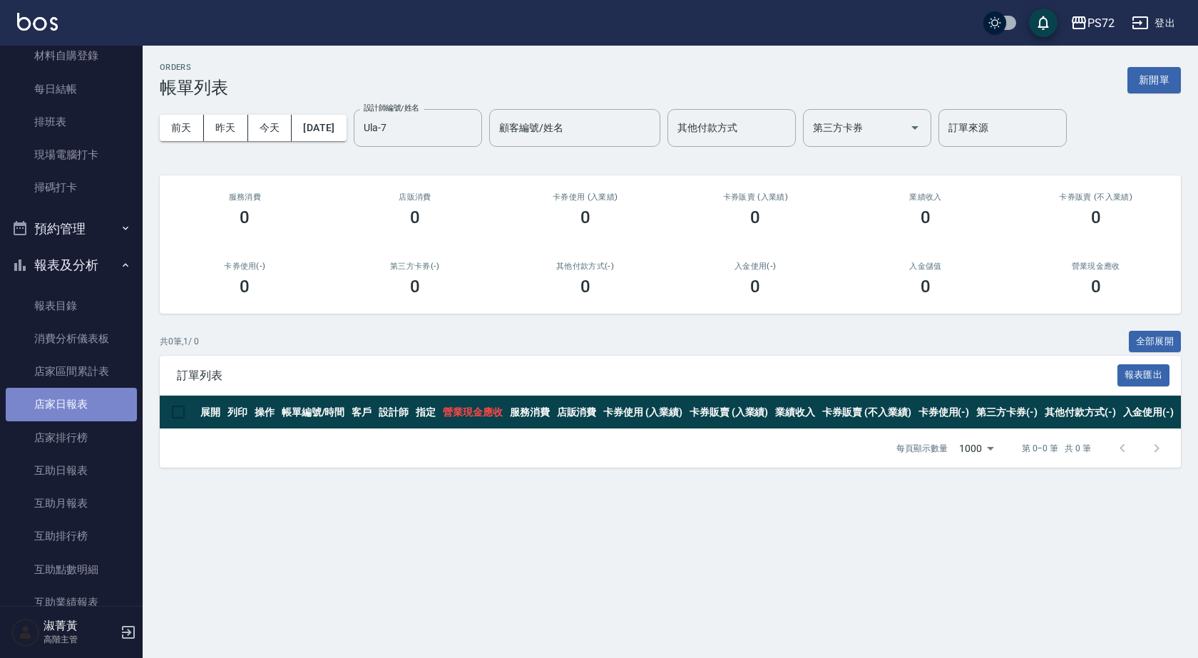
click at [76, 401] on link "店家日報表" at bounding box center [71, 404] width 131 height 33
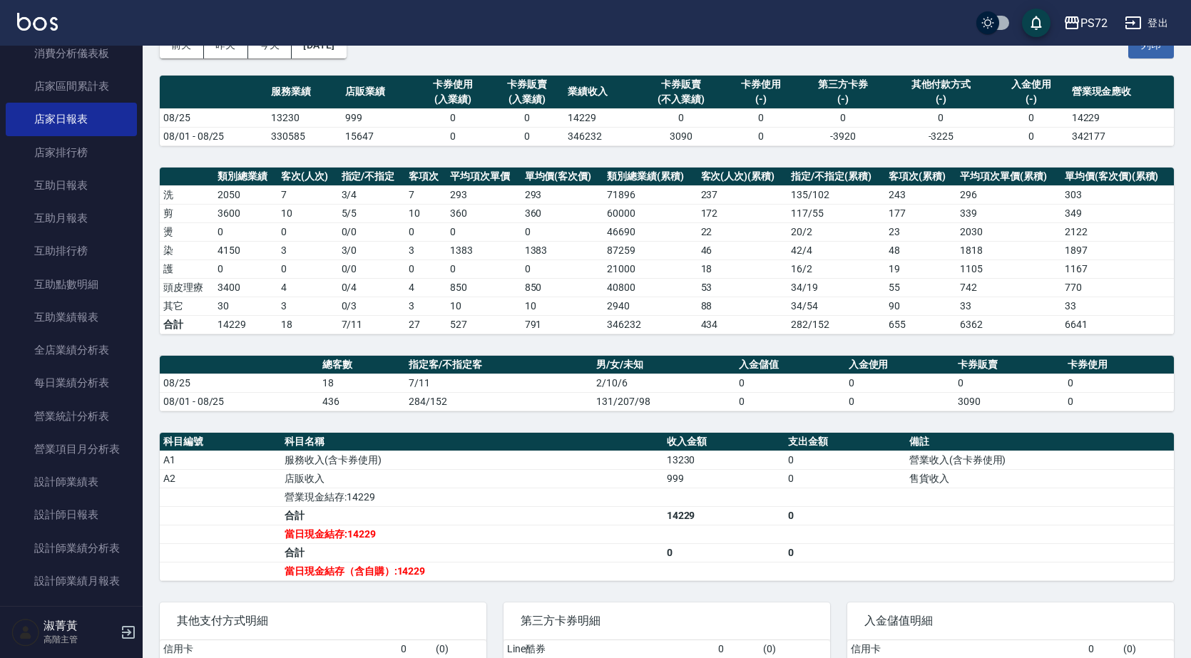
scroll to position [192, 0]
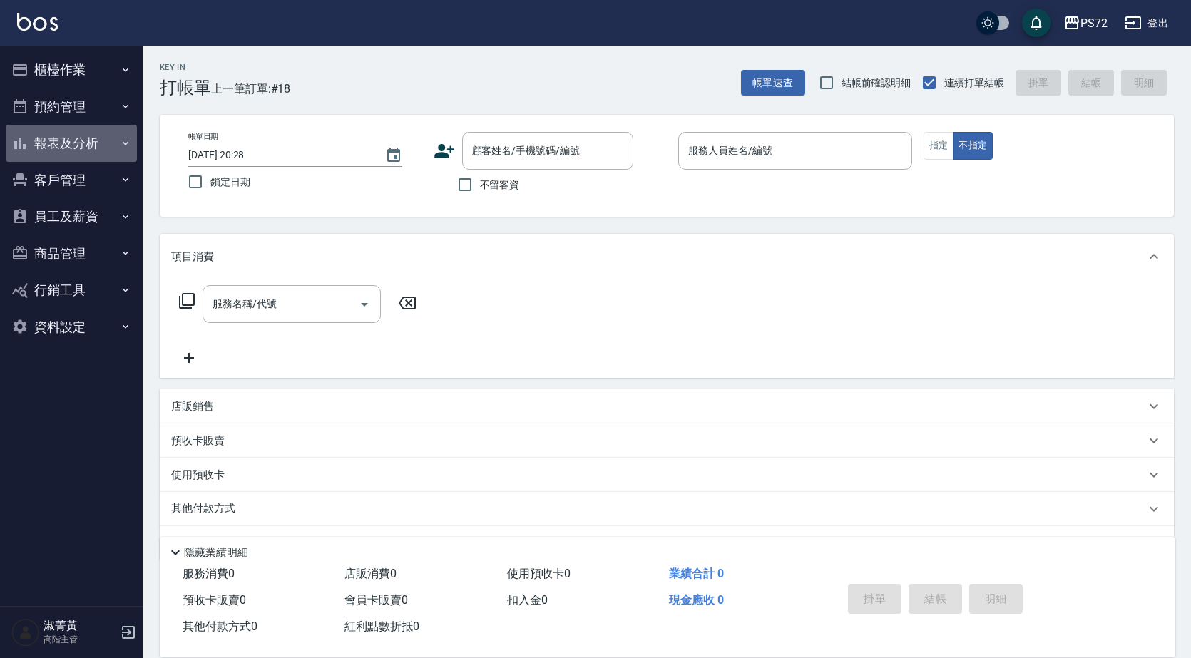
click at [101, 150] on button "報表及分析" at bounding box center [71, 143] width 131 height 37
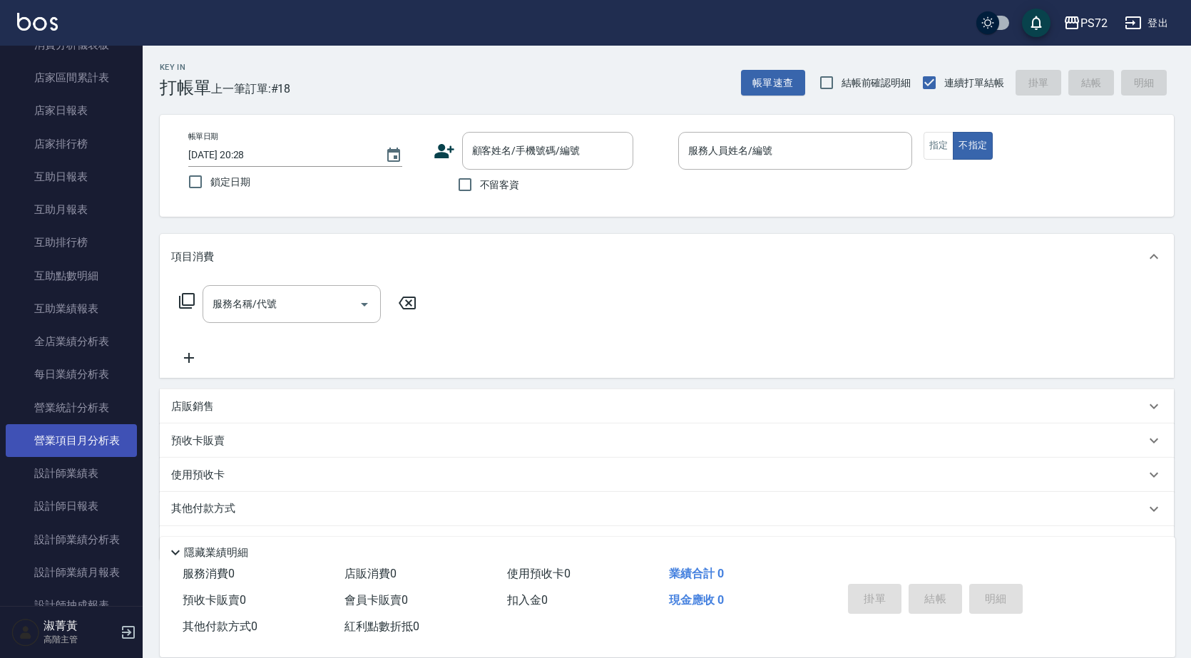
scroll to position [285, 0]
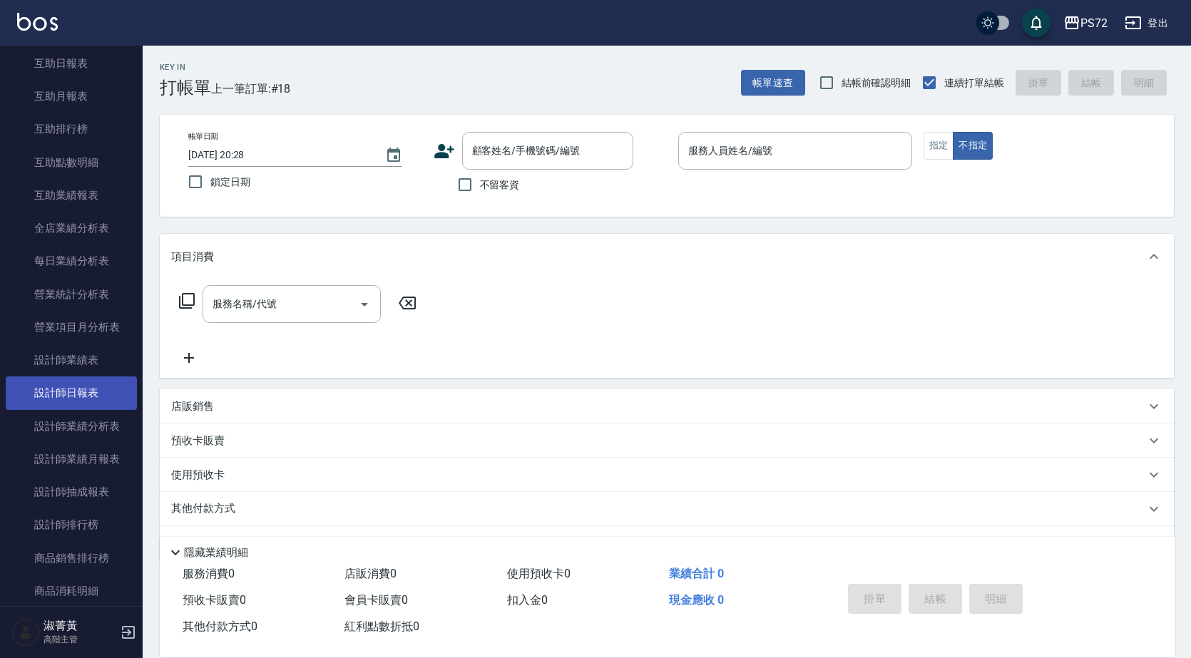
click at [76, 387] on link "設計師日報表" at bounding box center [71, 392] width 131 height 33
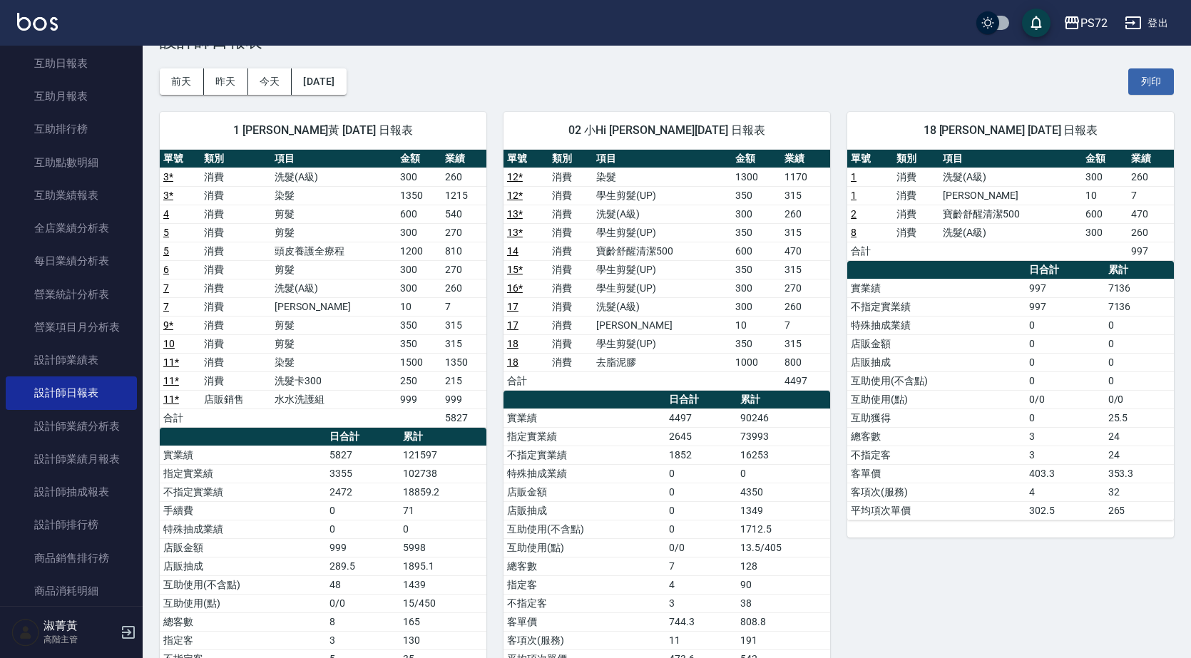
scroll to position [71, 0]
